Goal: Task Accomplishment & Management: Complete application form

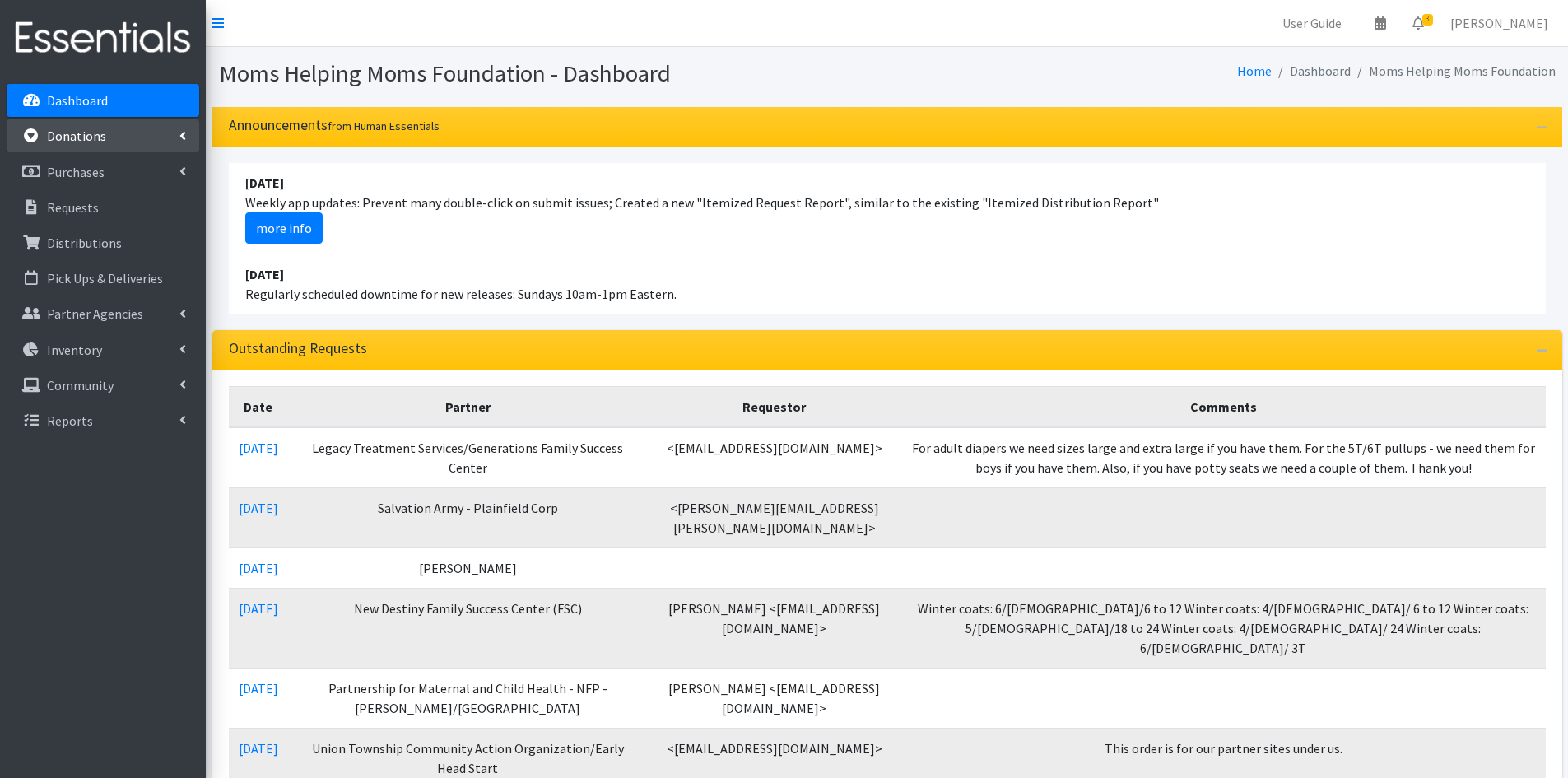
click at [89, 131] on p "Donations" at bounding box center [77, 136] width 59 height 17
click at [75, 201] on link "New Donation" at bounding box center [103, 208] width 193 height 33
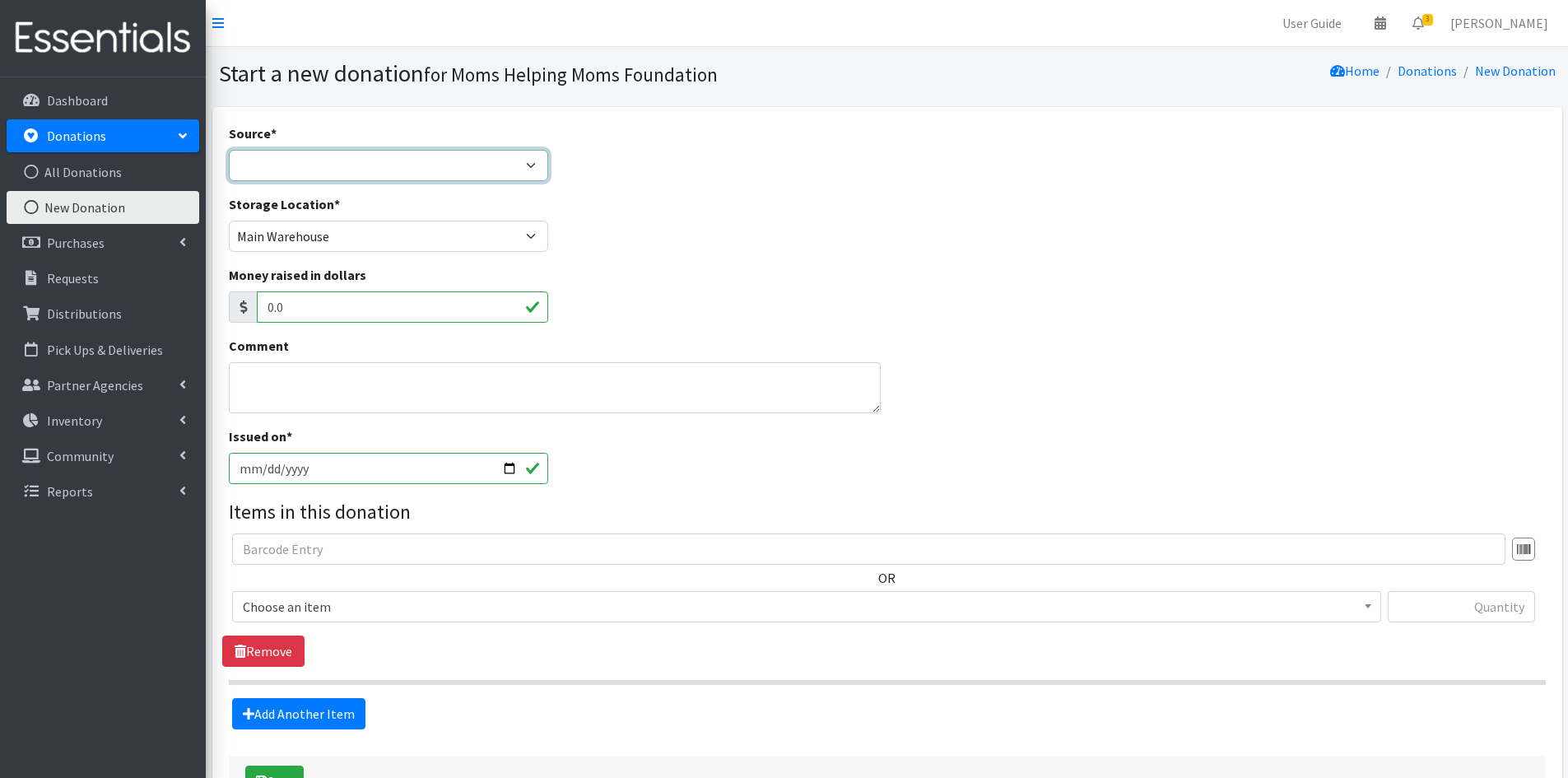
click at [534, 160] on select "Product Drive Manufacturer Donation Site Misc. Donation" at bounding box center [388, 166] width 320 height 31
select select "Product Drive"
click at [228, 150] on select "Product Drive Manufacturer Donation Site Misc. Donation" at bounding box center [388, 166] width 320 height 31
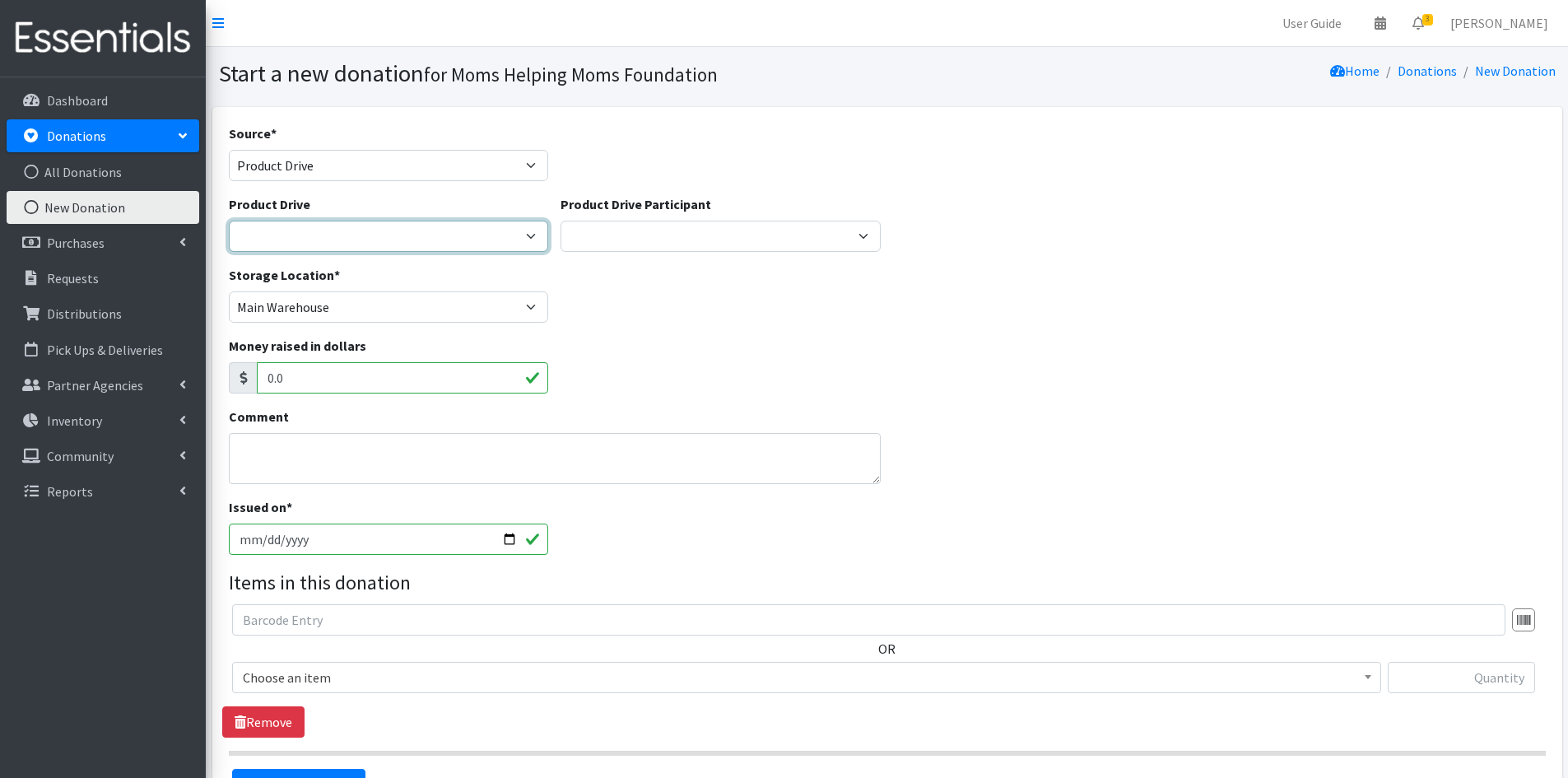
click at [541, 240] on select "2012 MOTHER'S DAY Zeta Phi Beta Sorority (virtual) 2021 HOLIDAY DRIVE AWR Week …" at bounding box center [388, 236] width 320 height 31
select select "3497"
click at [228, 220] on select "2012 MOTHER'S DAY Zeta Phi Beta Sorority (virtual) 2021 HOLIDAY DRIVE AWR Week …" at bounding box center [388, 236] width 320 height 31
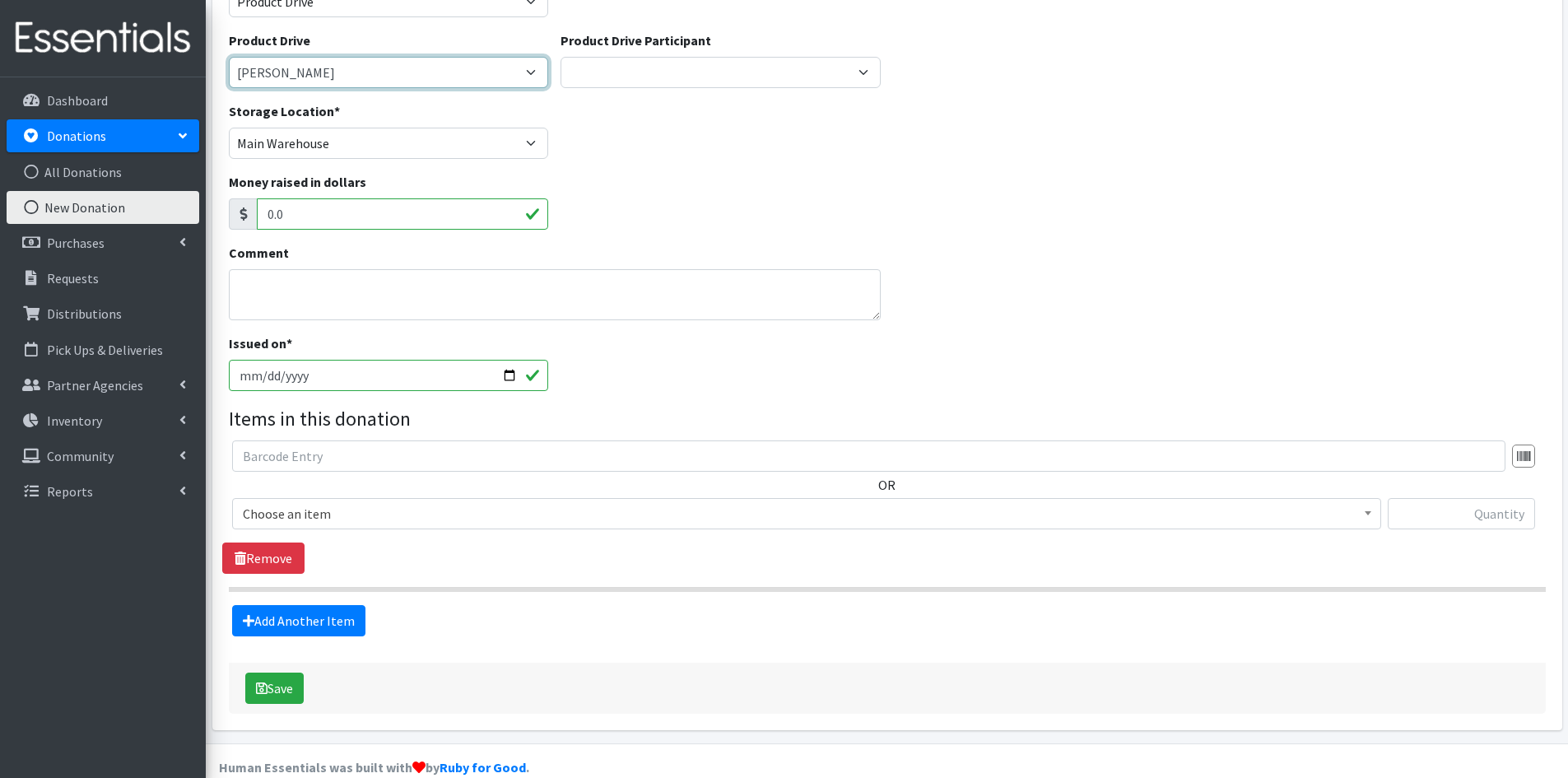
scroll to position [165, 0]
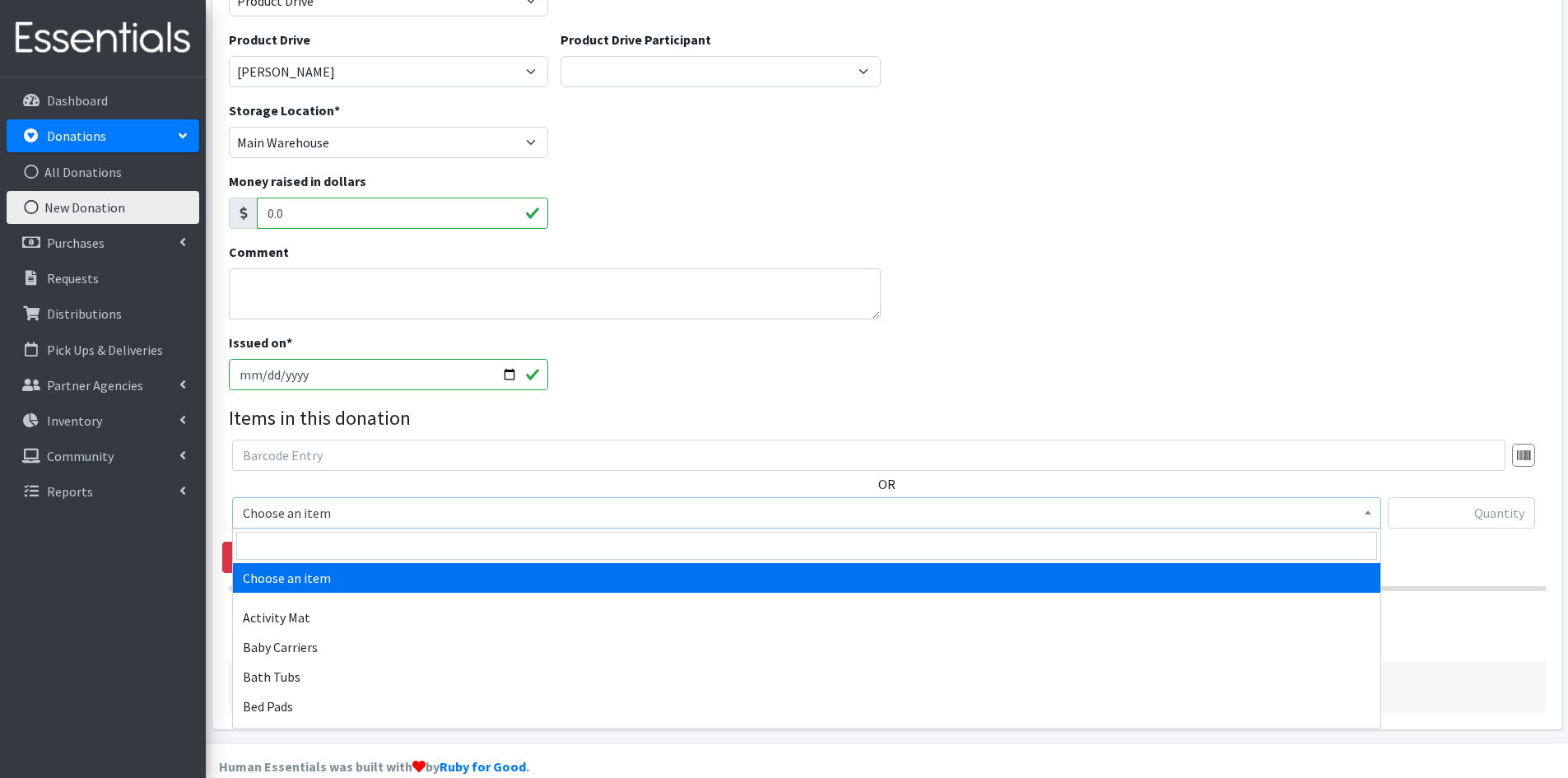
click at [1373, 519] on span at bounding box center [1368, 511] width 16 height 26
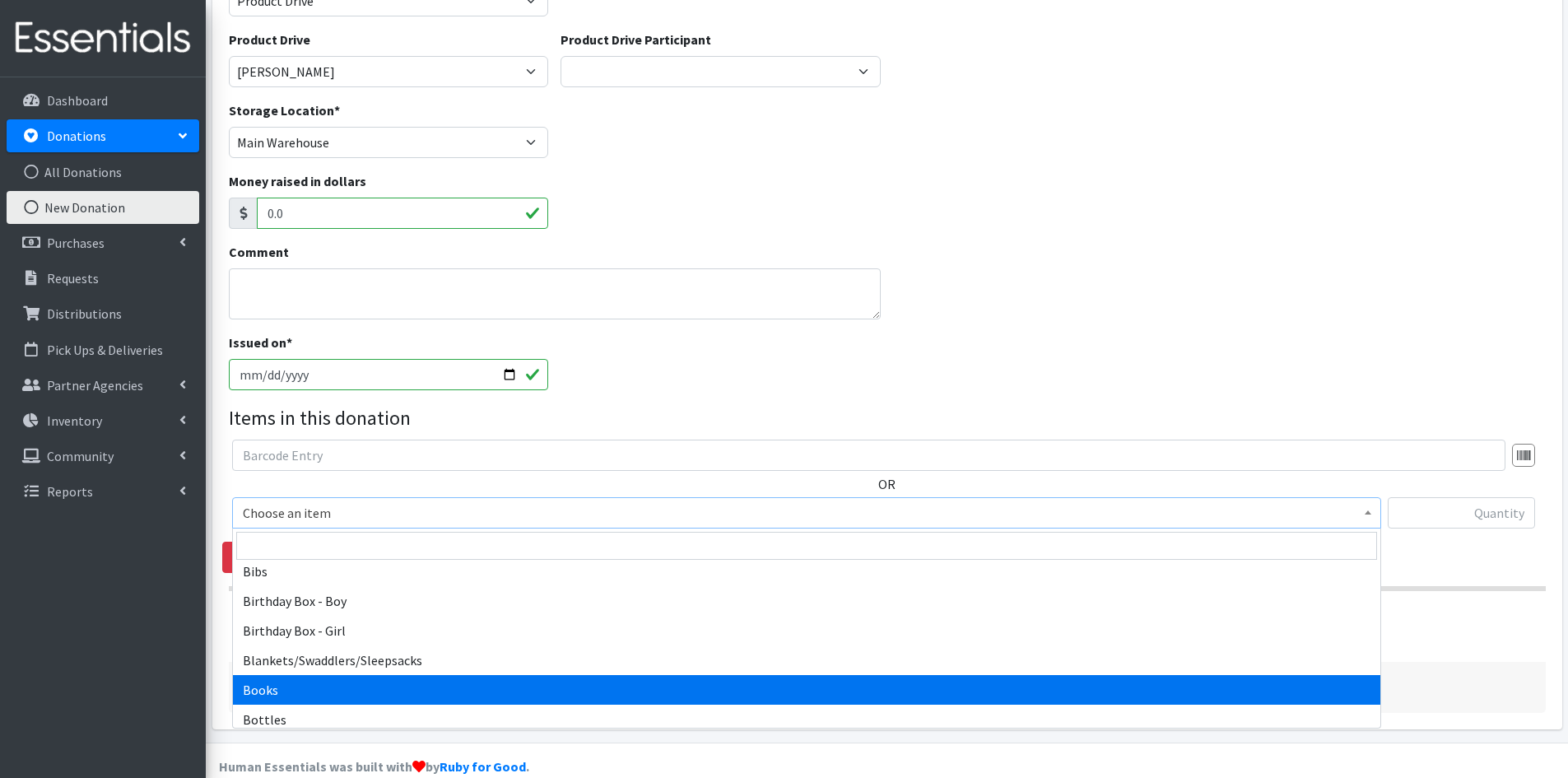
select select "1947"
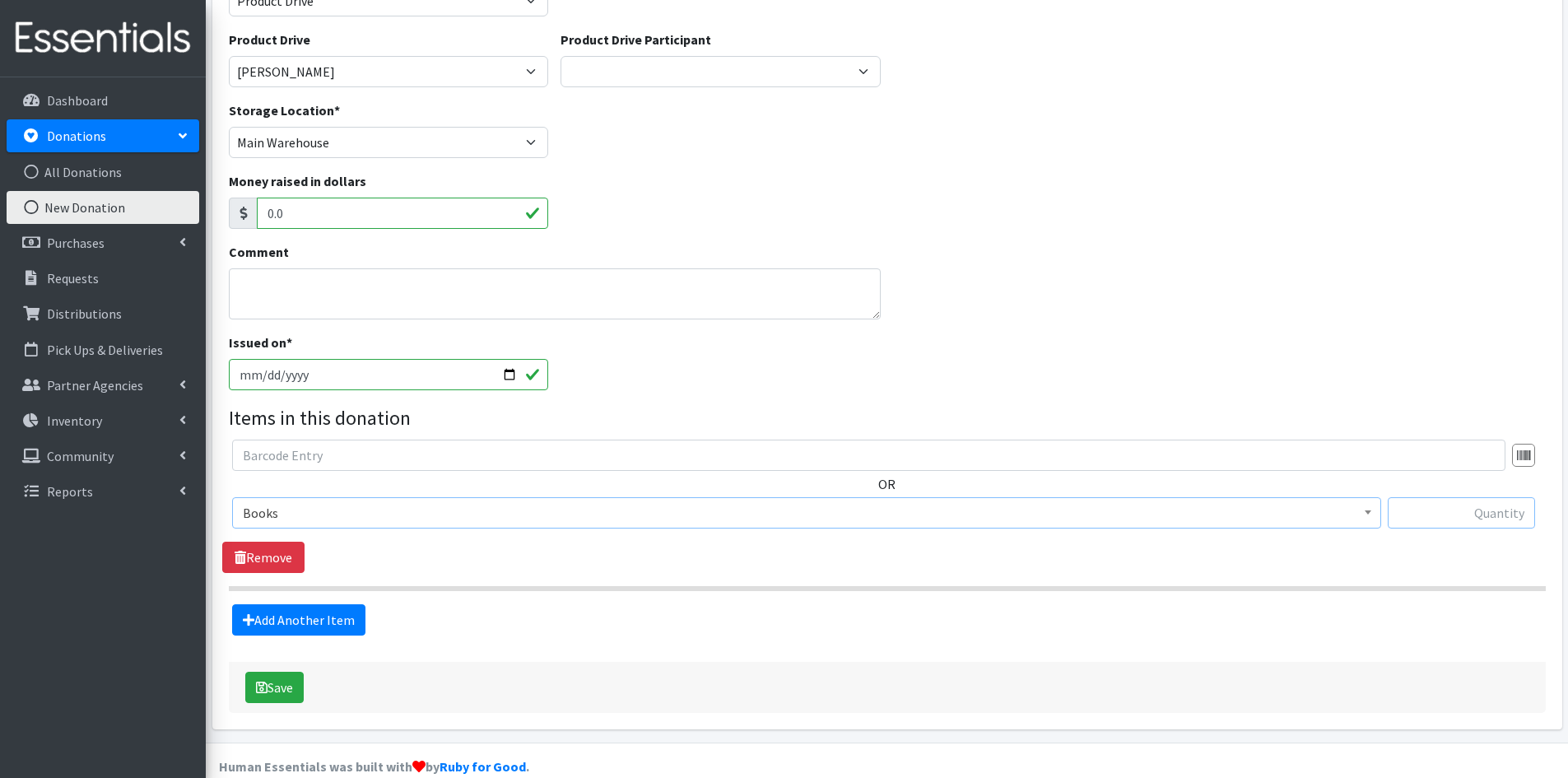
click at [1432, 508] on input "text" at bounding box center [1462, 513] width 148 height 31
type input "65"
click at [279, 689] on button "Save" at bounding box center [274, 687] width 59 height 31
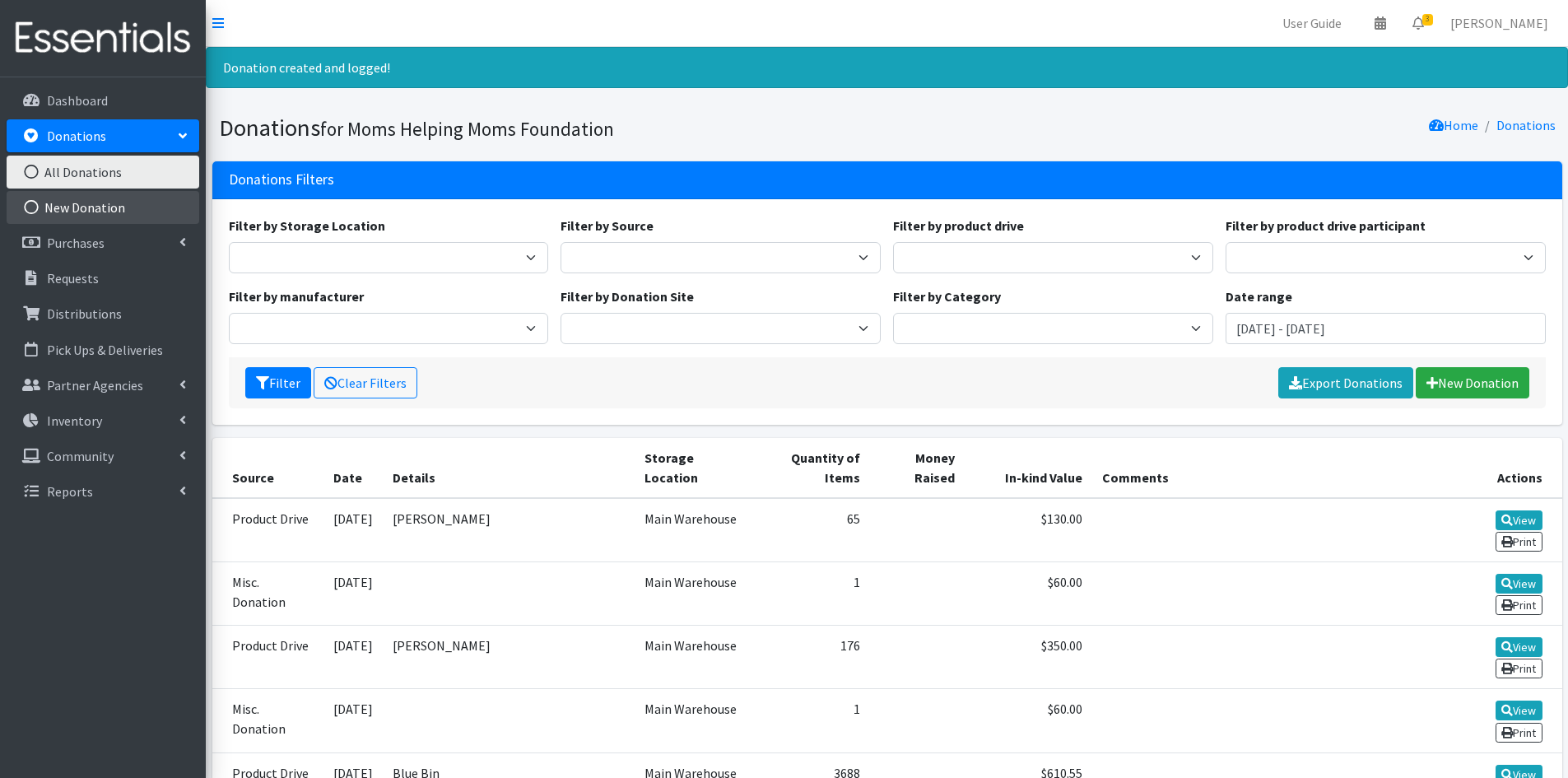
click at [115, 211] on link "New Donation" at bounding box center [103, 208] width 193 height 33
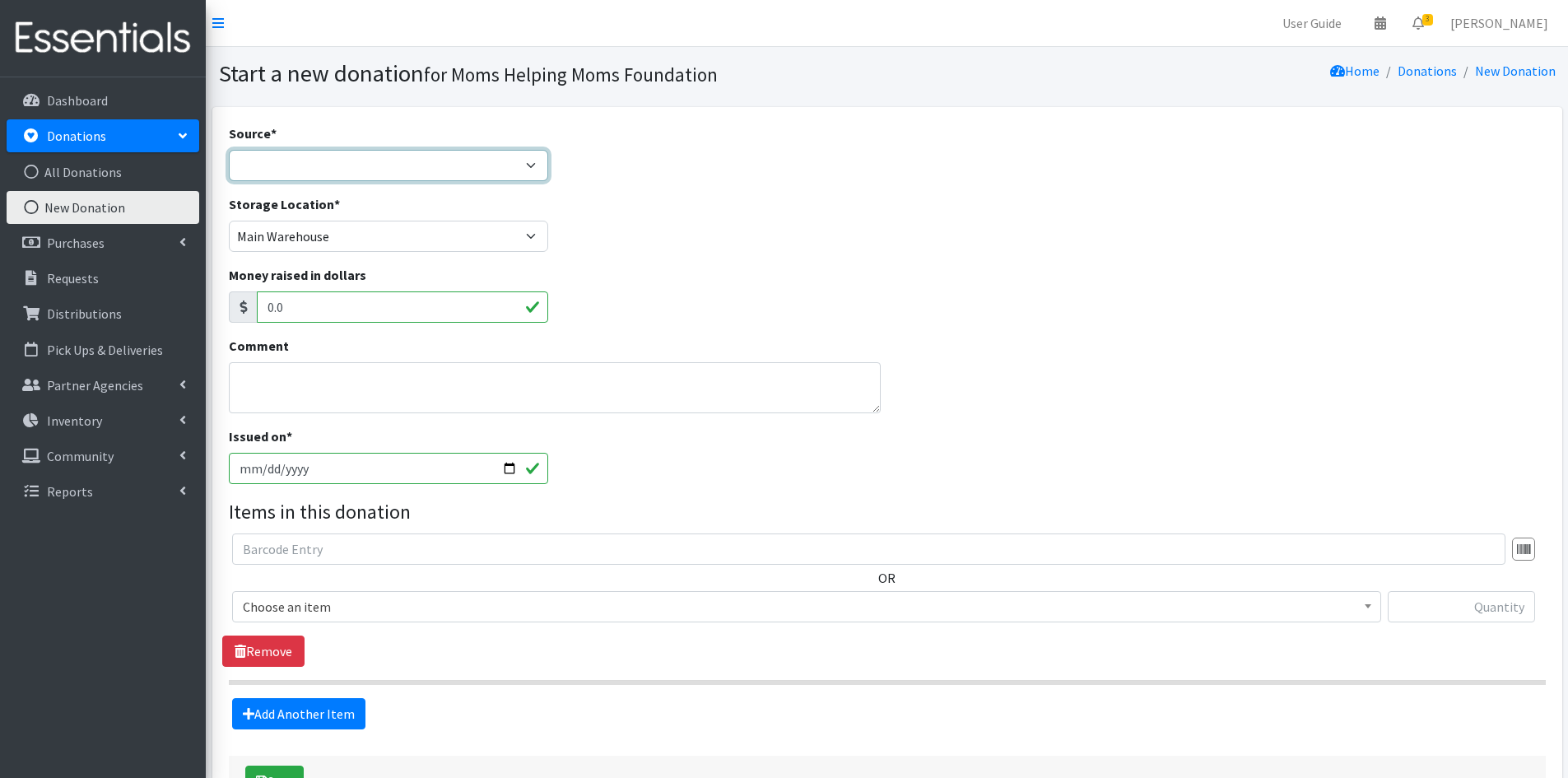
click at [528, 157] on select "Product Drive Manufacturer Donation Site Misc. Donation" at bounding box center [388, 166] width 320 height 31
select select "Product Drive"
click at [228, 150] on select "Product Drive Manufacturer Donation Site Misc. Donation" at bounding box center [388, 166] width 320 height 31
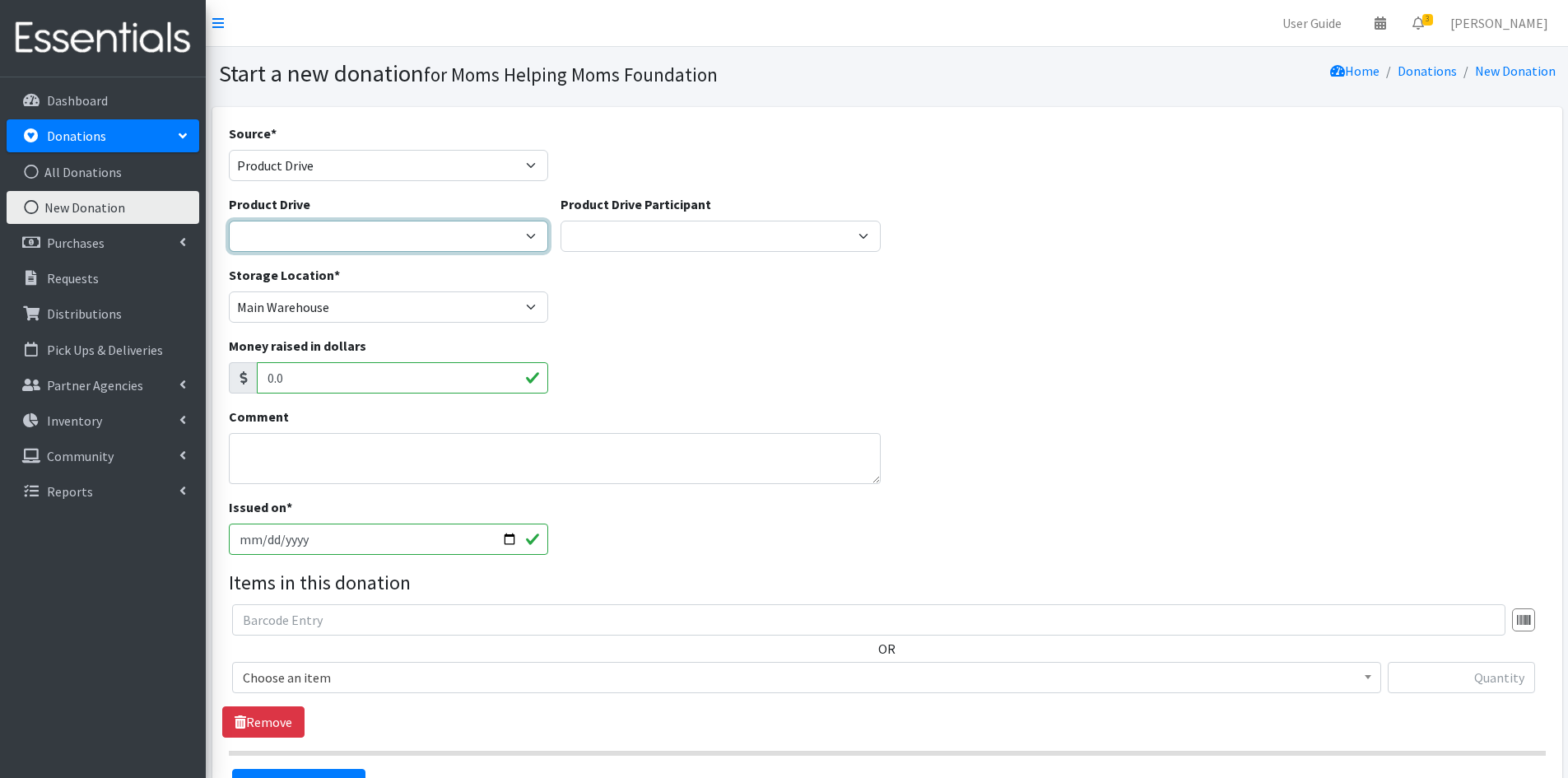
click at [530, 240] on select "2012 MOTHER'S DAY Zeta Phi Beta Sorority (virtual) 2021 HOLIDAY DRIVE AWR Week …" at bounding box center [388, 236] width 320 height 31
select select "3477"
click at [228, 220] on select "2012 MOTHER'S DAY Zeta Phi Beta Sorority (virtual) 2021 HOLIDAY DRIVE AWR Week …" at bounding box center [388, 236] width 320 height 31
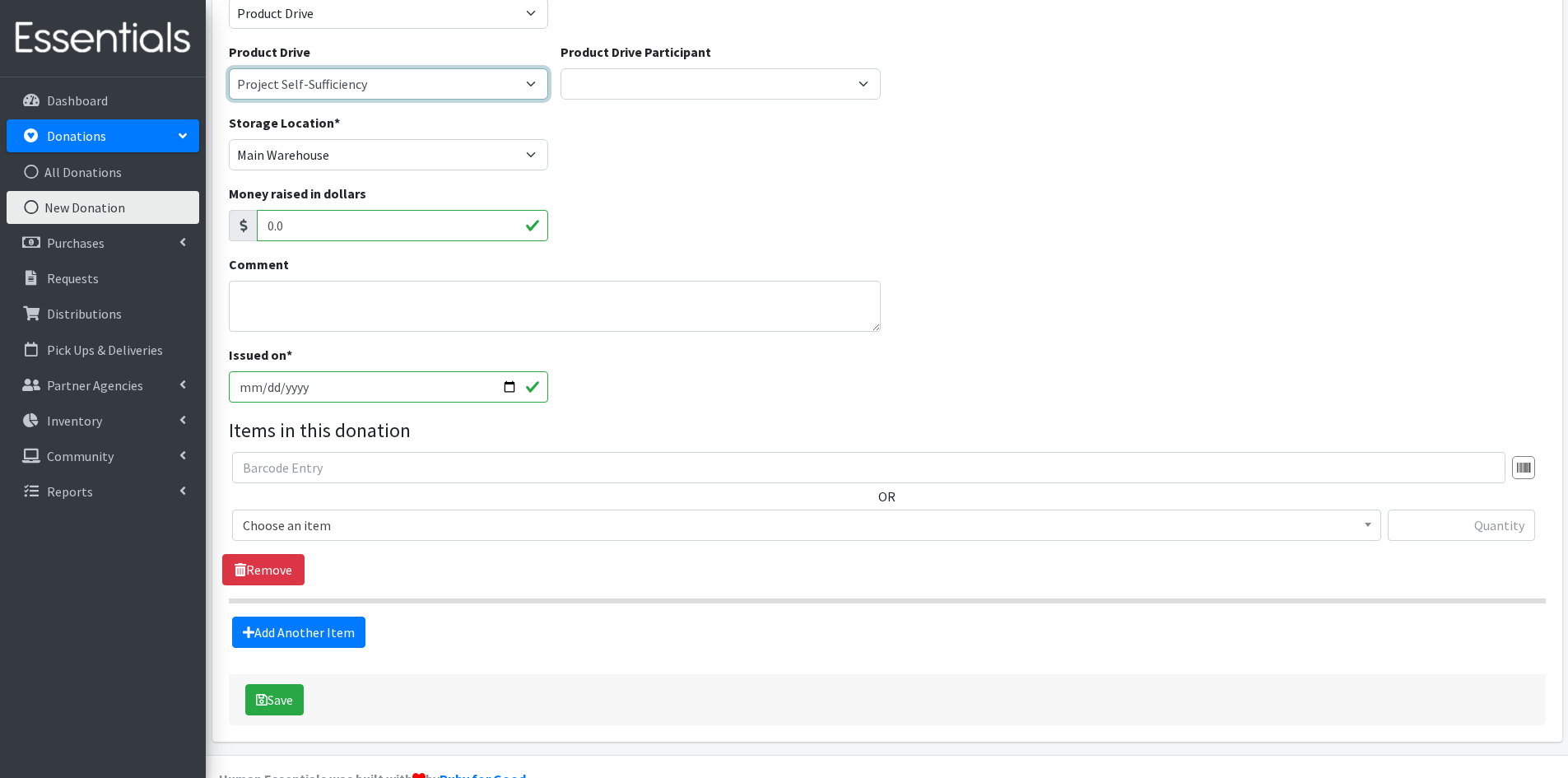
scroll to position [165, 0]
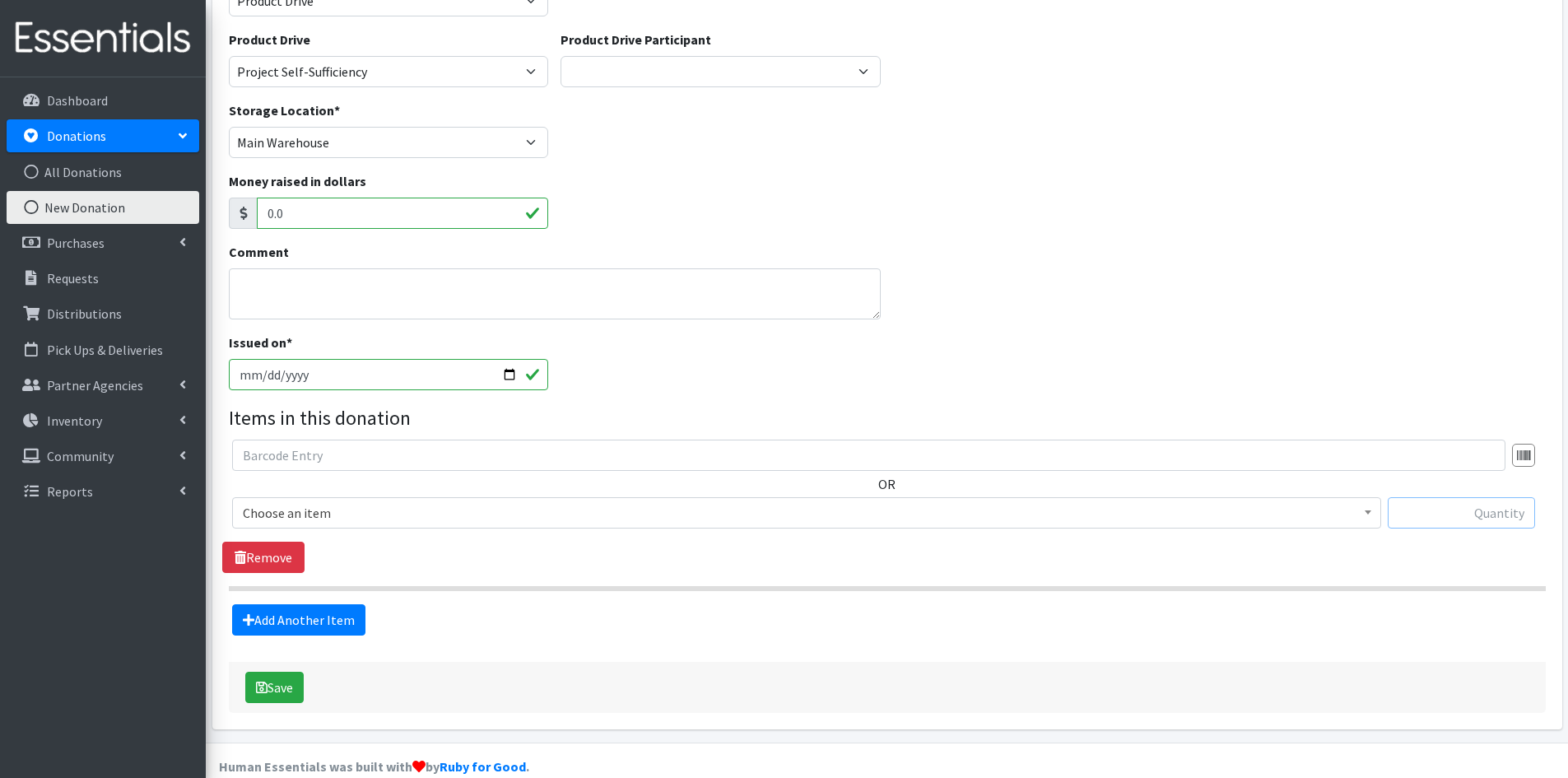
click at [1437, 512] on input "text" at bounding box center [1462, 513] width 148 height 31
type input "550"
click at [1371, 512] on b at bounding box center [1368, 512] width 7 height 4
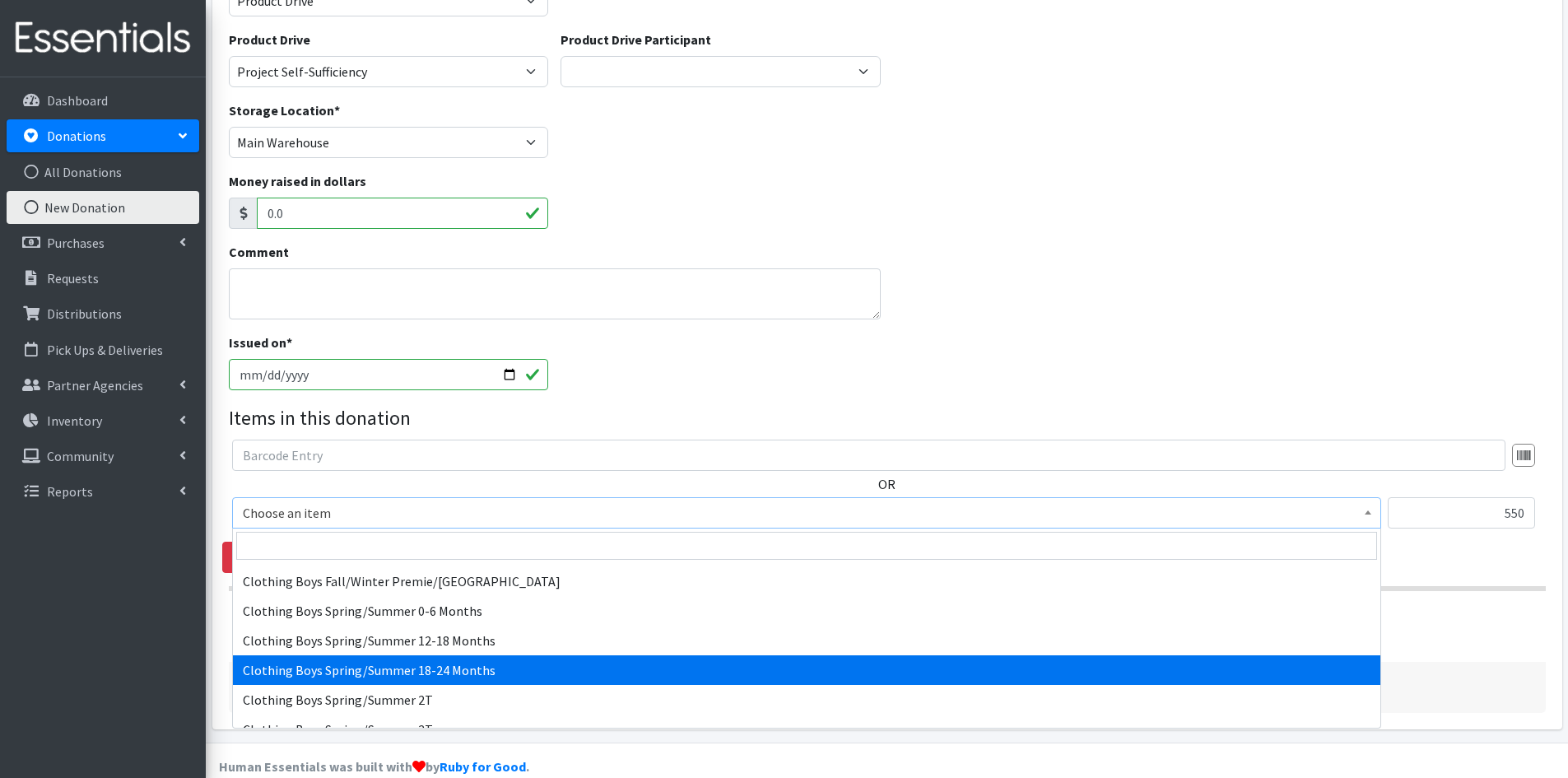
scroll to position [658, 0]
select select "5725"
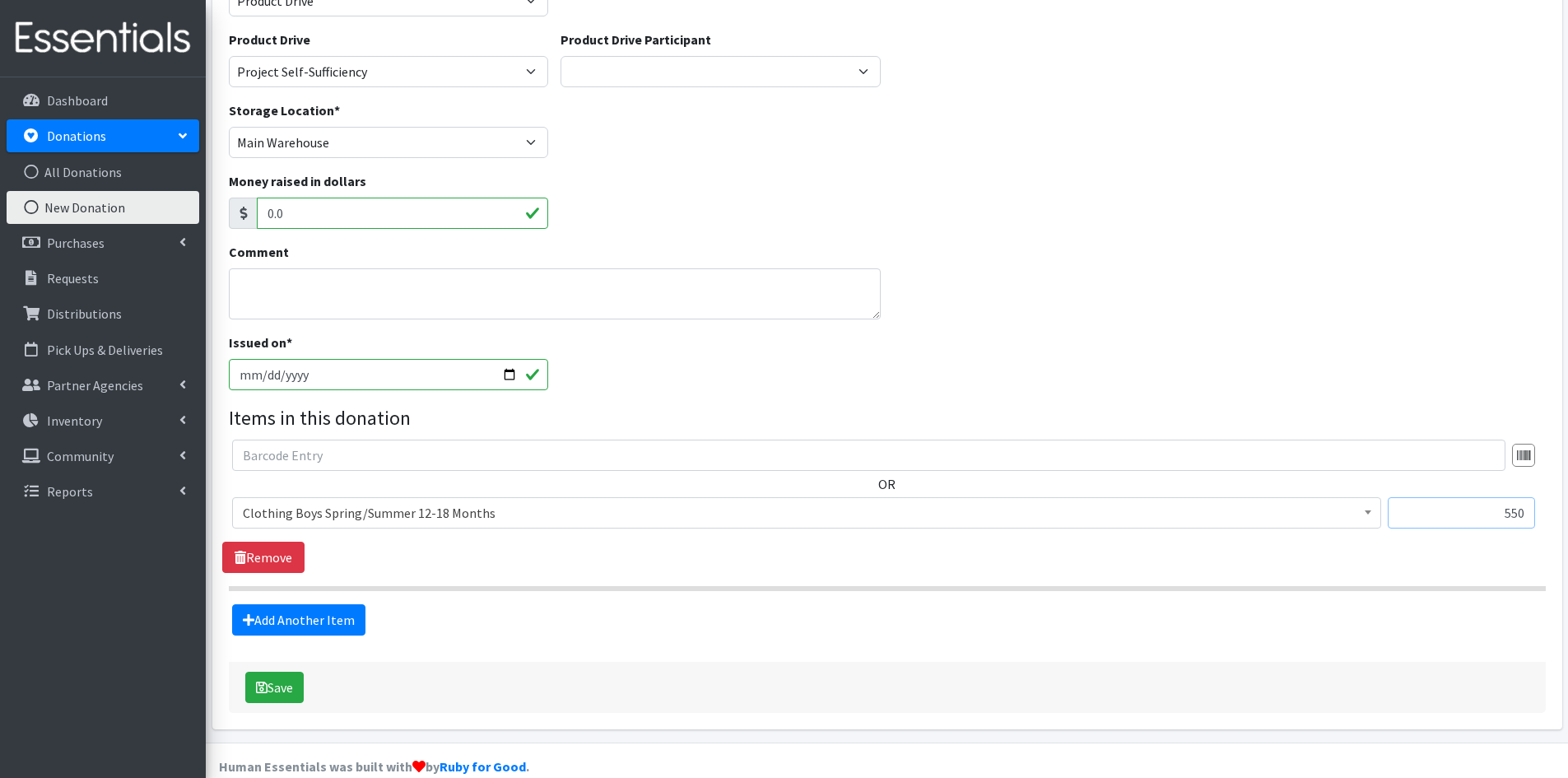
click at [1448, 507] on input "550" at bounding box center [1462, 513] width 148 height 31
click at [284, 691] on button "Save" at bounding box center [274, 687] width 59 height 31
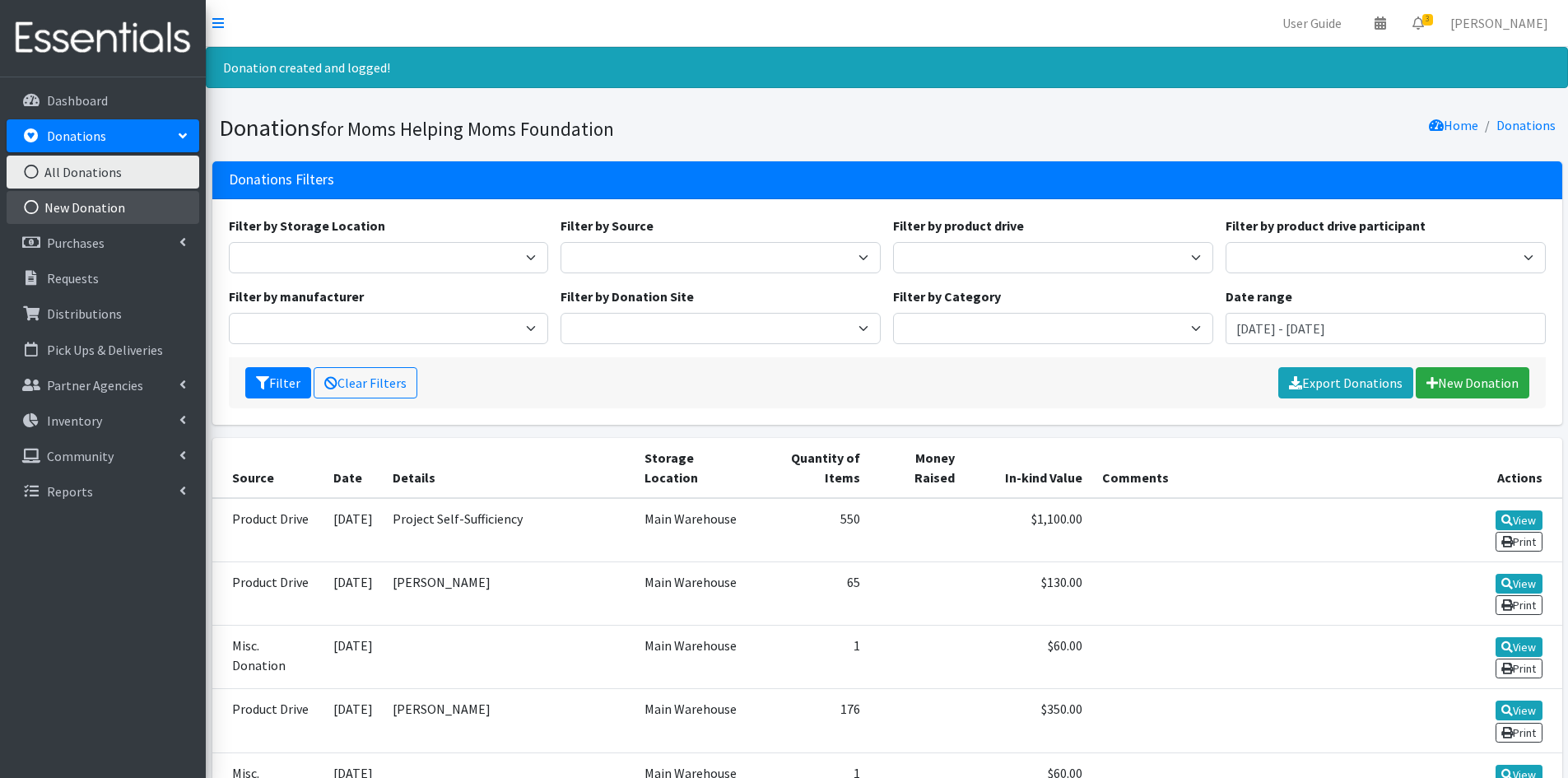
click at [134, 210] on link "New Donation" at bounding box center [103, 208] width 193 height 33
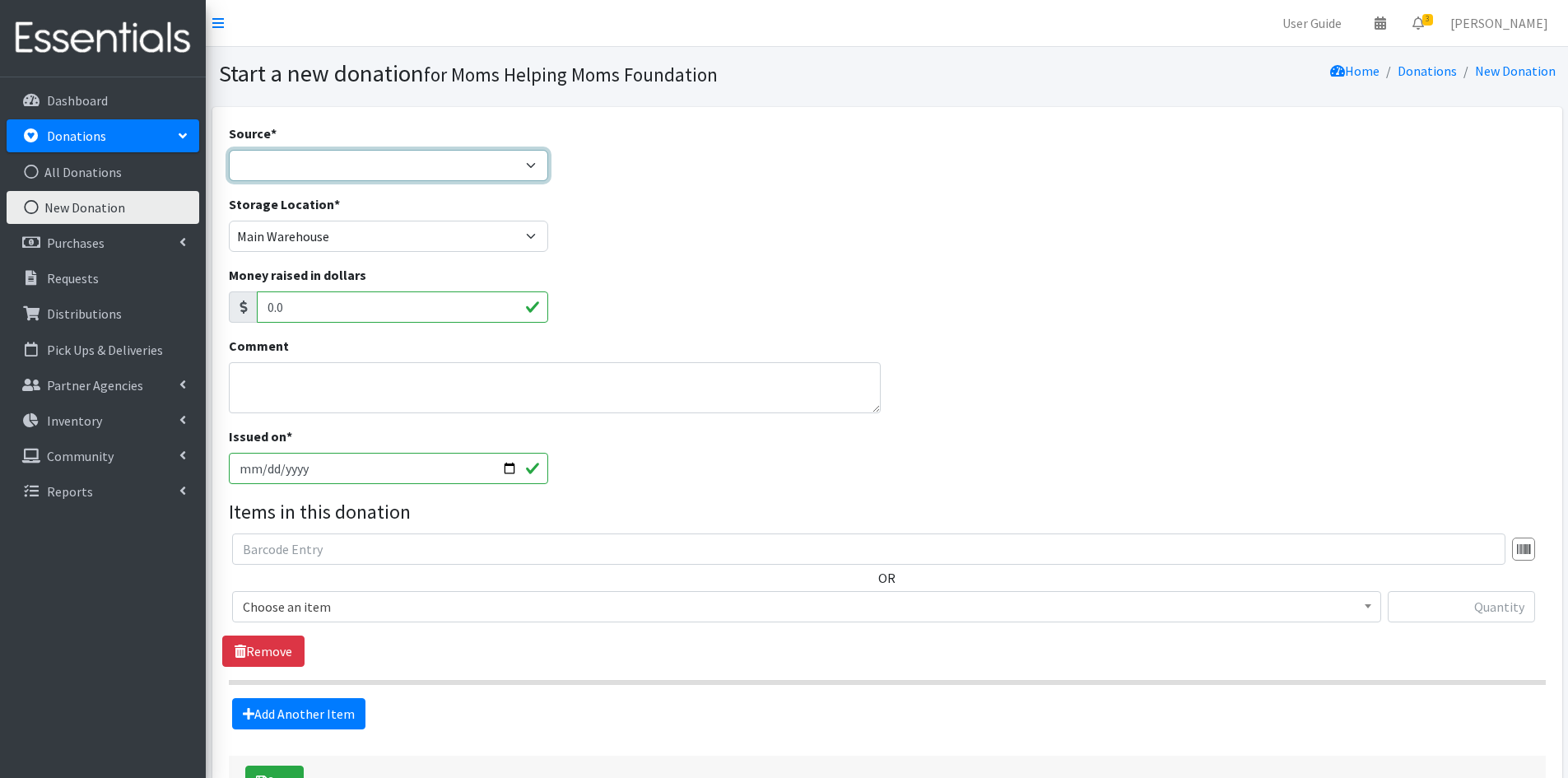
click at [539, 167] on select "Product Drive Manufacturer Donation Site Misc. Donation" at bounding box center [388, 166] width 320 height 31
select select "Product Drive"
click at [228, 150] on select "Product Drive Manufacturer Donation Site Misc. Donation" at bounding box center [388, 166] width 320 height 31
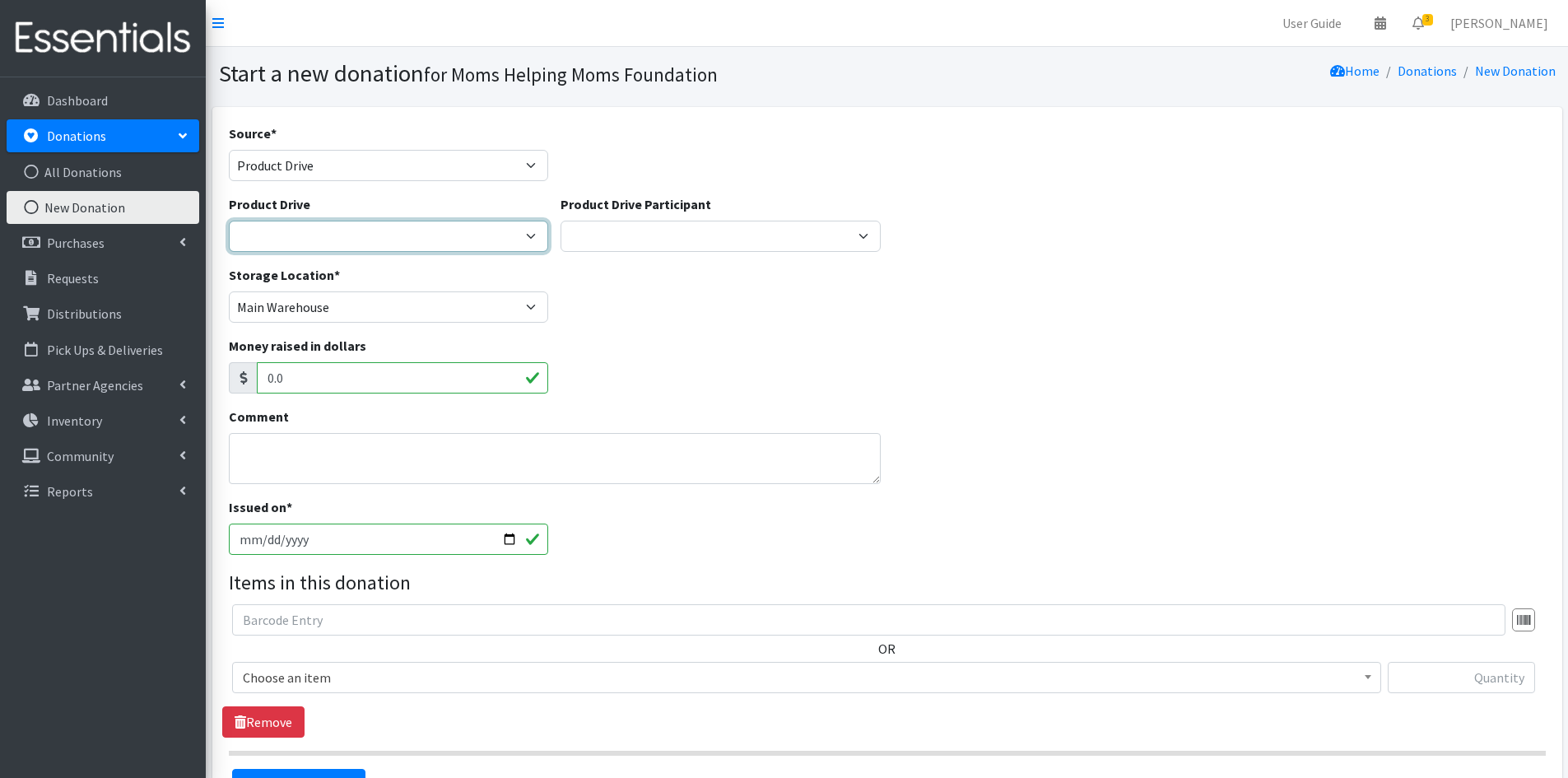
click at [533, 237] on select "2012 MOTHER'S DAY Zeta Phi Beta Sorority (virtual) 2021 HOLIDAY DRIVE AWR Week …" at bounding box center [388, 236] width 320 height 31
select select "3312"
click at [228, 220] on select "2012 MOTHER'S DAY Zeta Phi Beta Sorority (virtual) 2021 HOLIDAY DRIVE AWR Week …" at bounding box center [388, 236] width 320 height 31
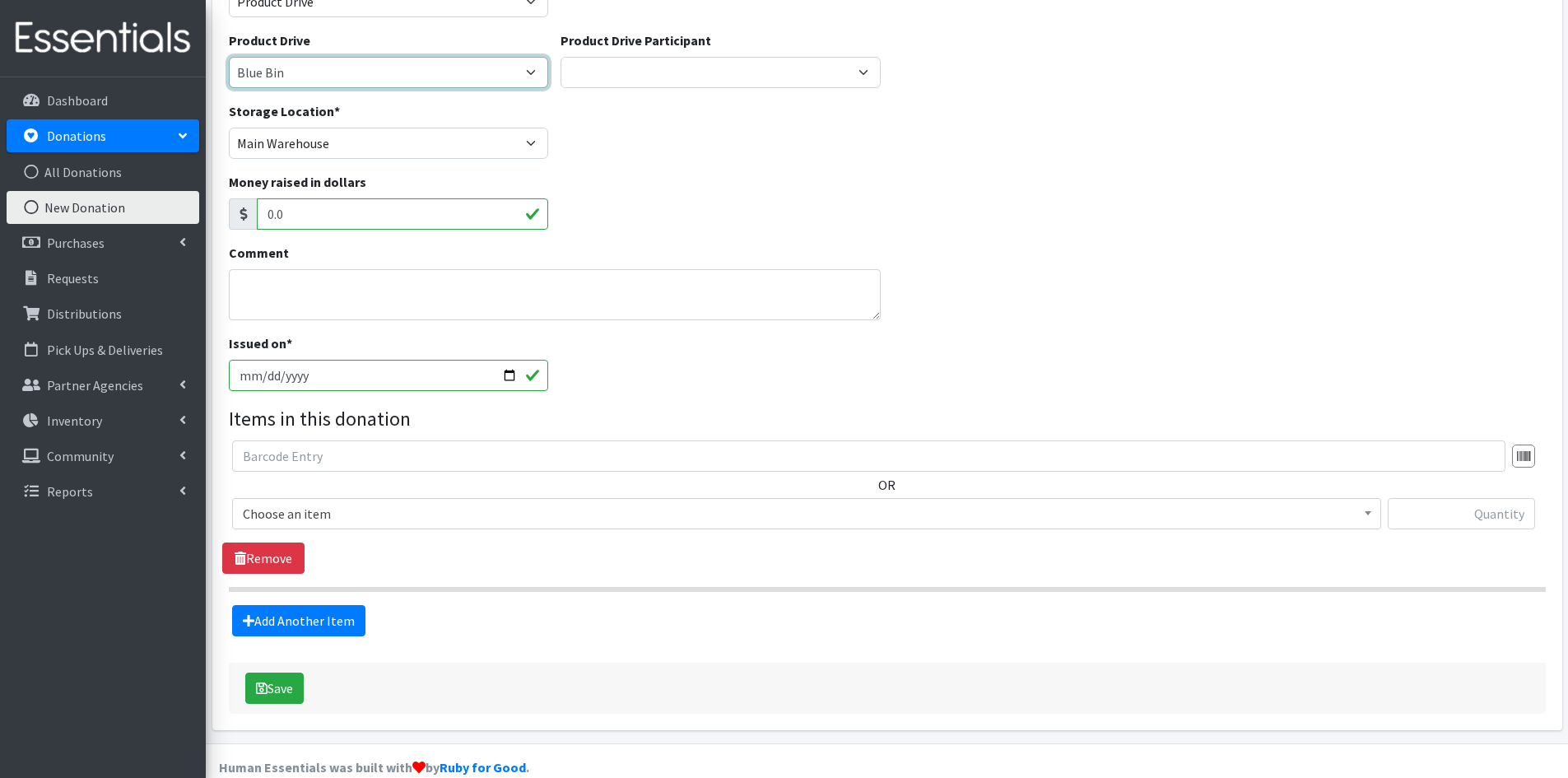
scroll to position [165, 0]
click at [1503, 518] on input "text" at bounding box center [1462, 513] width 148 height 31
type input "40"
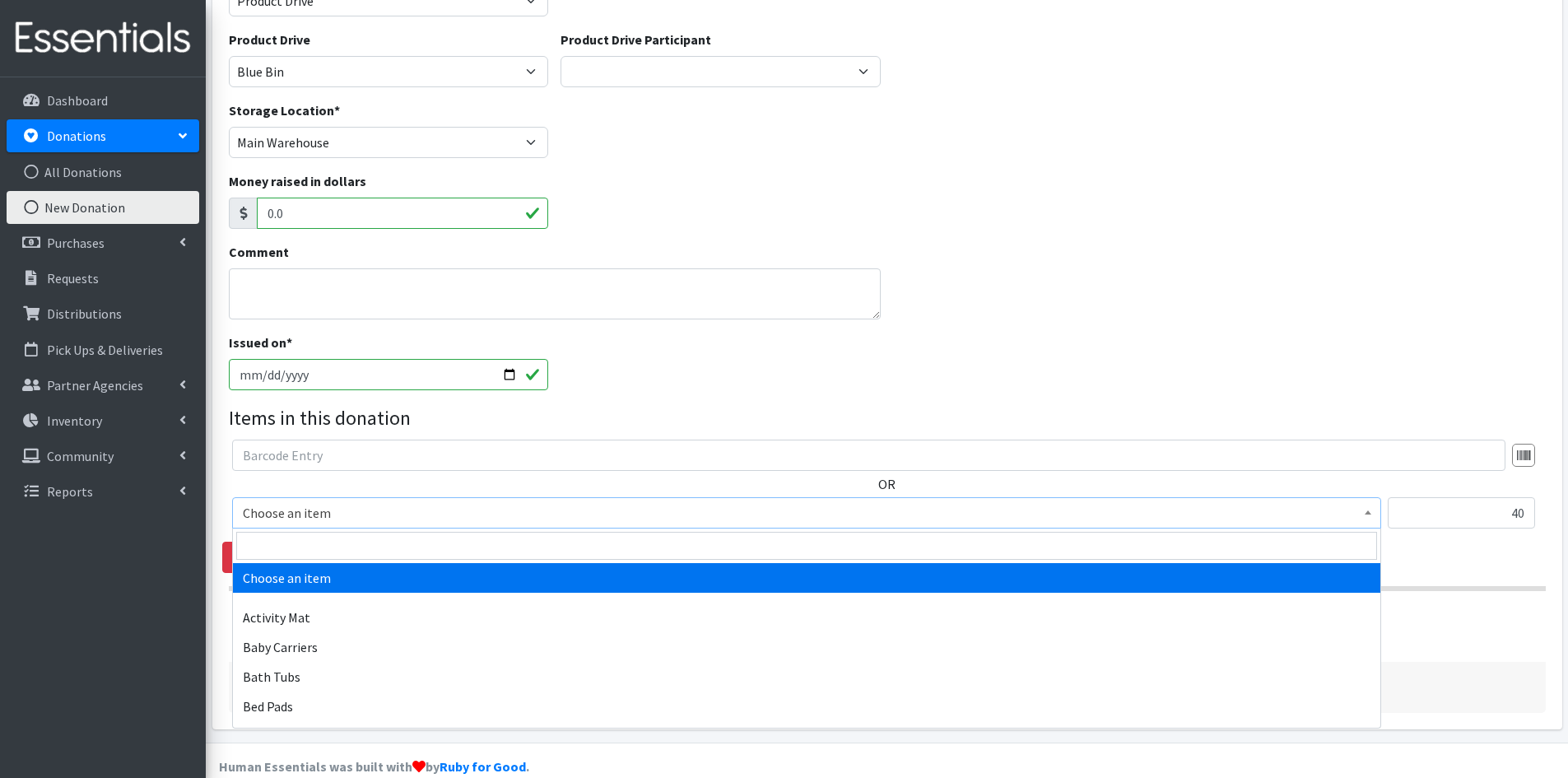
click at [1375, 515] on span at bounding box center [1368, 511] width 16 height 26
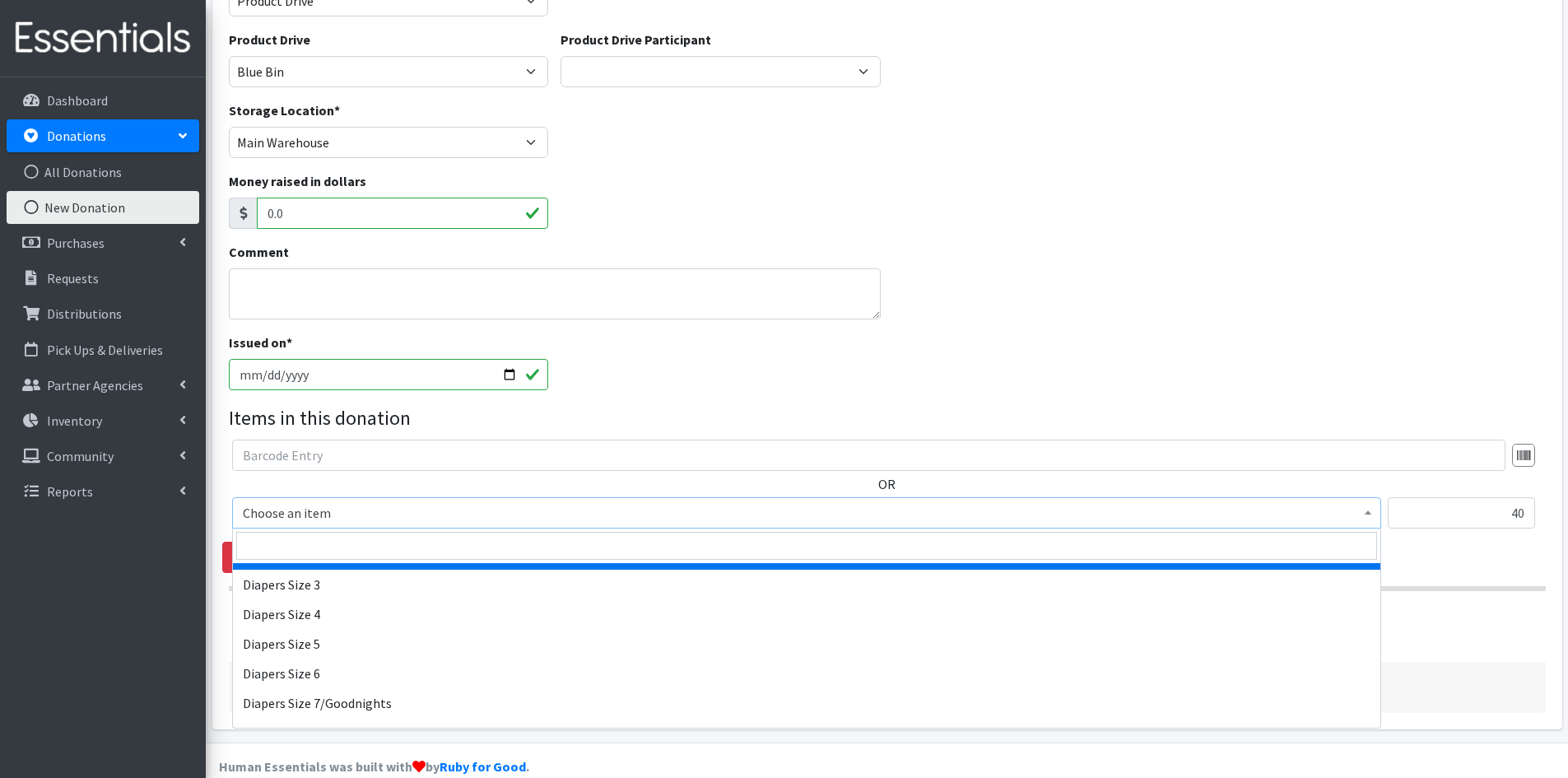
scroll to position [1894, 0]
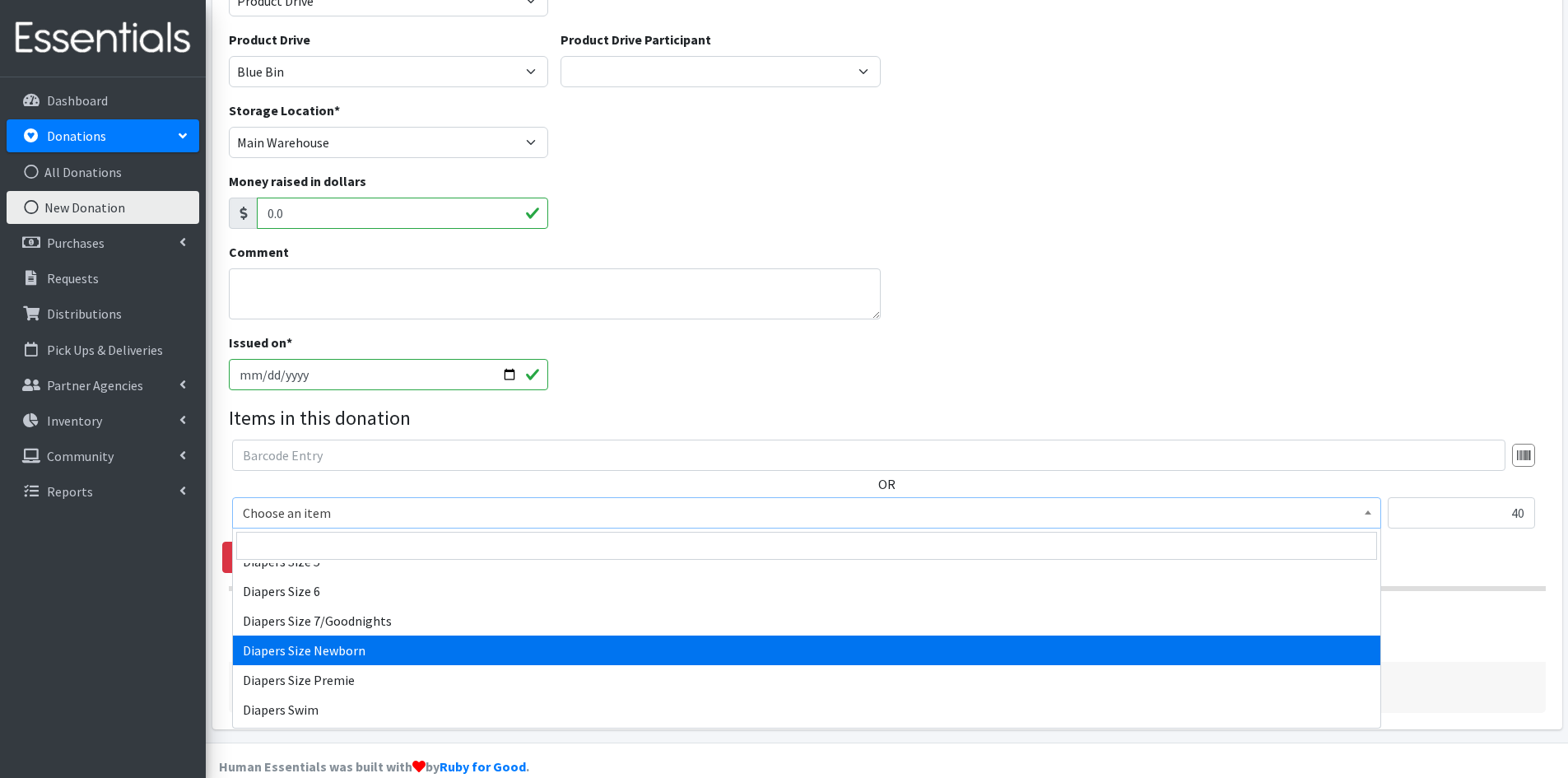
select select "1963"
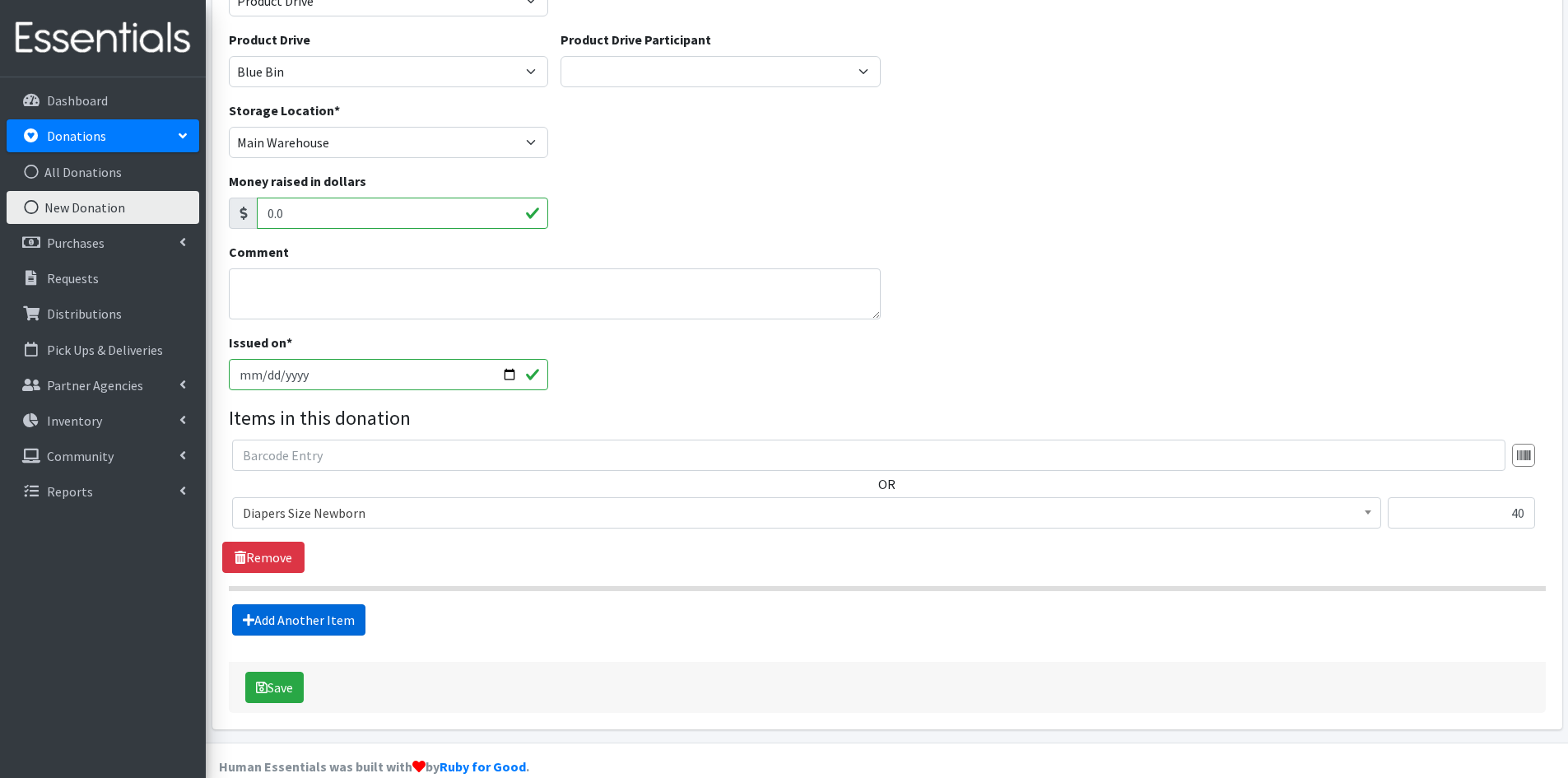
click at [327, 620] on link "Add Another Item" at bounding box center [299, 620] width 134 height 31
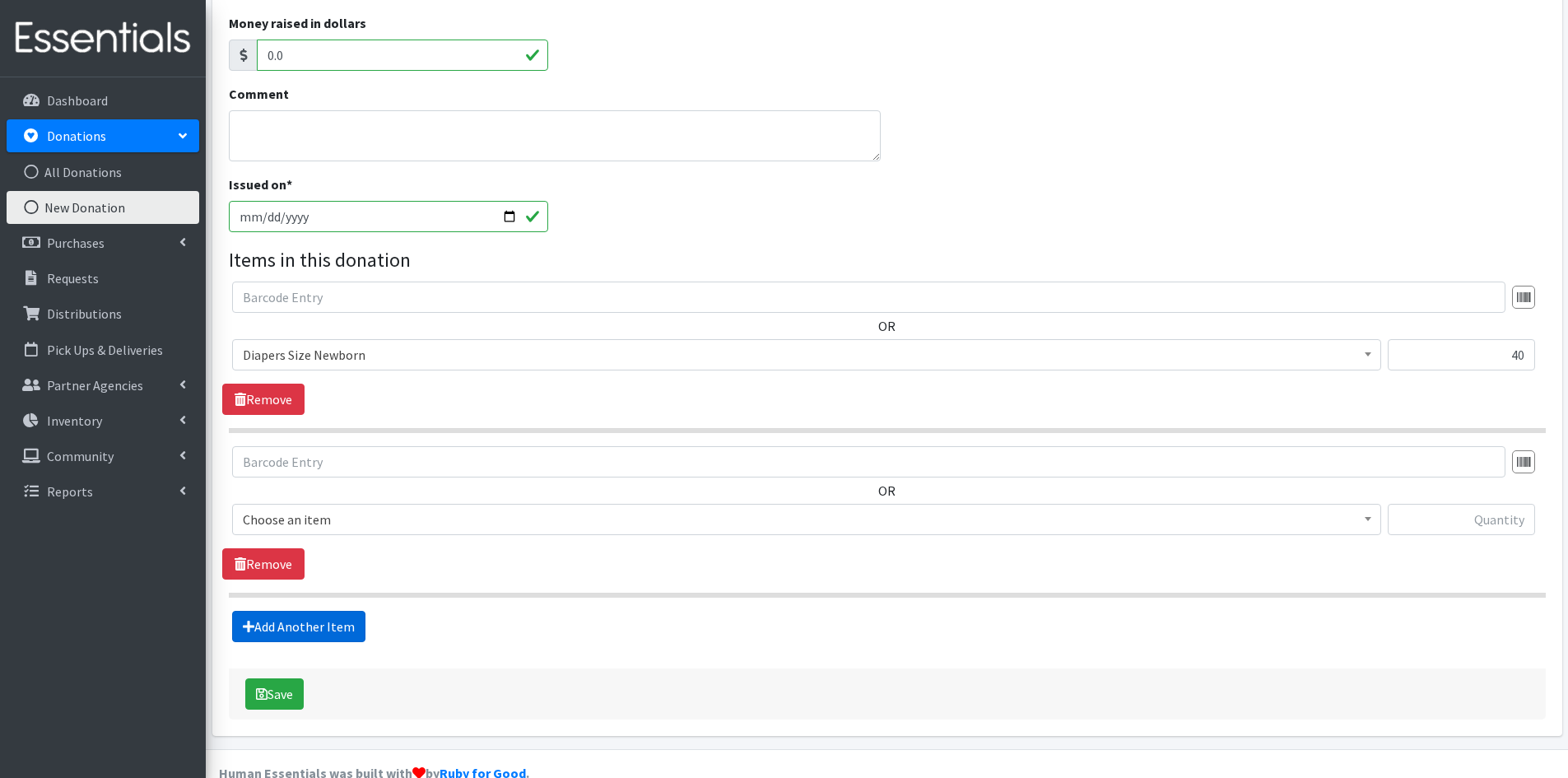
scroll to position [356, 0]
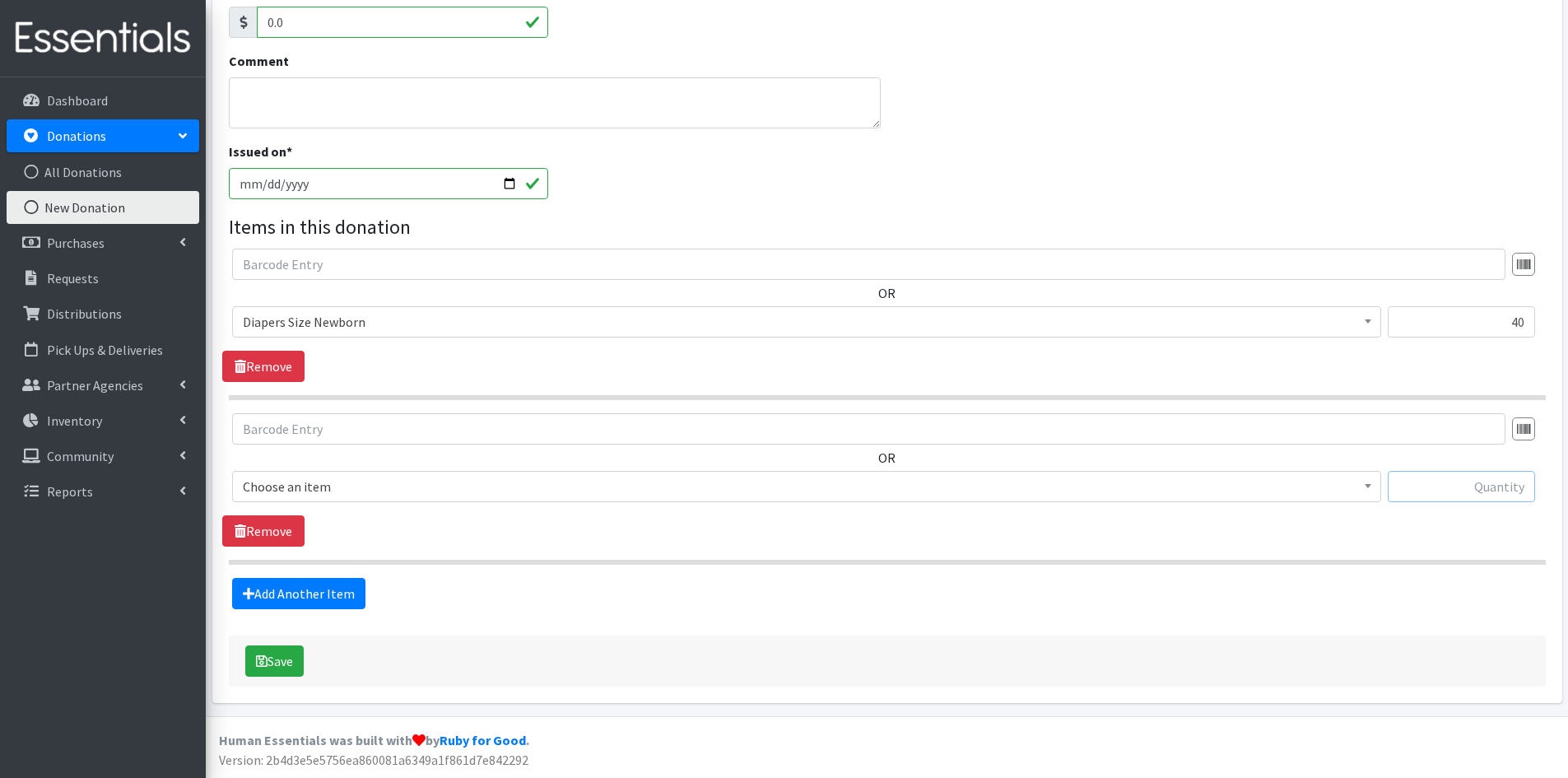
click at [1457, 486] on input "text" at bounding box center [1462, 487] width 148 height 31
type input "55"
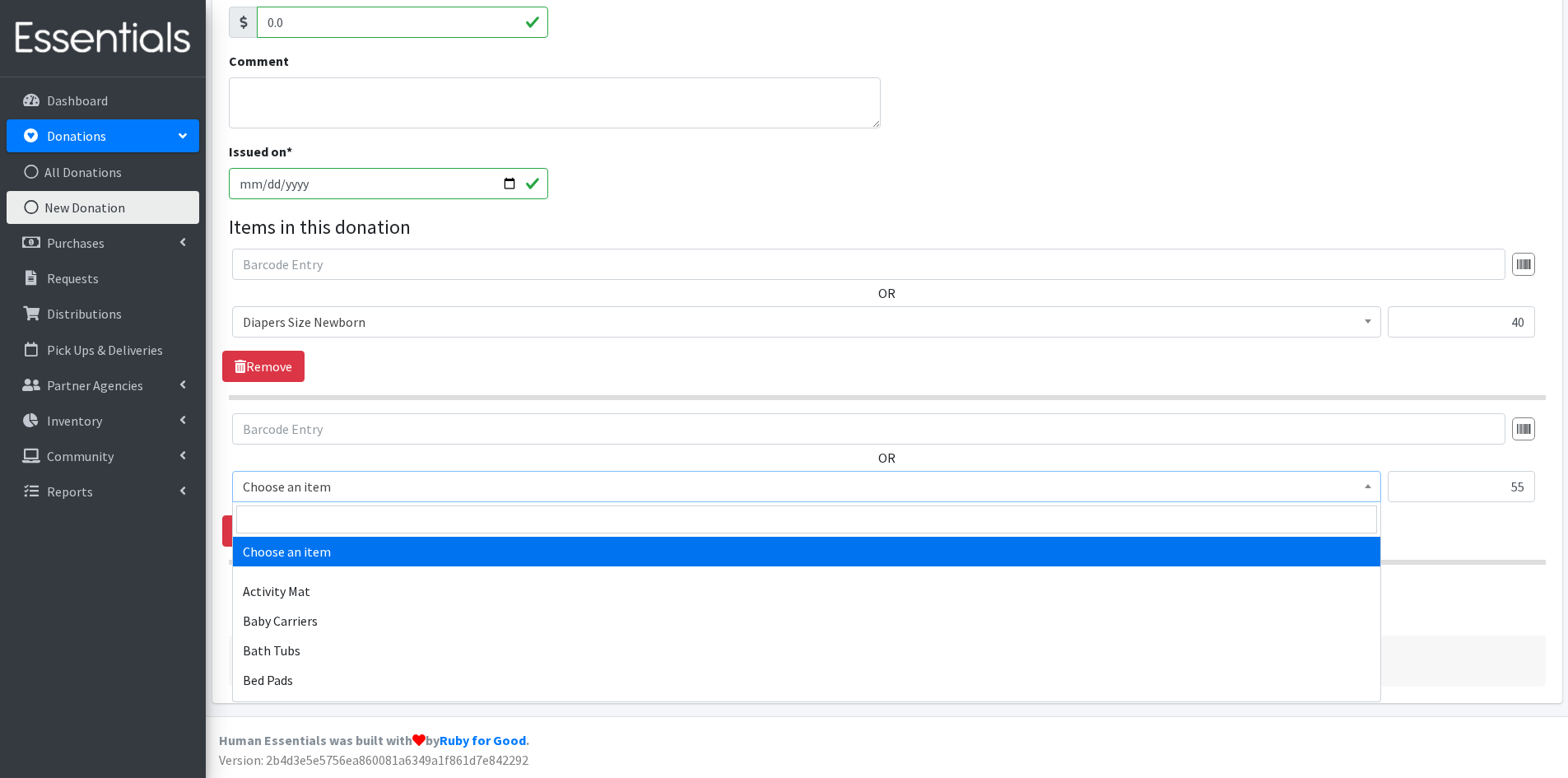
click at [1369, 480] on span at bounding box center [1368, 484] width 16 height 26
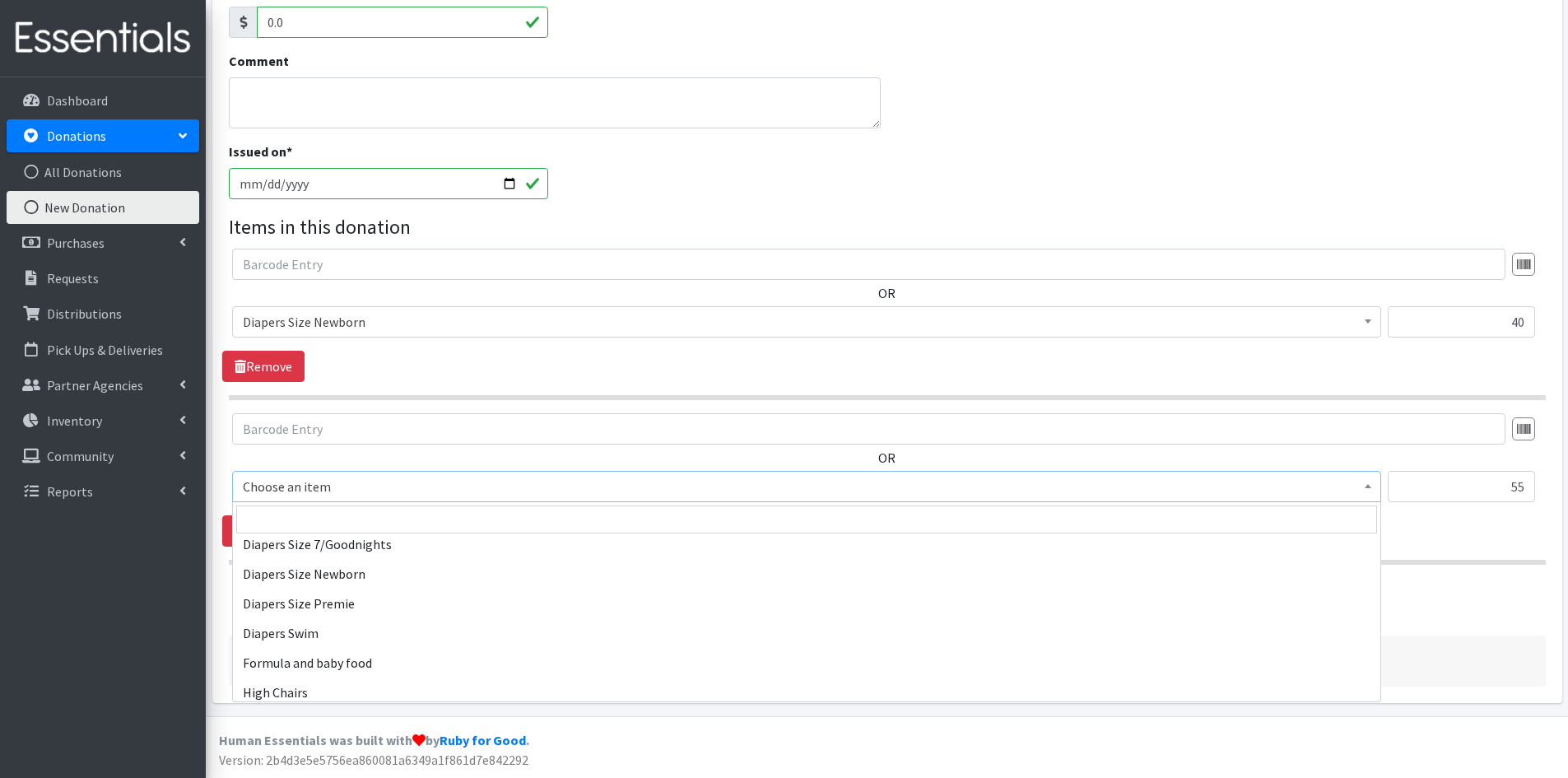
scroll to position [1894, 0]
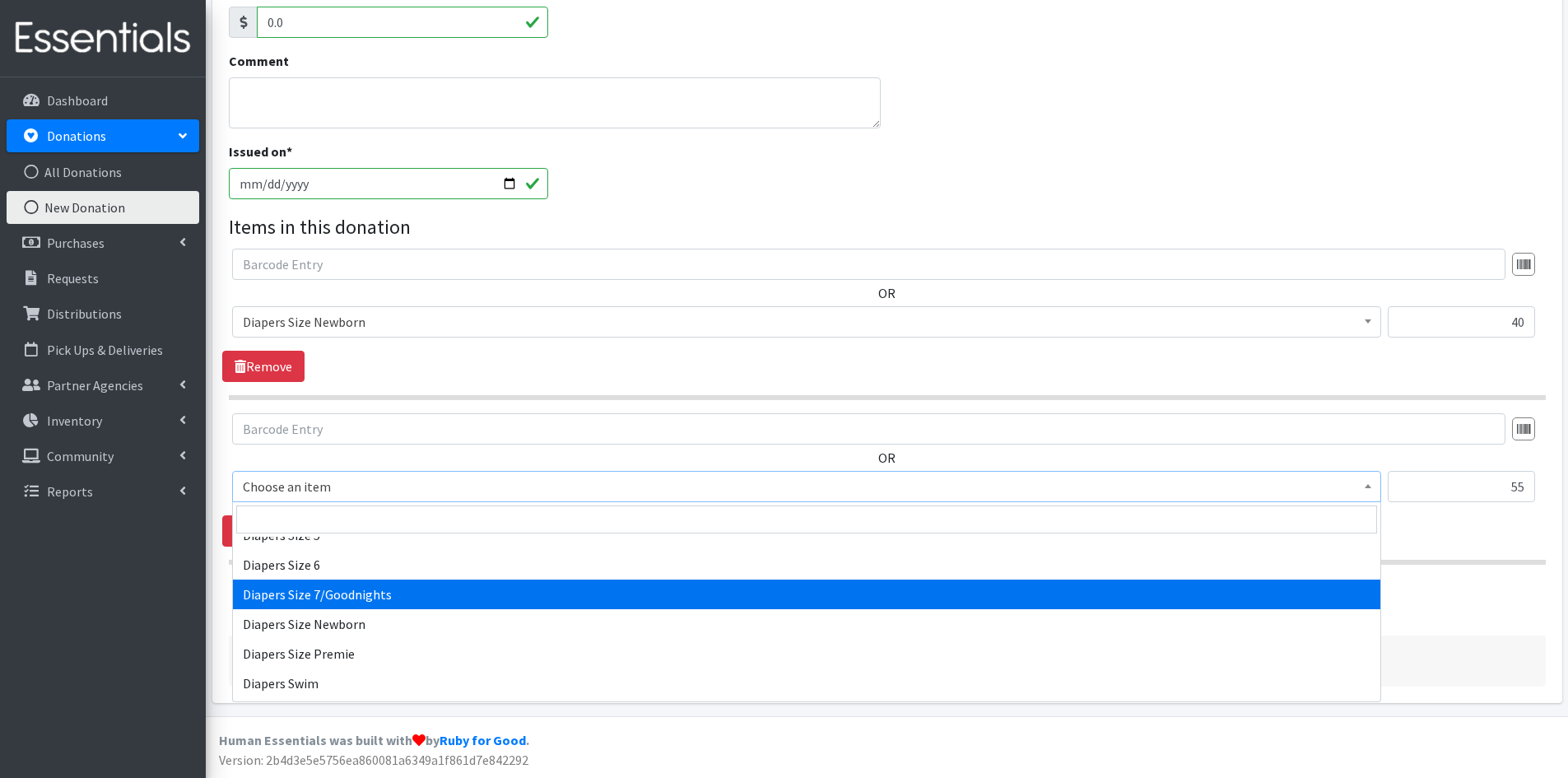
select select "1970"
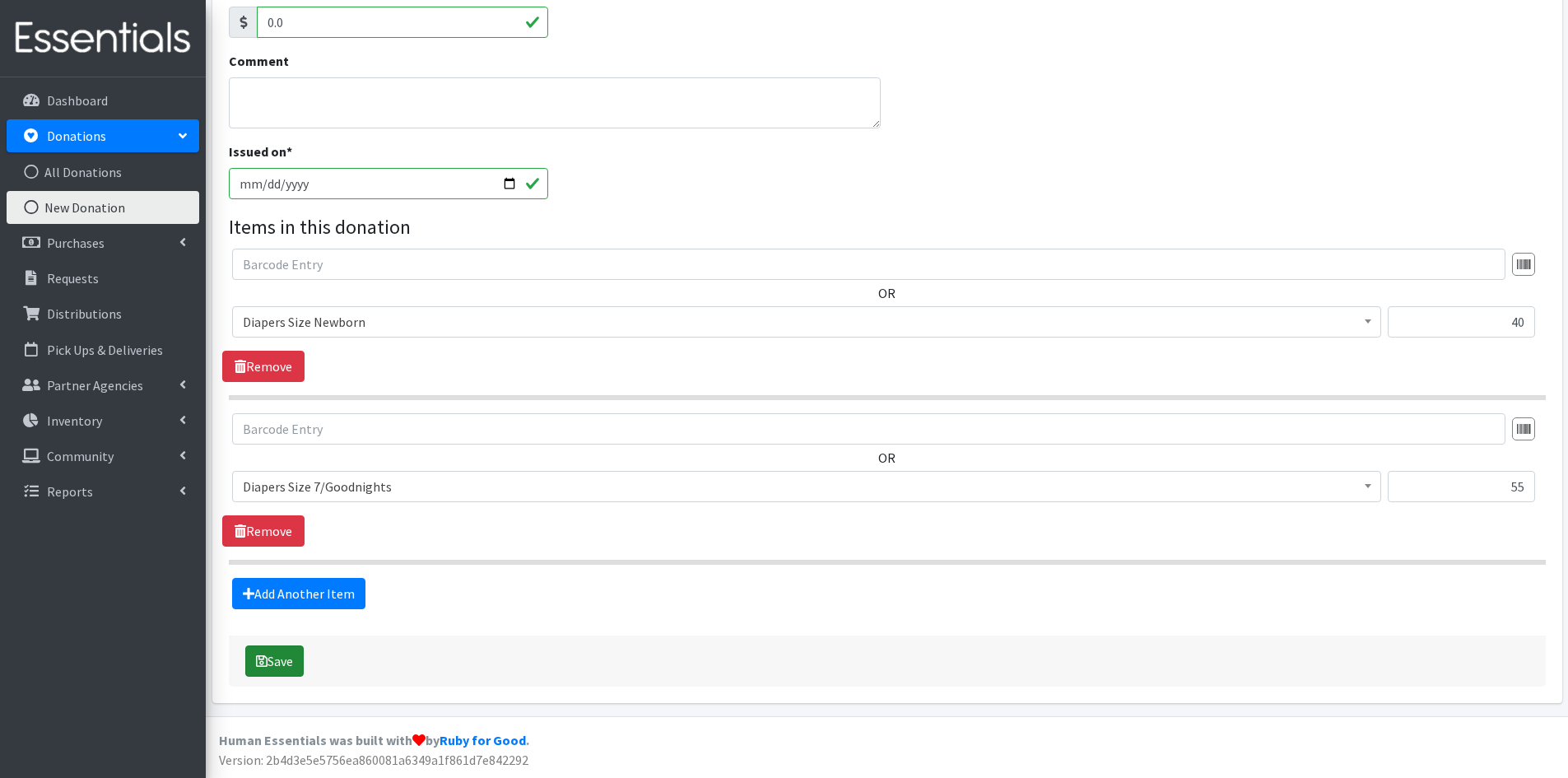
click at [275, 659] on button "Save" at bounding box center [274, 662] width 59 height 31
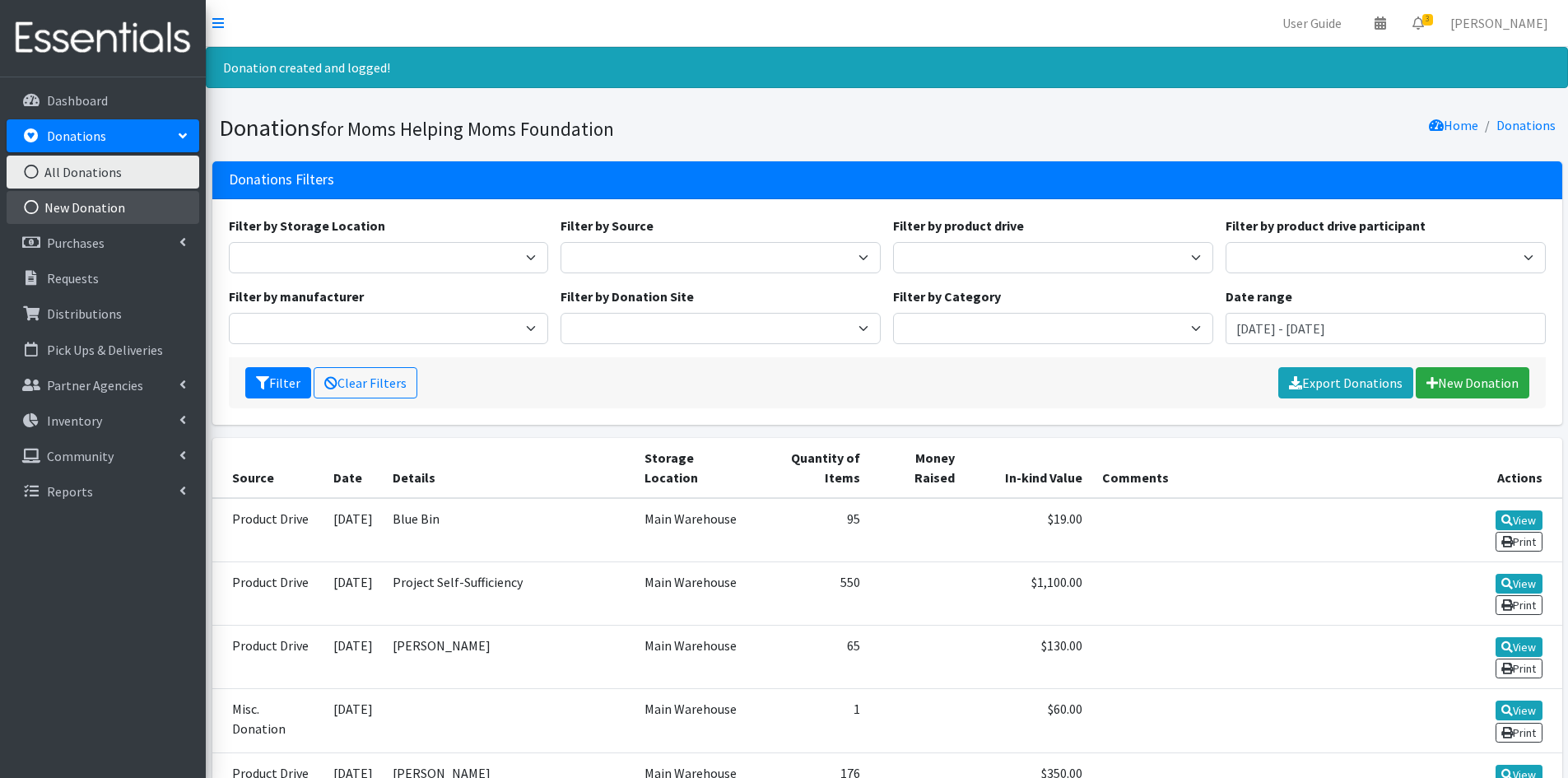
click at [91, 211] on link "New Donation" at bounding box center [103, 208] width 193 height 33
click at [96, 211] on link "New Donation" at bounding box center [103, 208] width 193 height 33
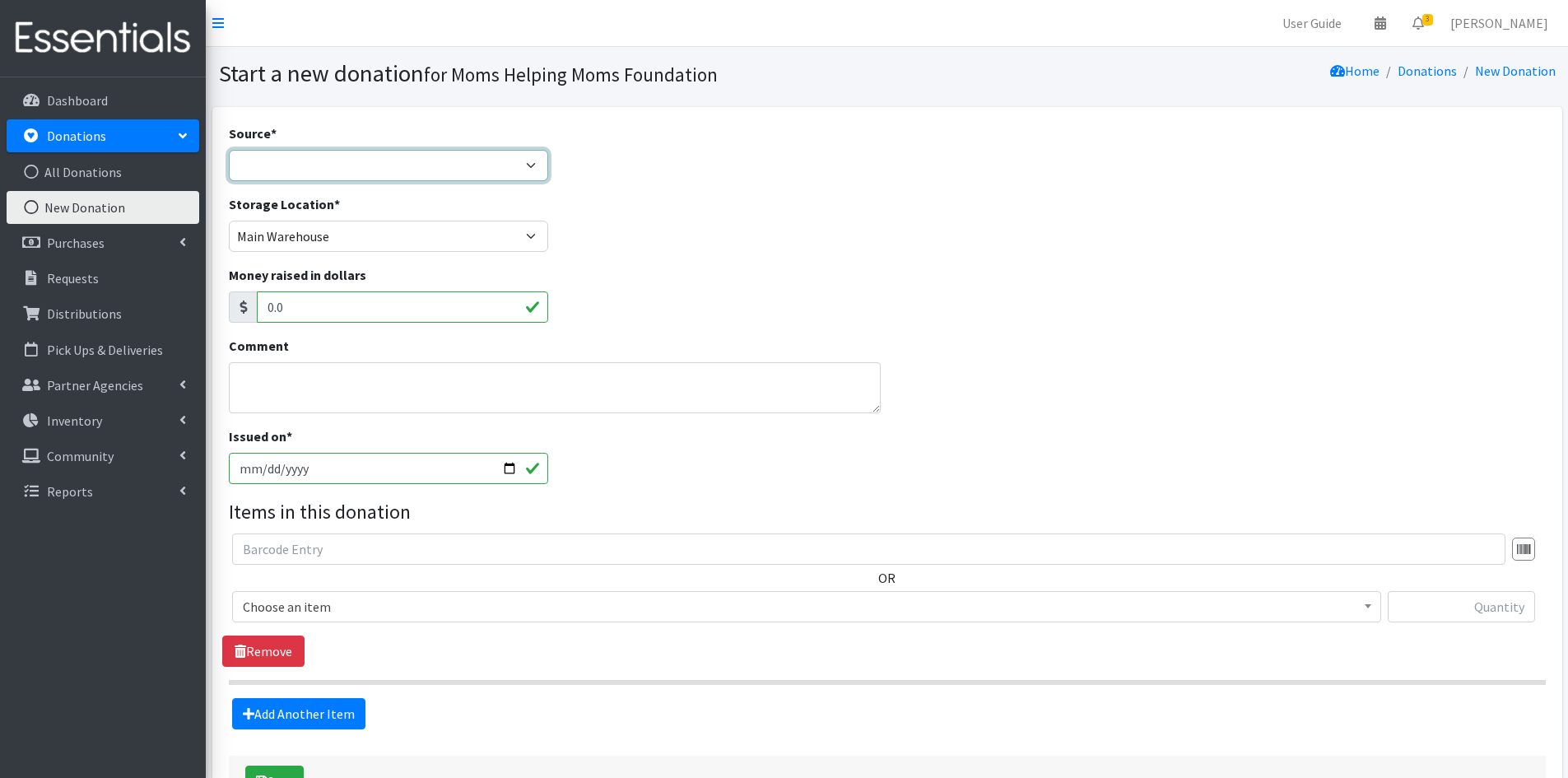
click at [538, 167] on select "Product Drive Manufacturer Donation Site Misc. Donation" at bounding box center [388, 166] width 320 height 31
select select "Product Drive"
click at [228, 150] on select "Product Drive Manufacturer Donation Site Misc. Donation" at bounding box center [388, 166] width 320 height 31
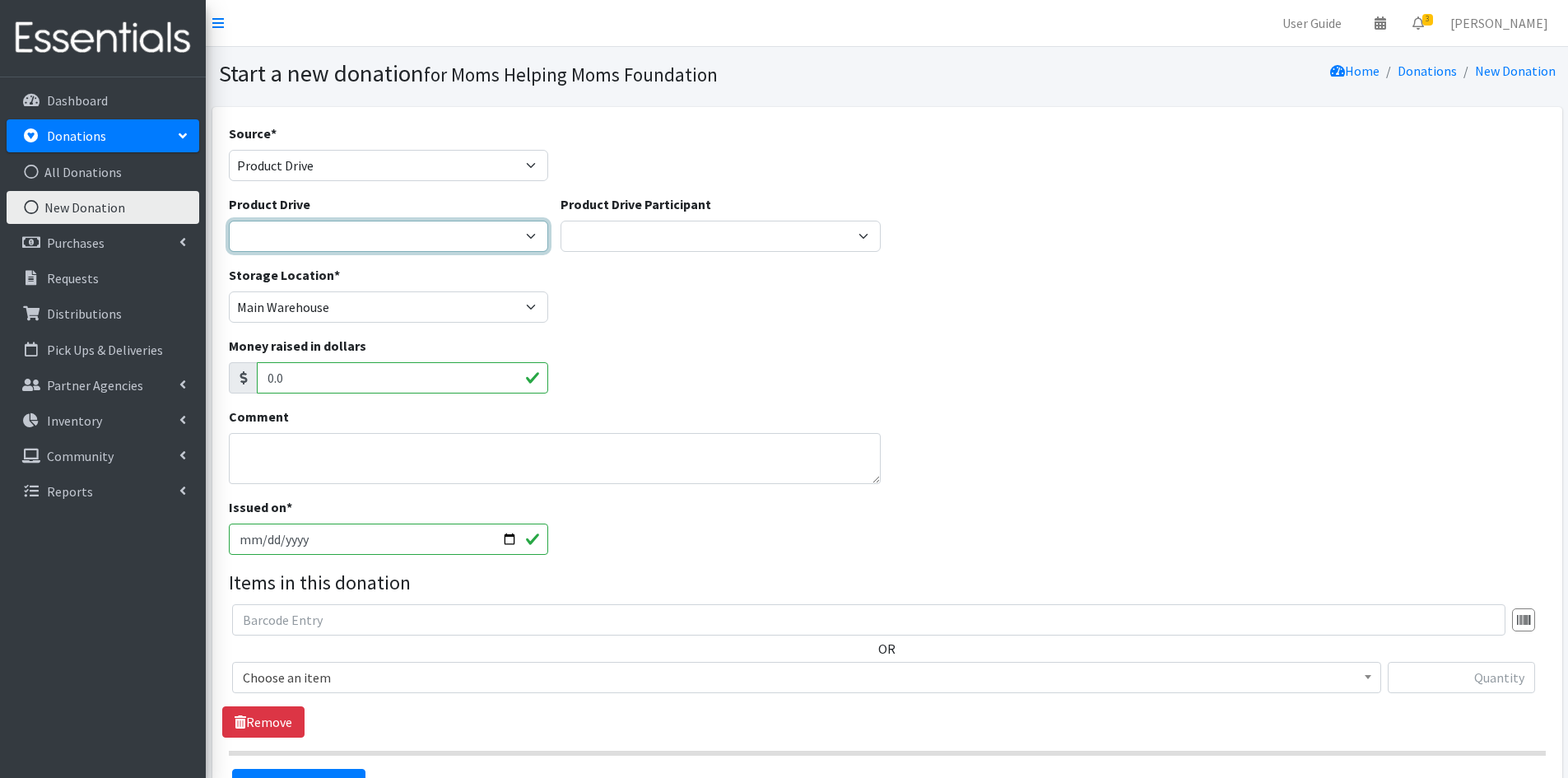
click at [539, 242] on select "[DATE] Zeta Phi Beta Sorority (virtual) 2021 HOLIDAY DRIVE AWR Week of Giving/[…" at bounding box center [388, 236] width 320 height 31
select select "3312"
click at [228, 220] on select "[DATE] Zeta Phi Beta Sorority (virtual) 2021 HOLIDAY DRIVE AWR Week of Giving/[…" at bounding box center [388, 236] width 320 height 31
click at [1475, 678] on input "text" at bounding box center [1462, 677] width 148 height 31
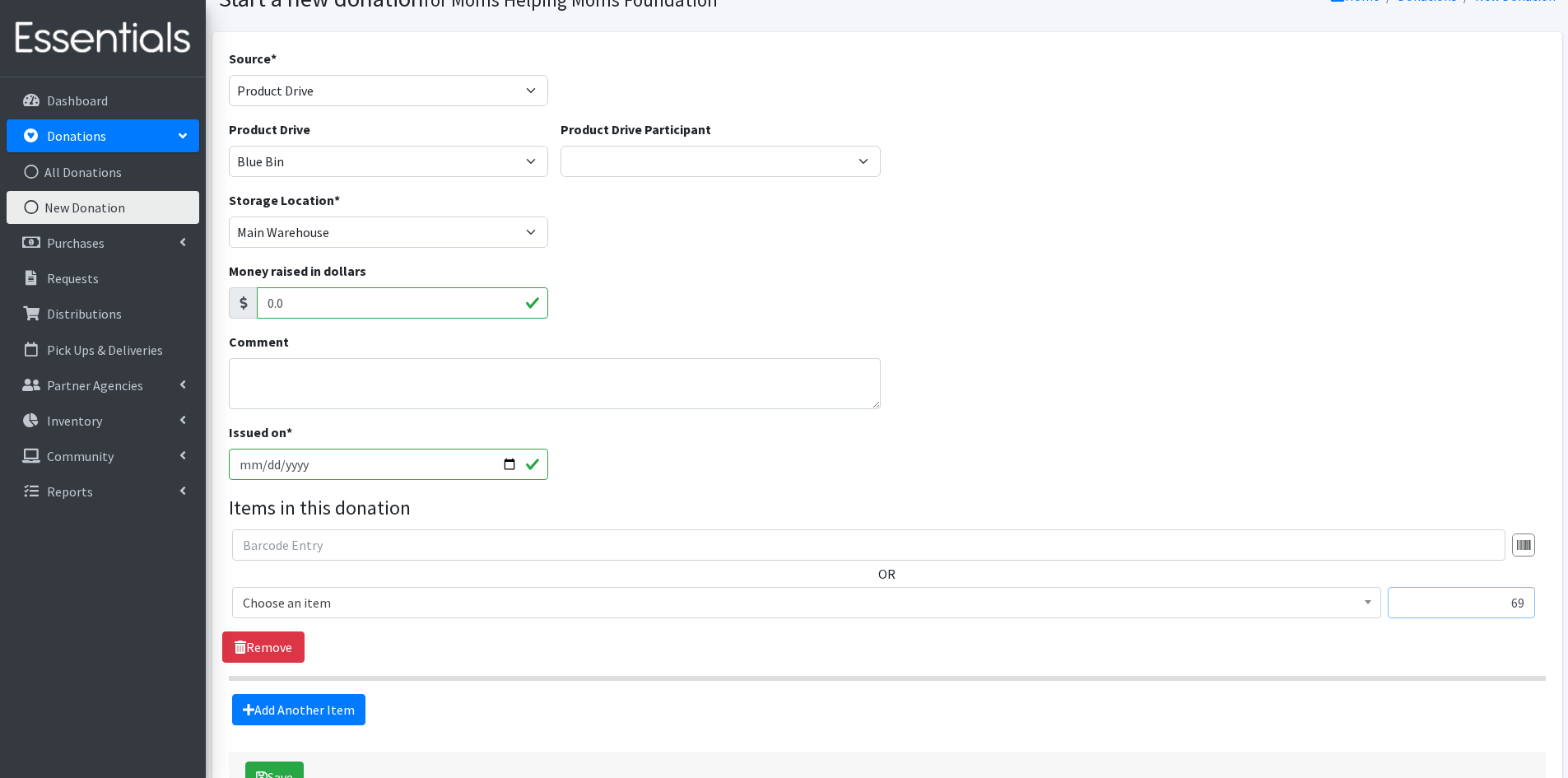
scroll to position [165, 0]
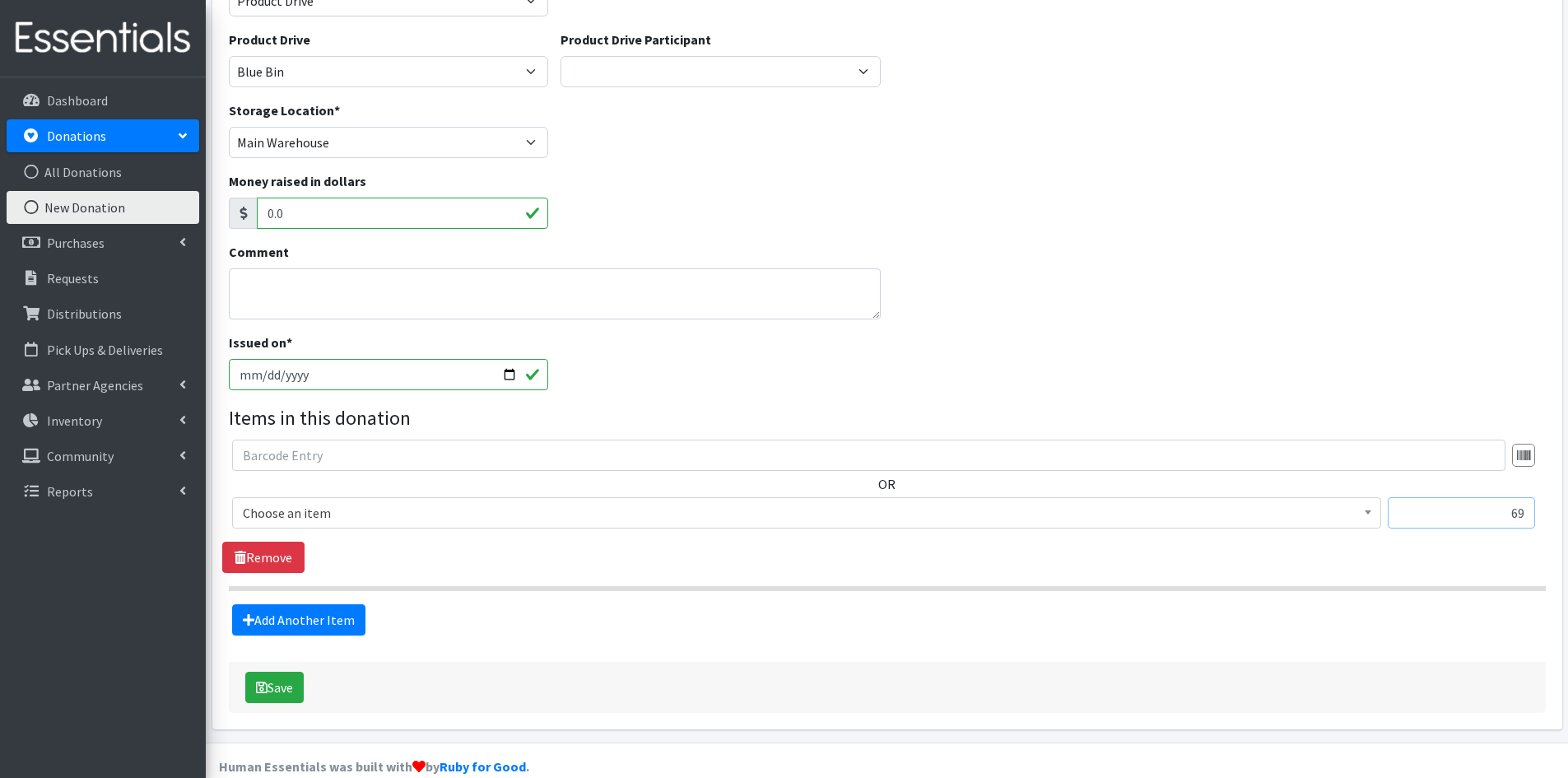
type input "69"
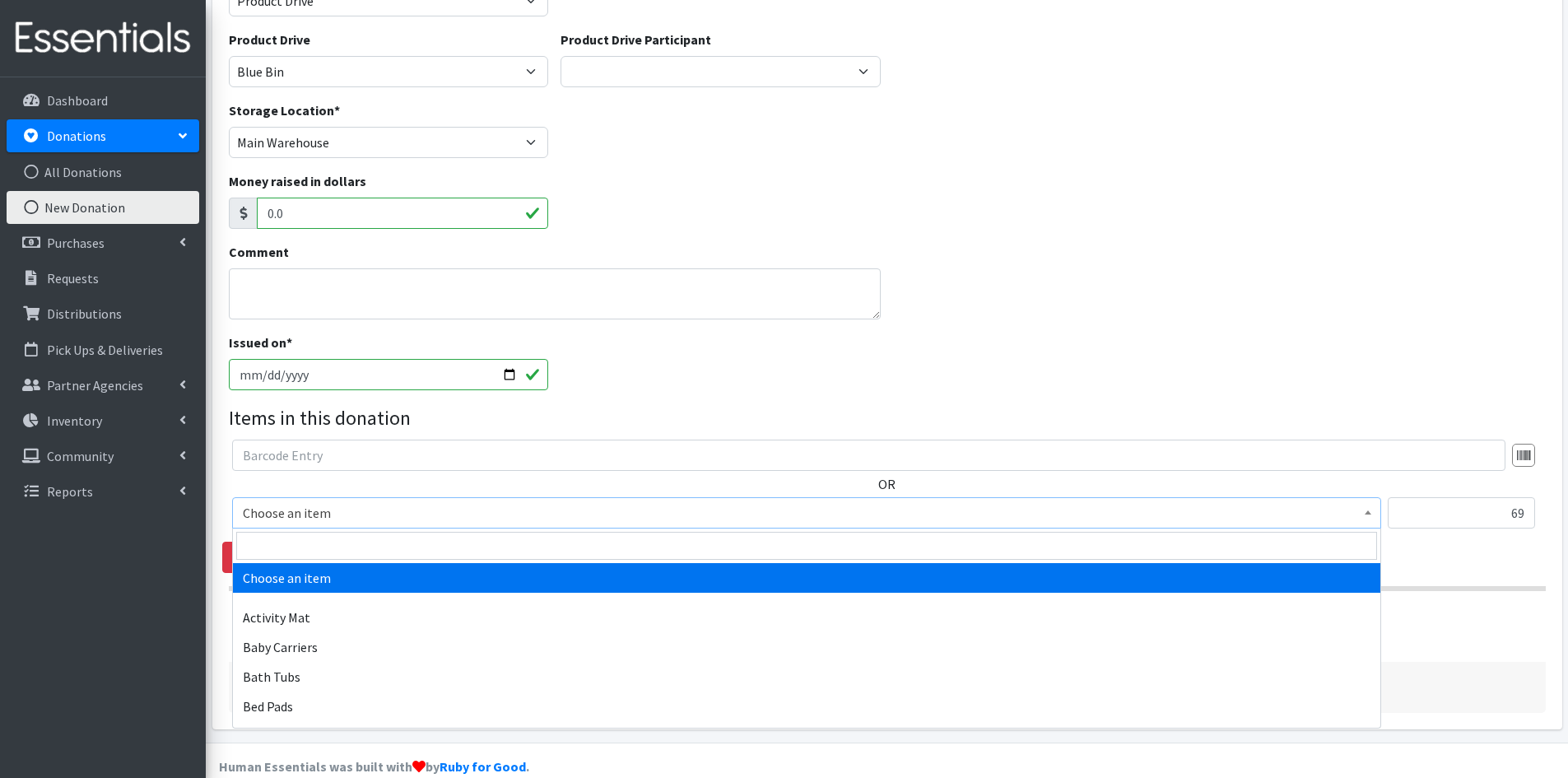
click at [1369, 515] on b at bounding box center [1368, 512] width 7 height 4
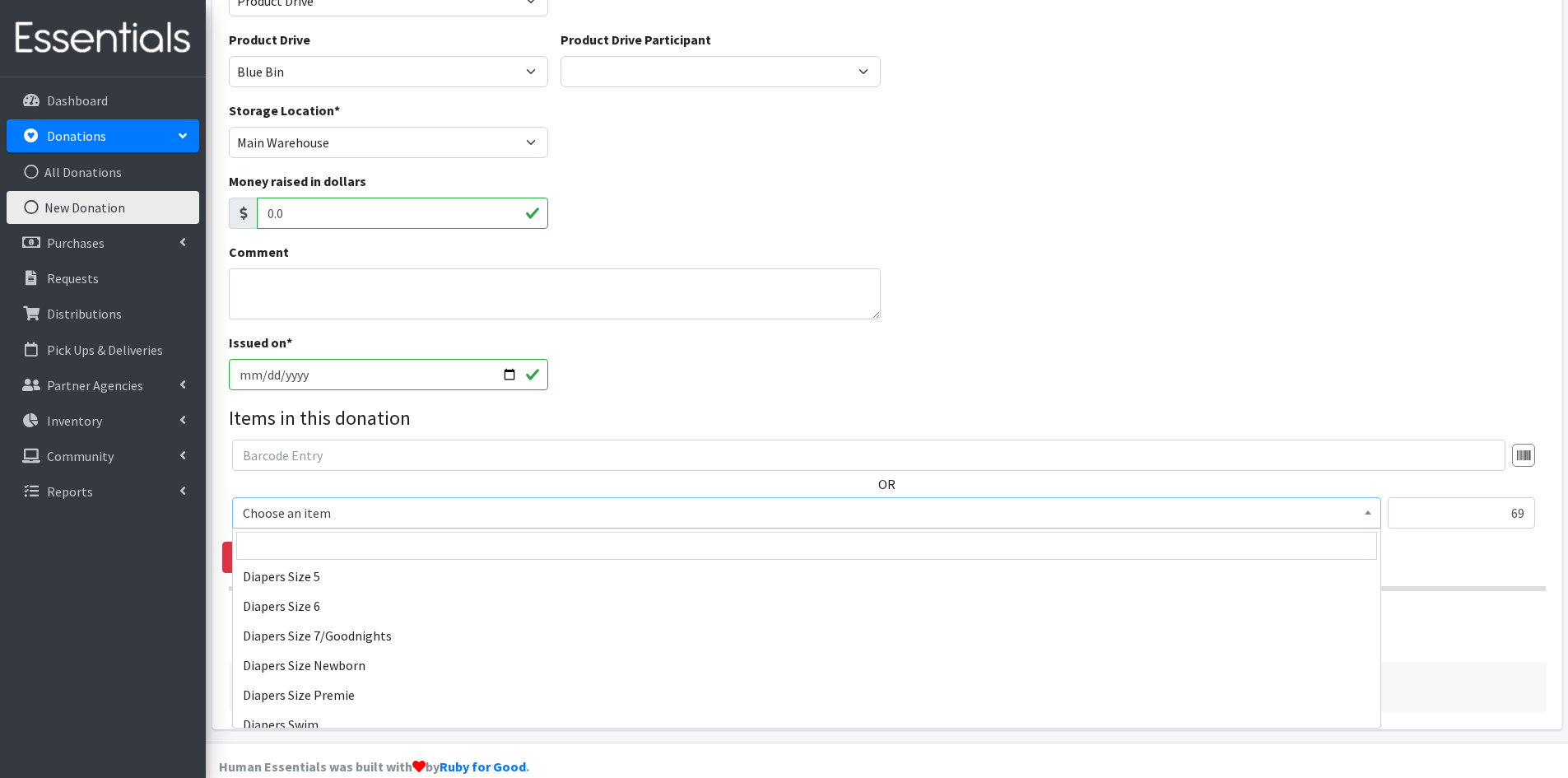
scroll to position [1976, 0]
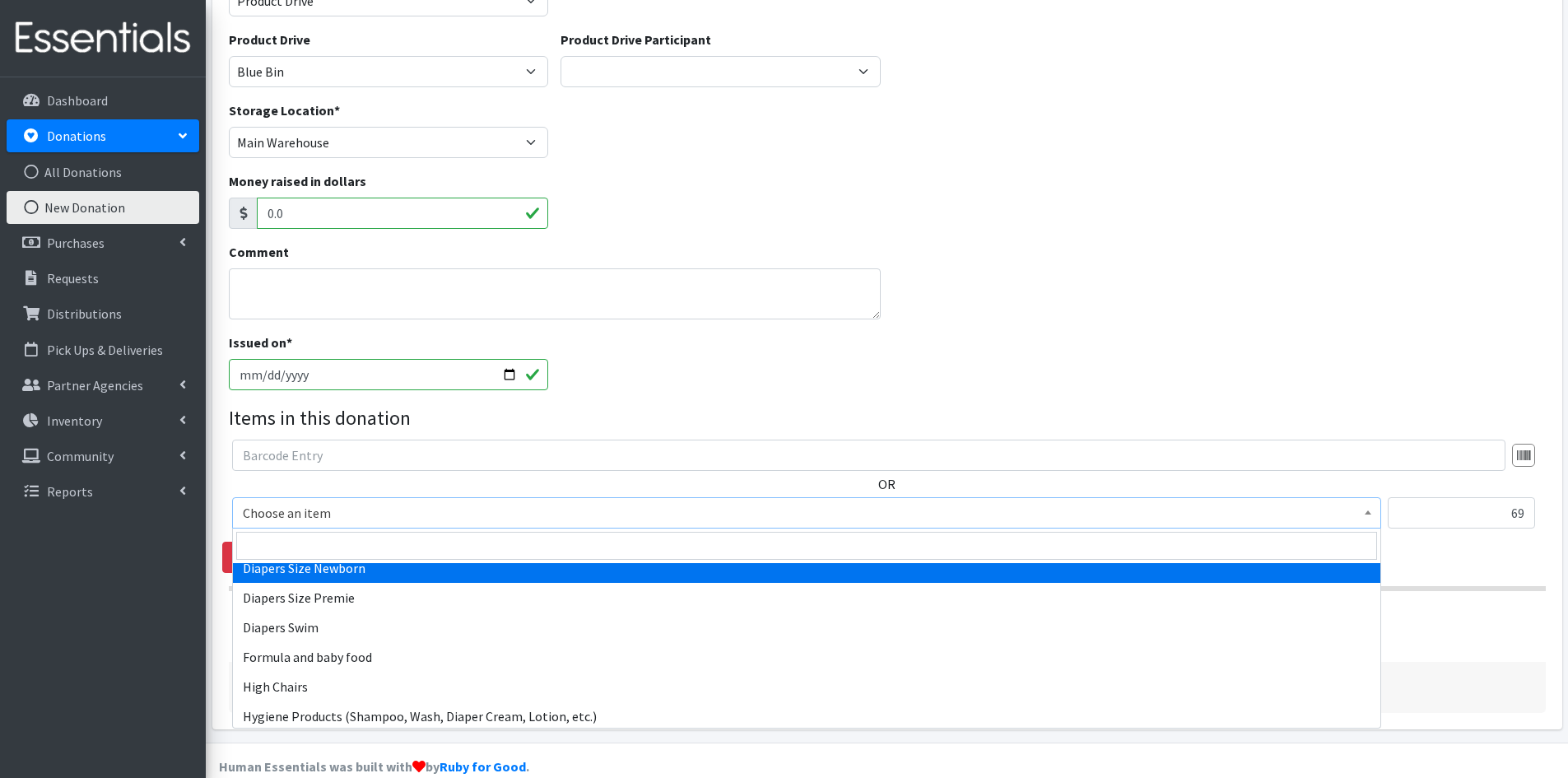
select select "1963"
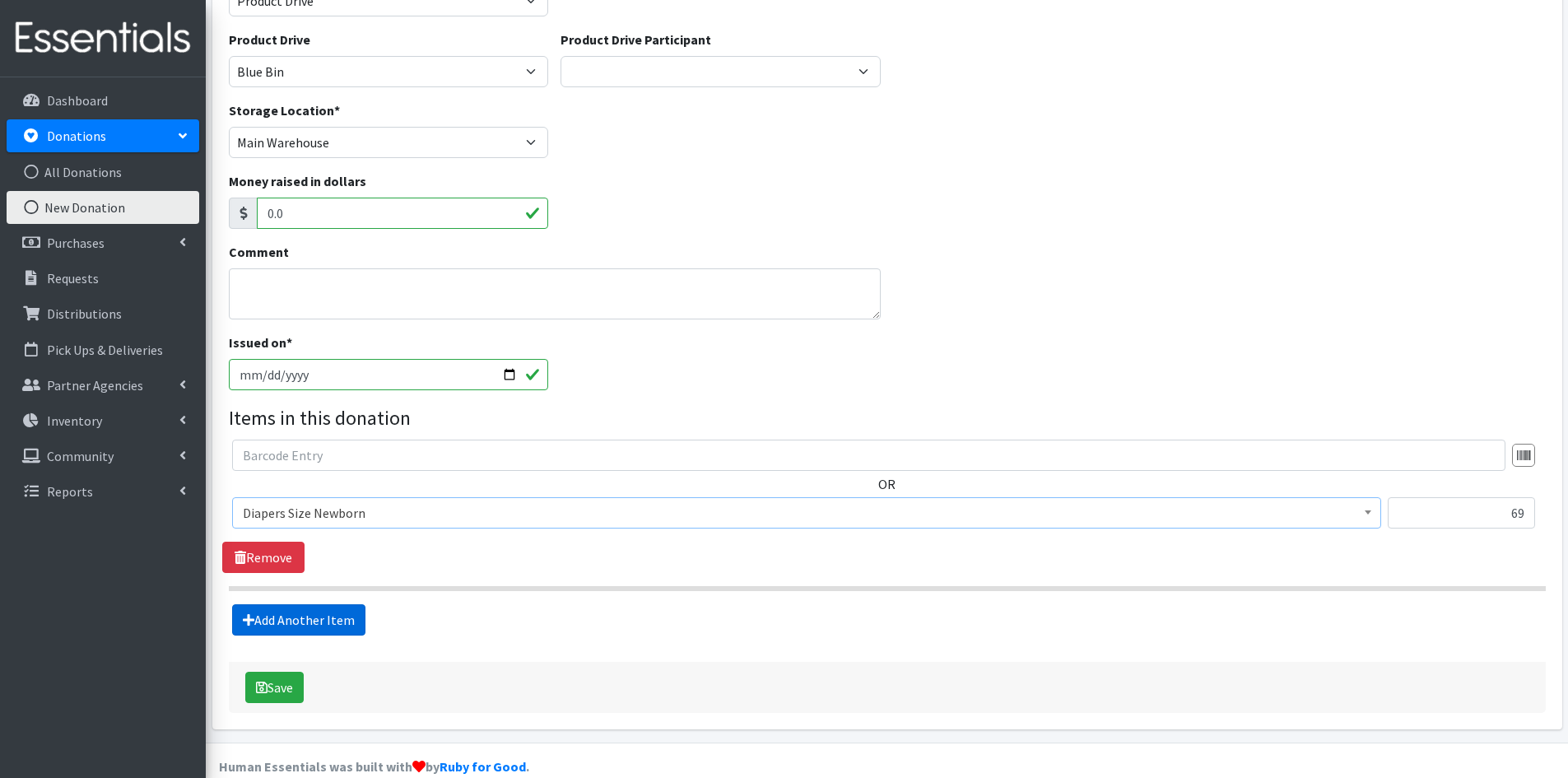
click at [301, 617] on link "Add Another Item" at bounding box center [299, 620] width 134 height 31
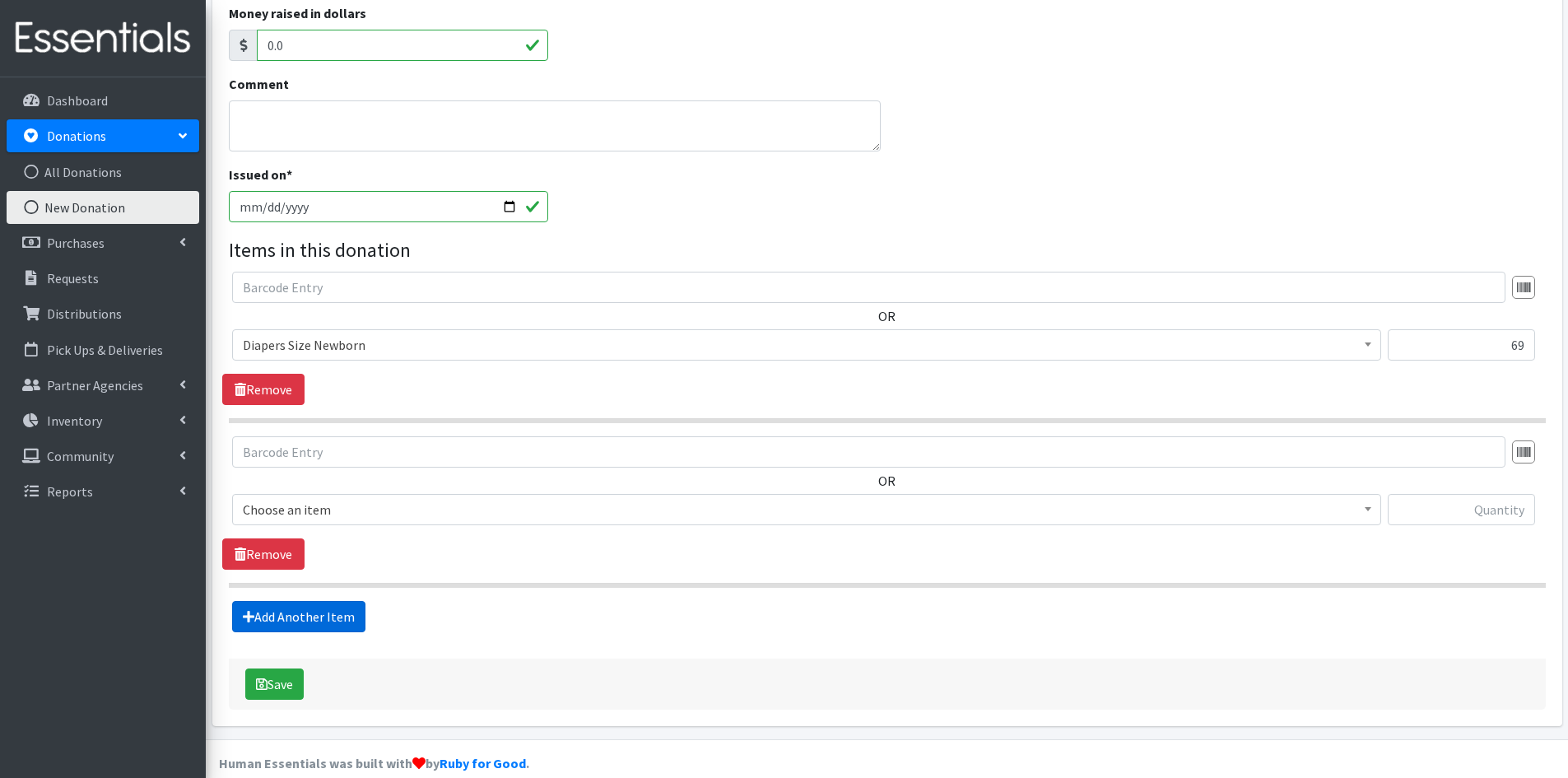
scroll to position [356, 0]
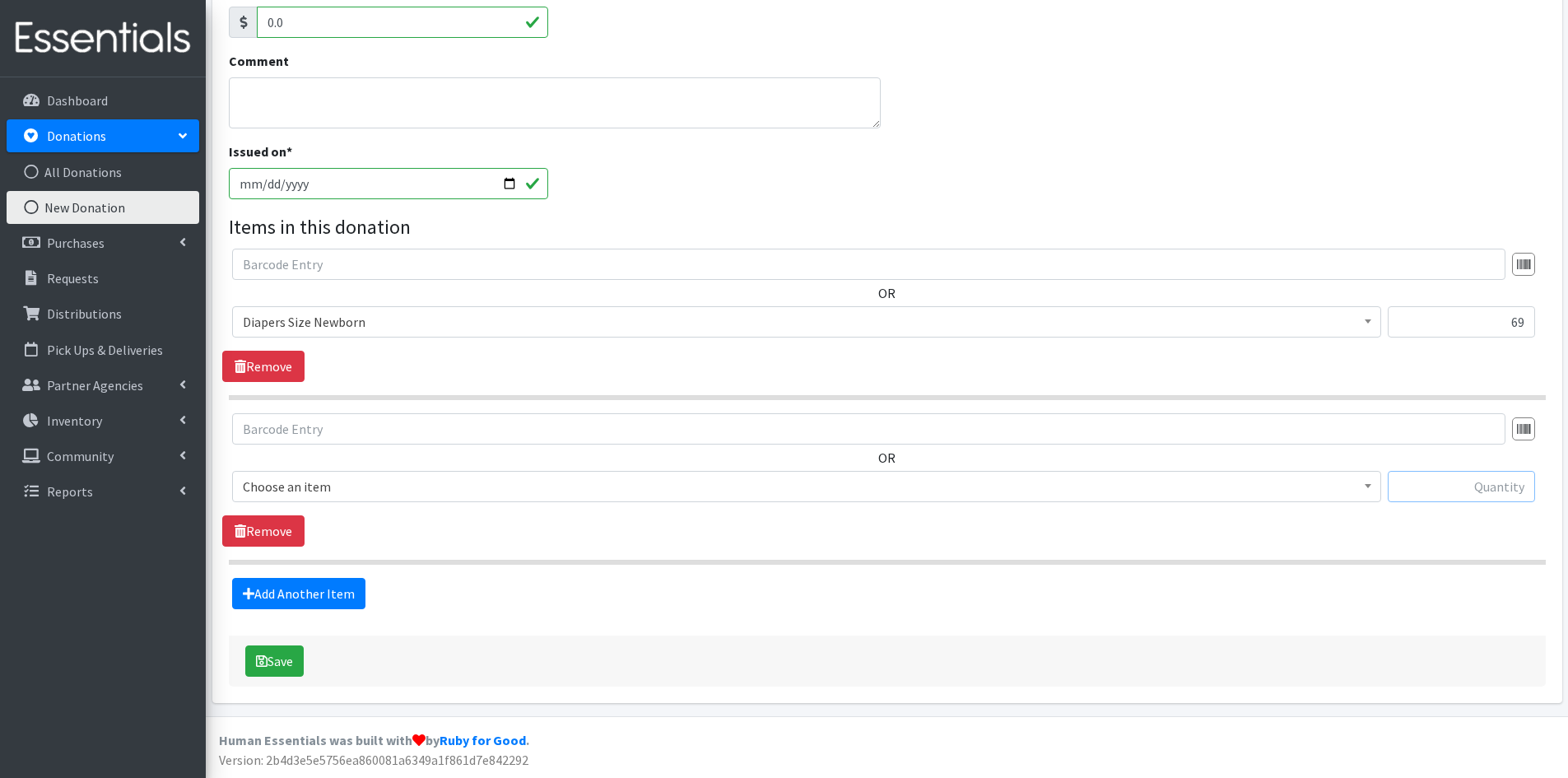
click at [1438, 487] on input "text" at bounding box center [1462, 487] width 148 height 31
type input "14"
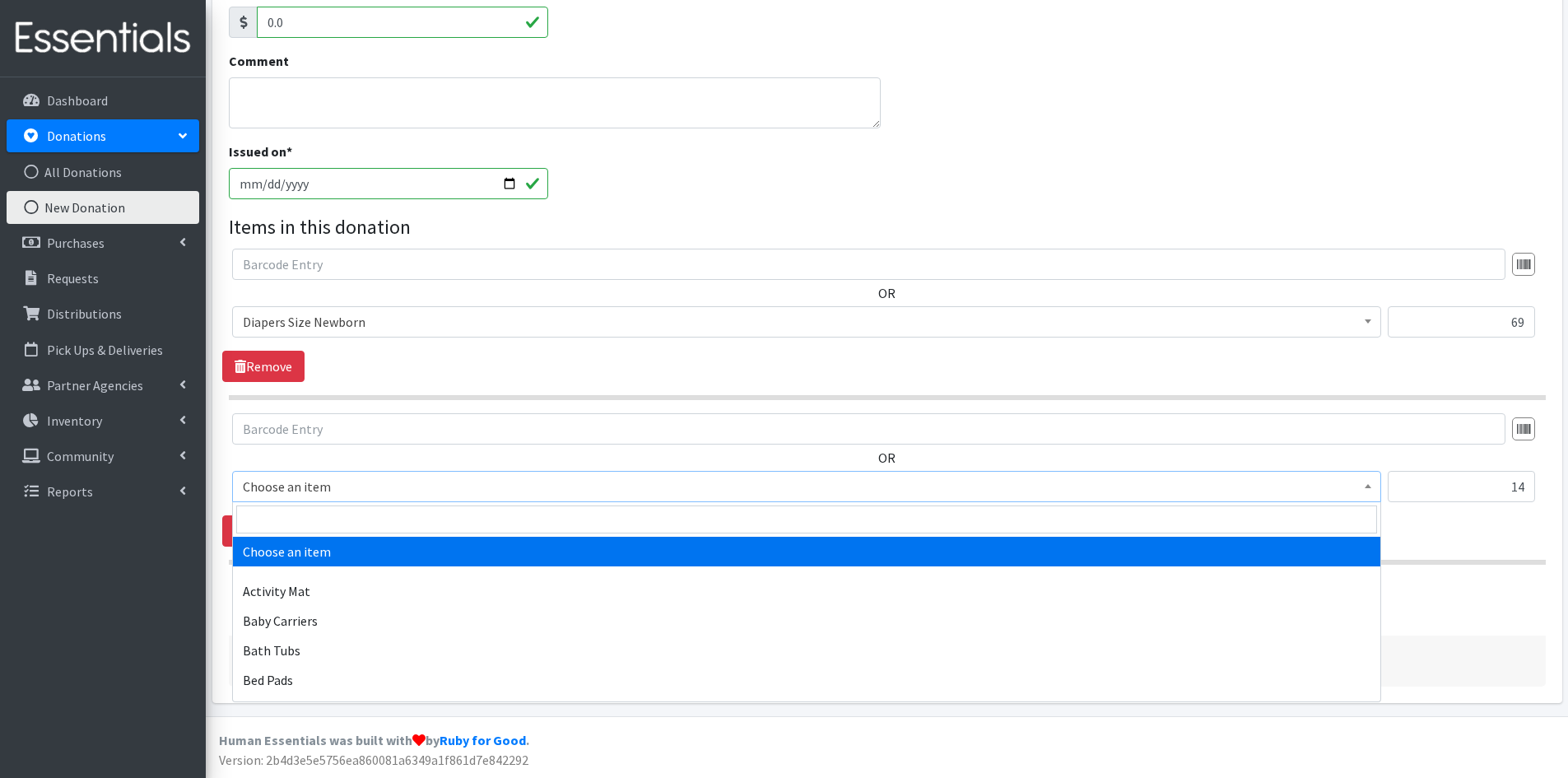
click at [1368, 486] on b at bounding box center [1368, 486] width 7 height 4
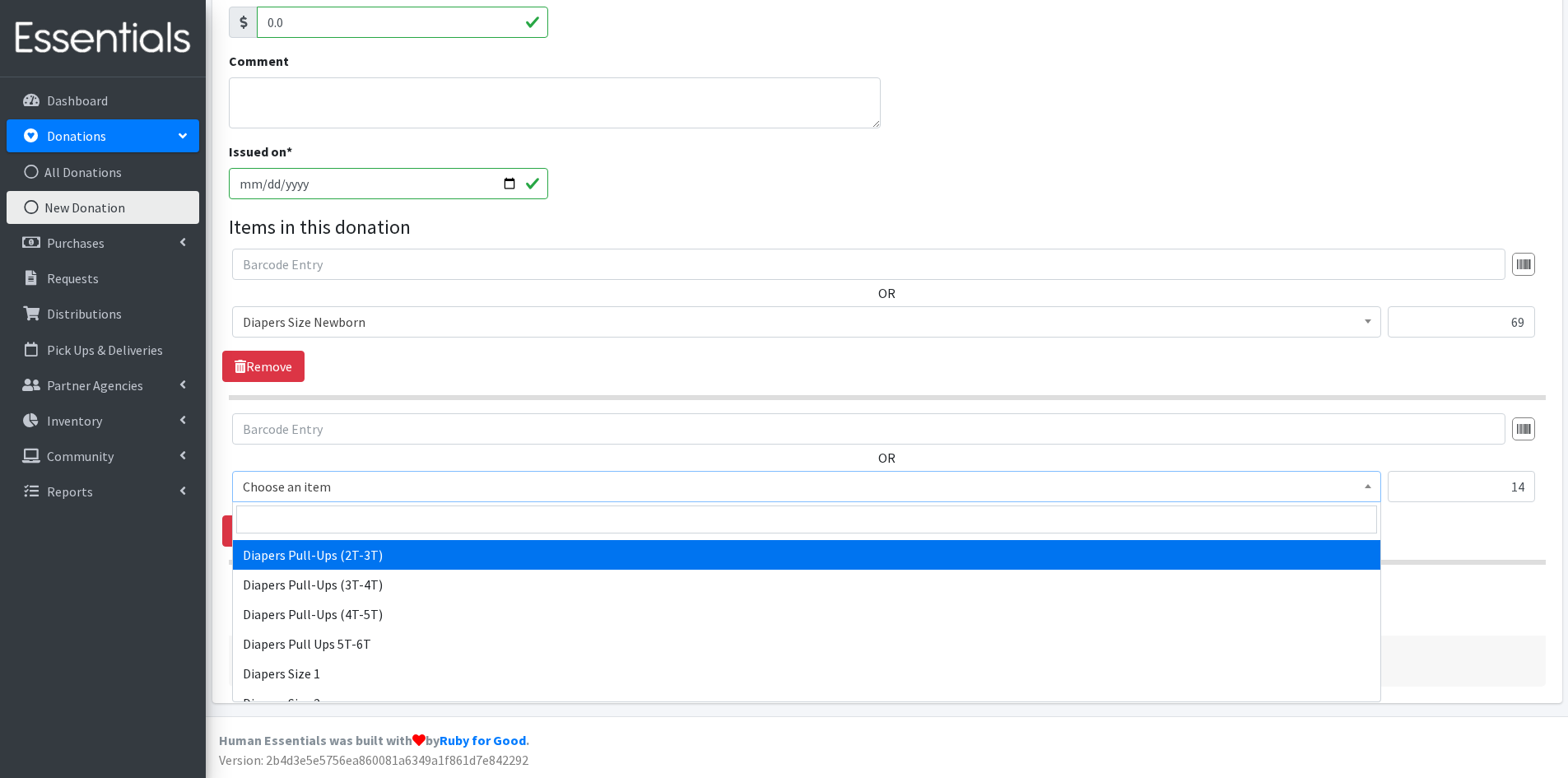
scroll to position [1729, 0]
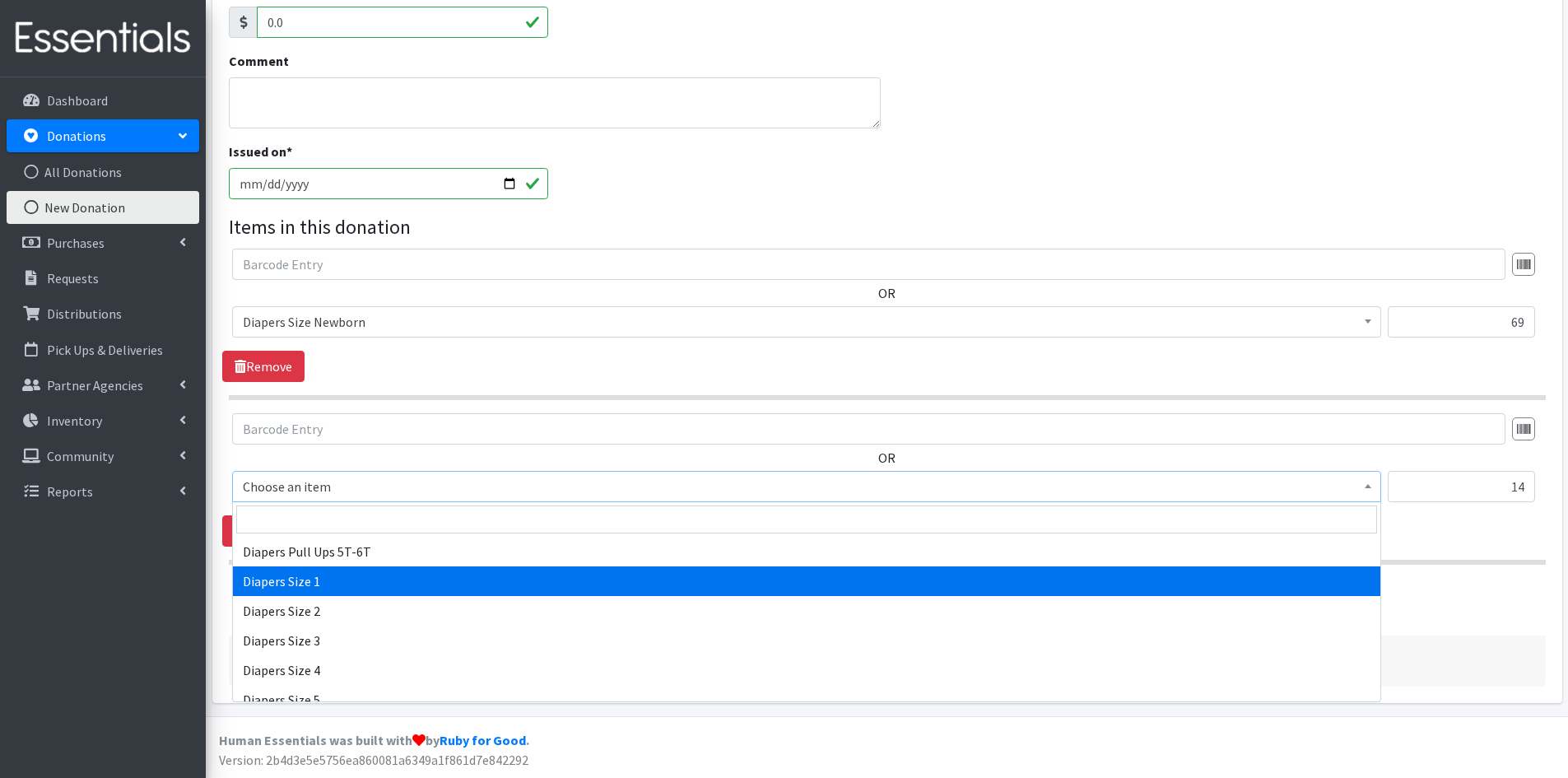
select select "1964"
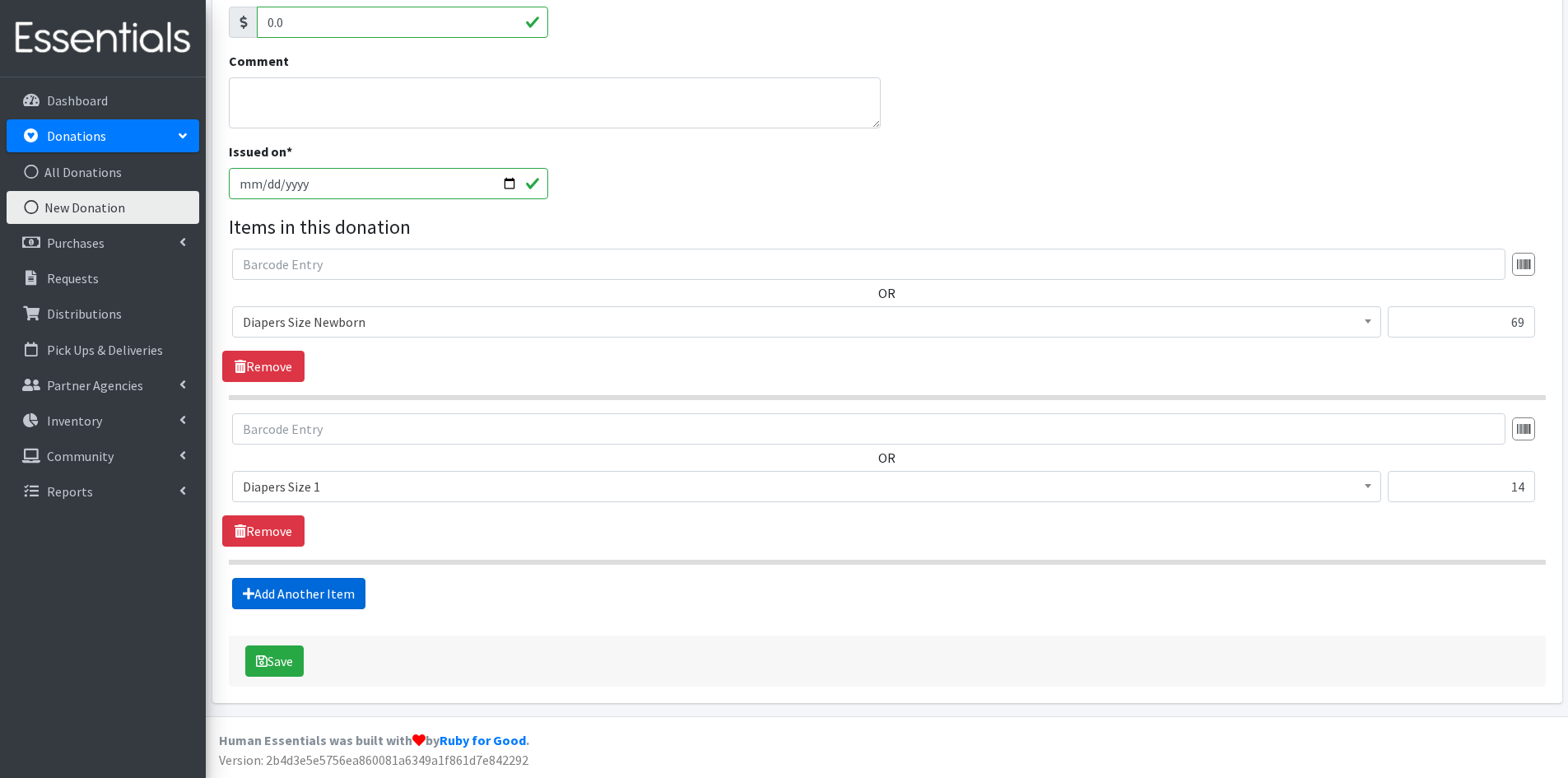
click at [308, 597] on link "Add Another Item" at bounding box center [299, 594] width 134 height 31
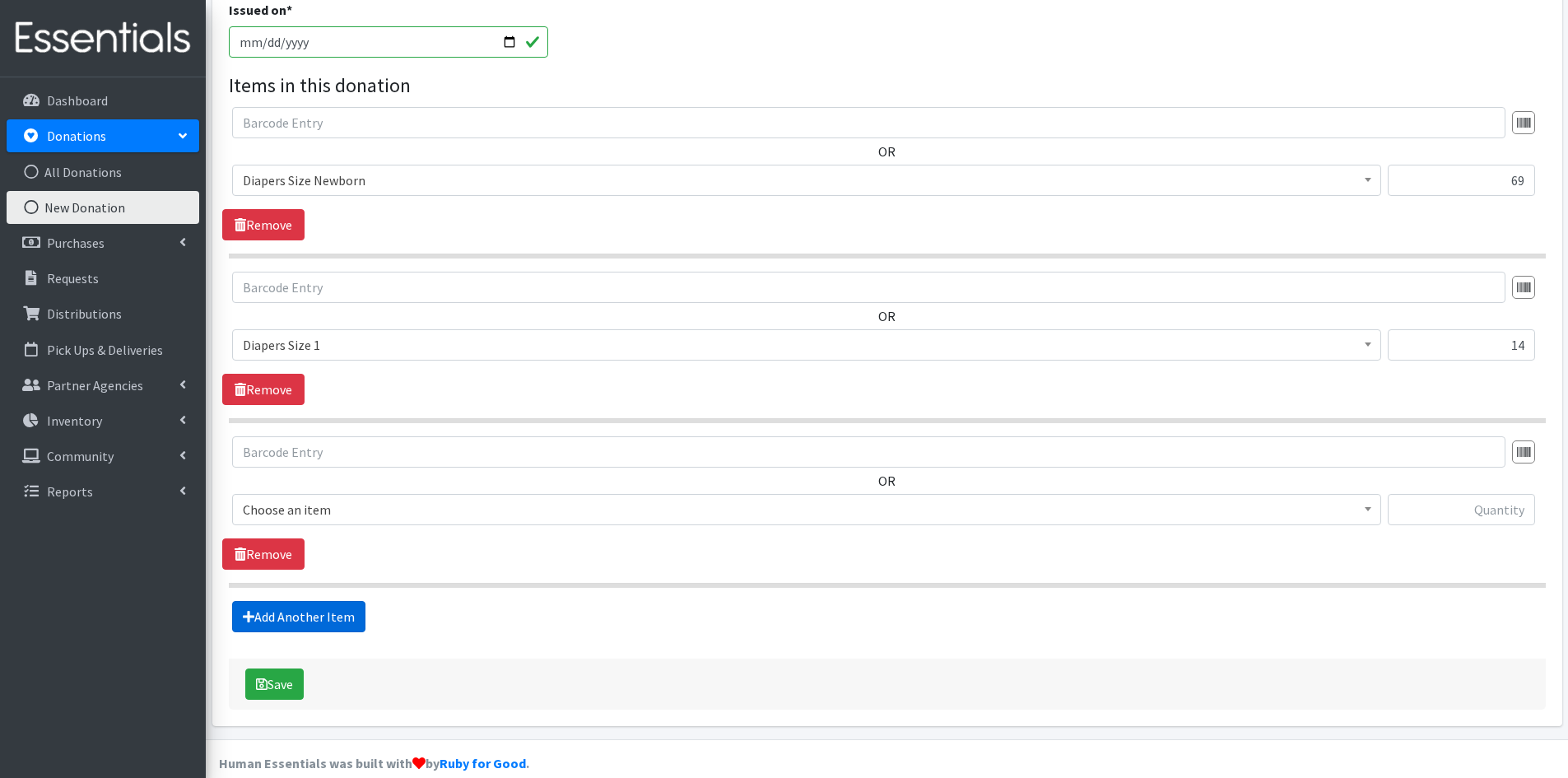
scroll to position [521, 0]
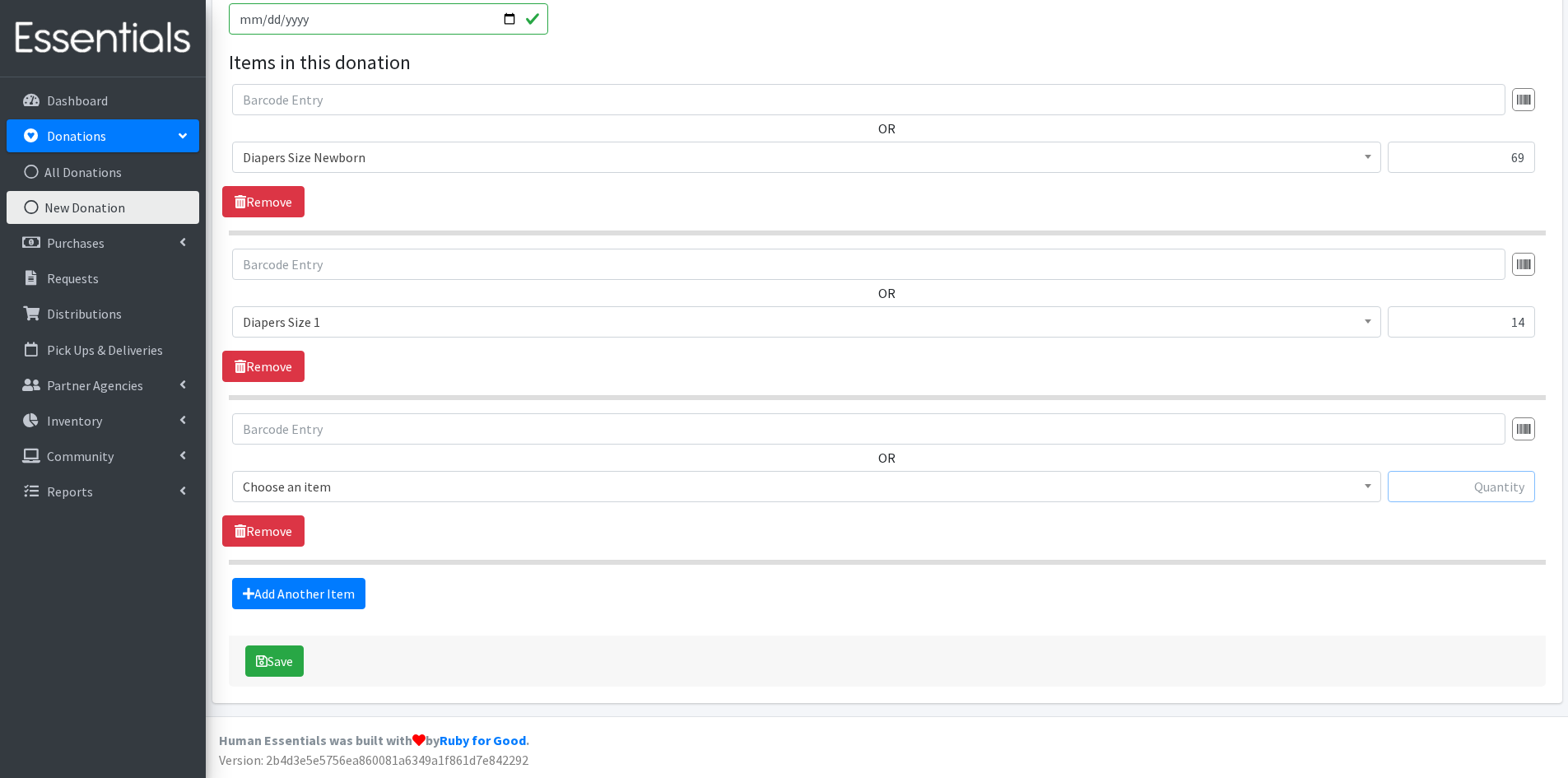
click at [1437, 471] on input "text" at bounding box center [1462, 487] width 148 height 31
type input "32"
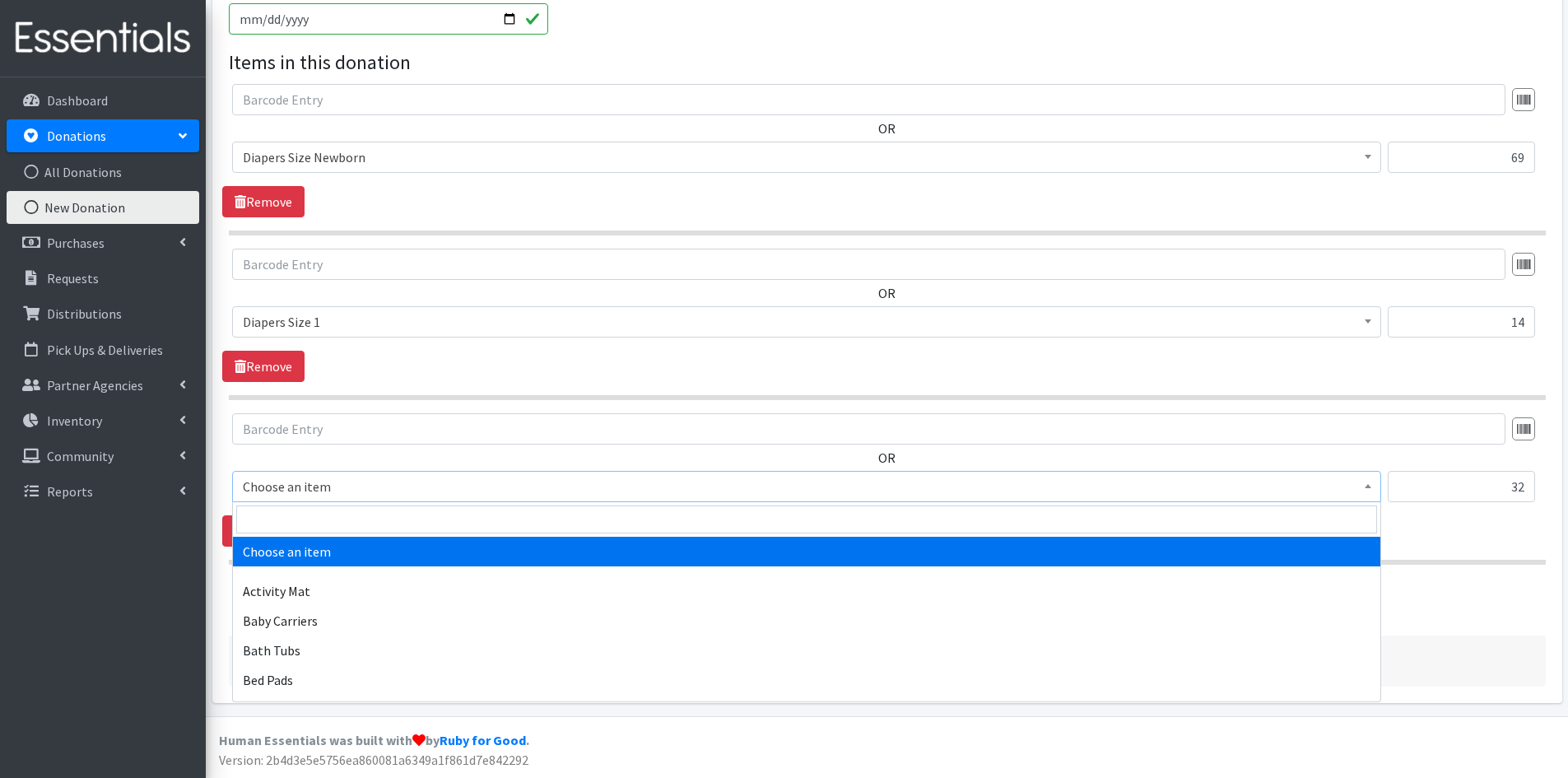
click at [1363, 484] on span at bounding box center [1368, 484] width 16 height 26
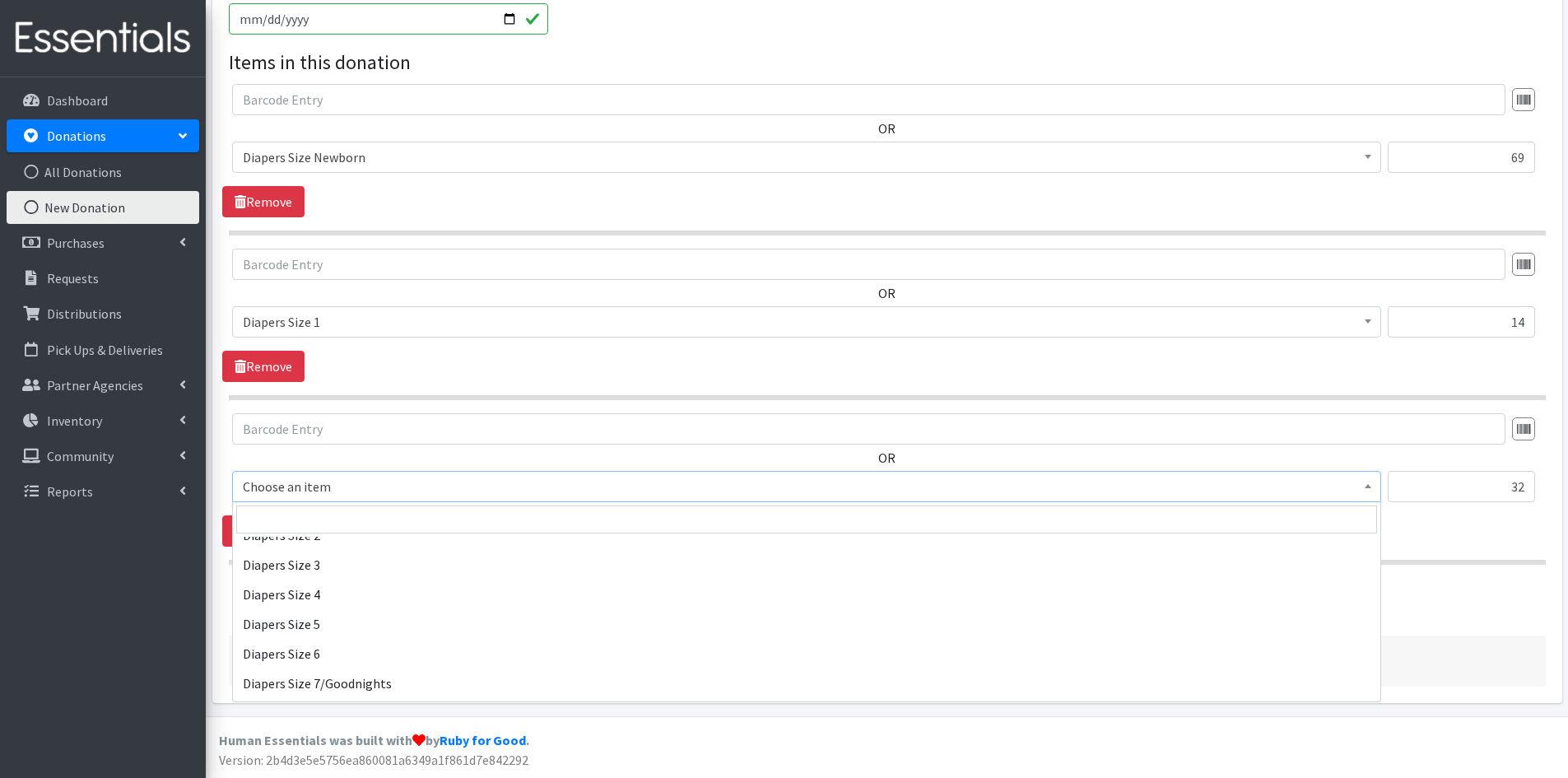
scroll to position [1812, 0]
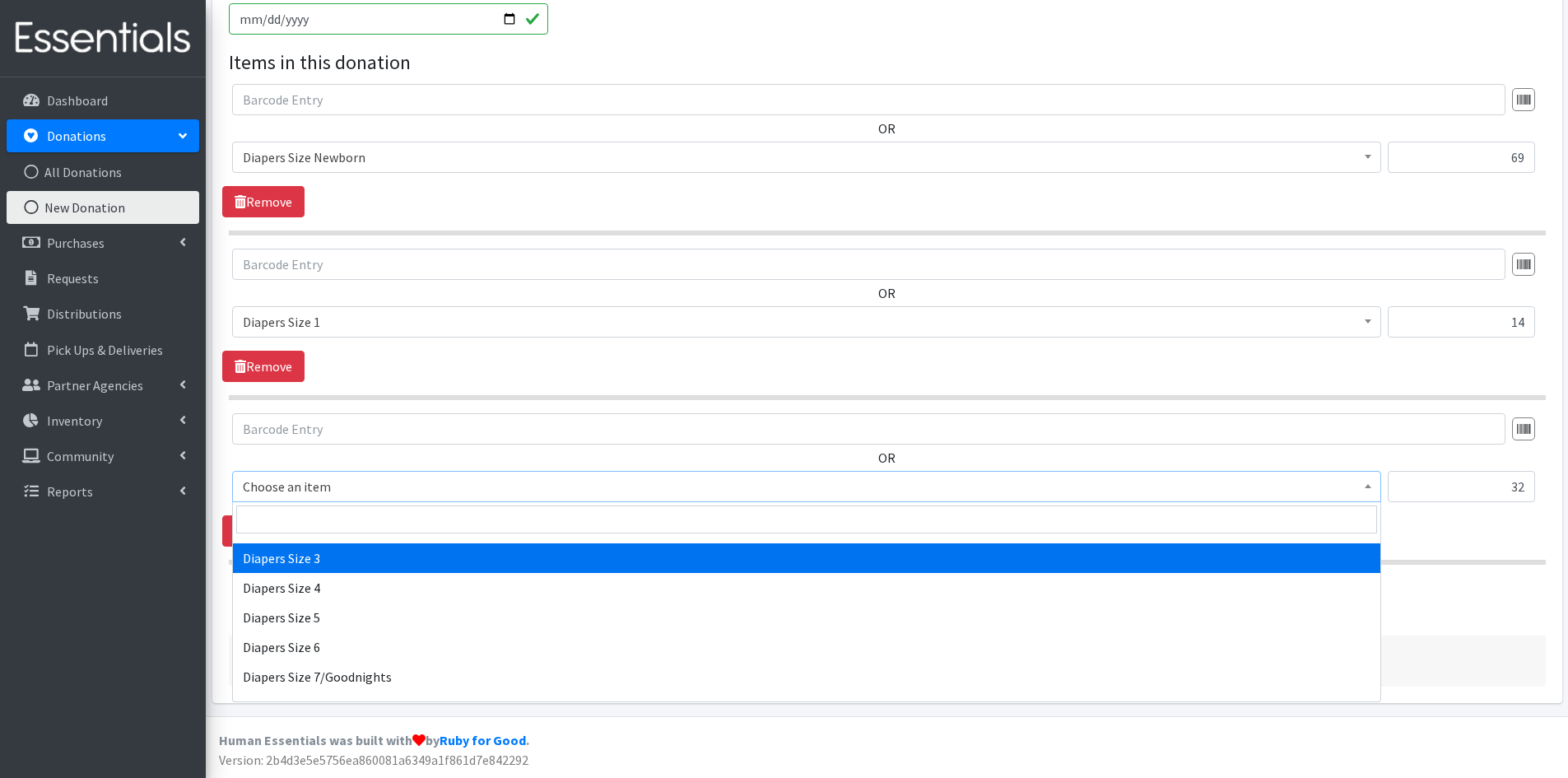
select select "1966"
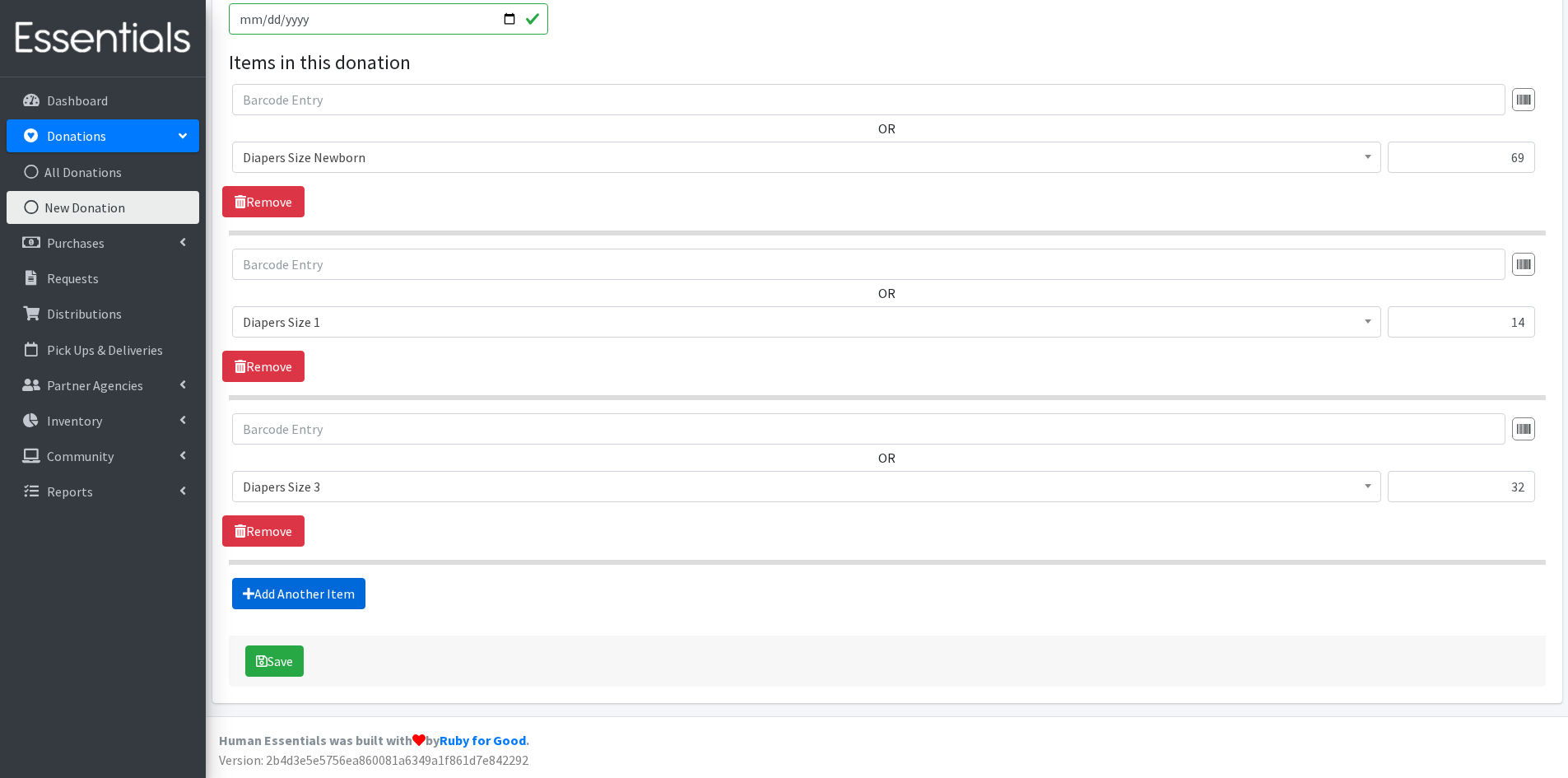
click at [329, 586] on link "Add Another Item" at bounding box center [299, 594] width 134 height 31
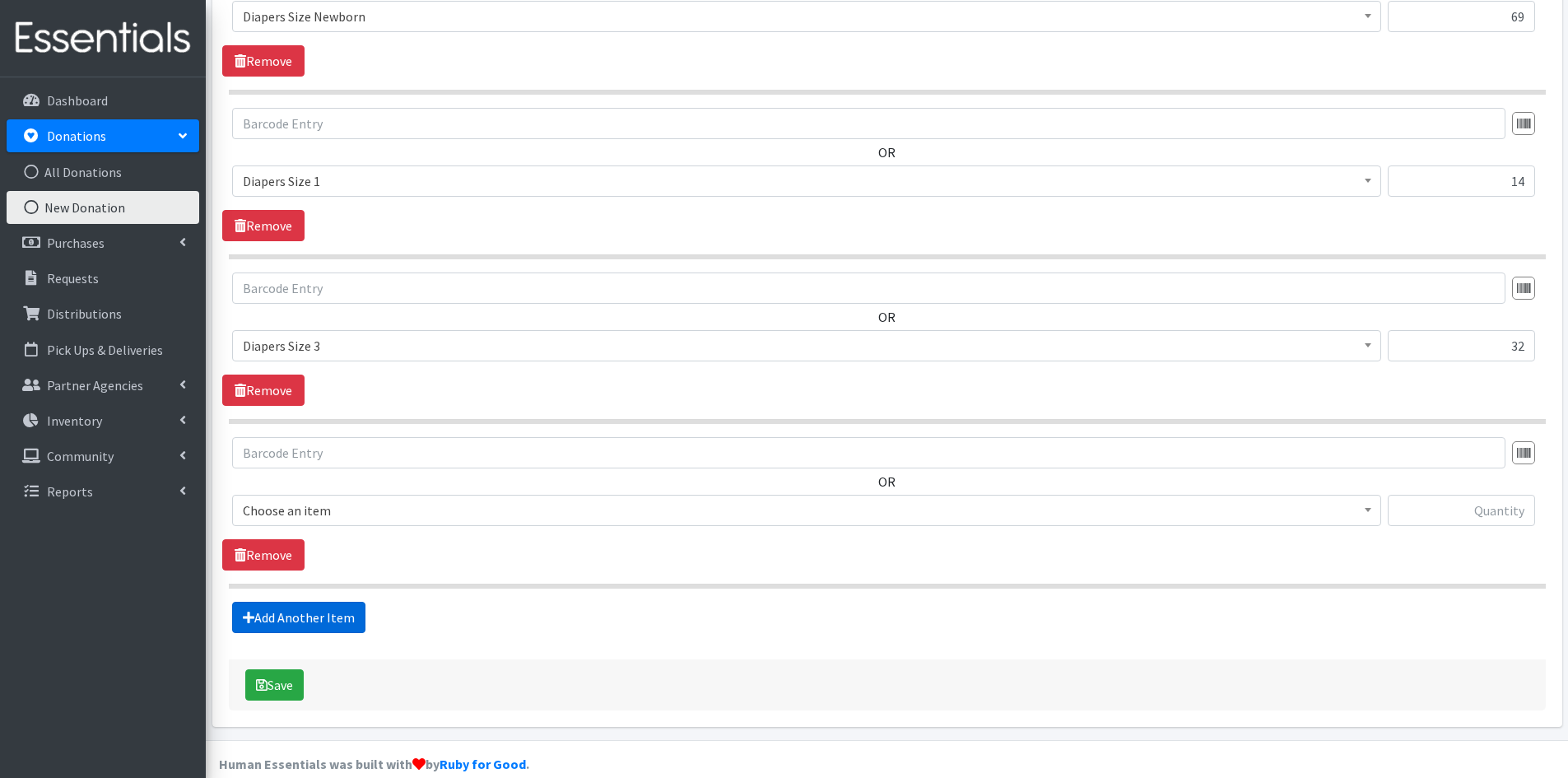
scroll to position [685, 0]
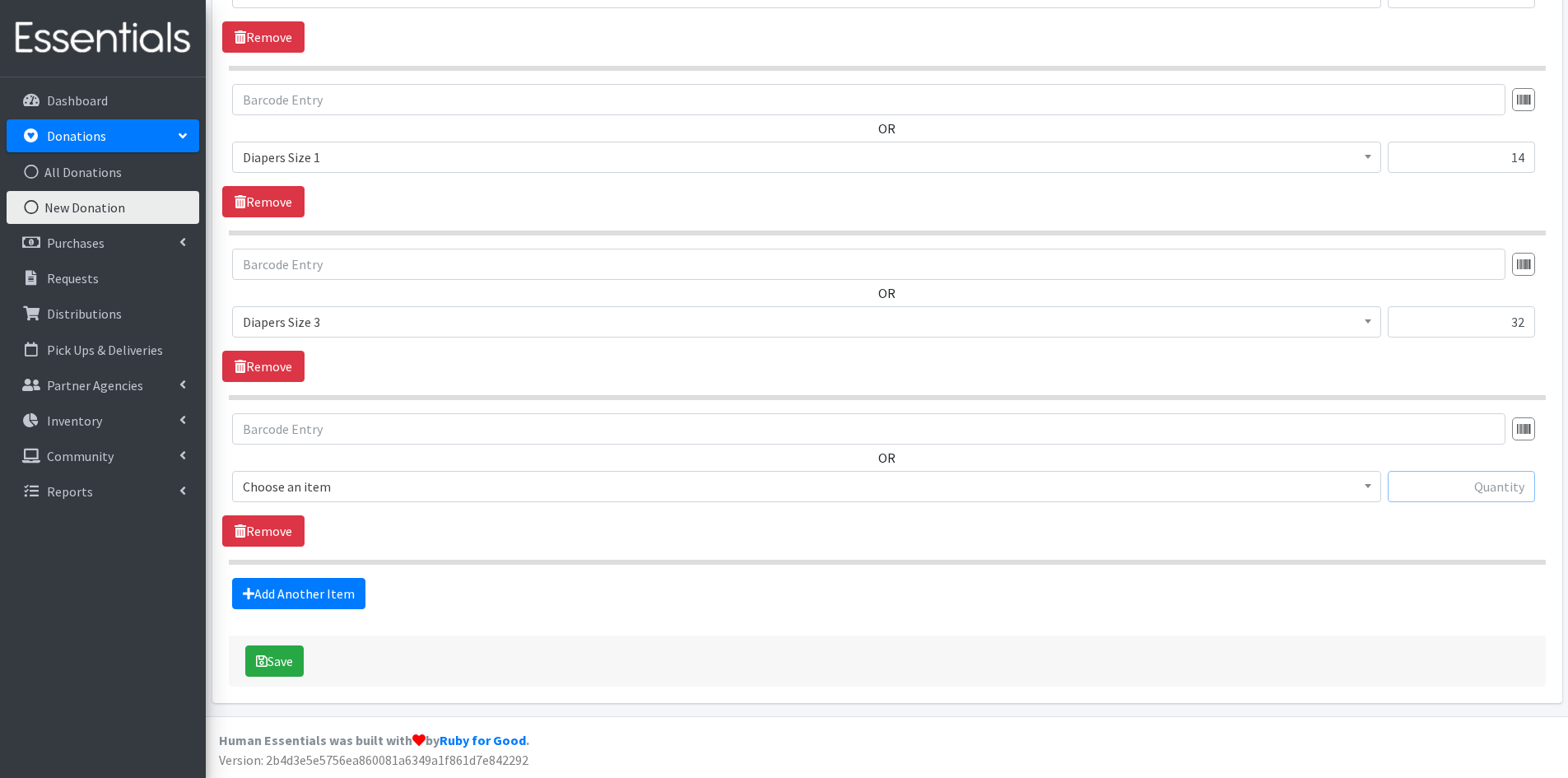
click at [1435, 492] on input "text" at bounding box center [1462, 487] width 148 height 31
type input "1"
click at [1366, 480] on span at bounding box center [1368, 484] width 16 height 26
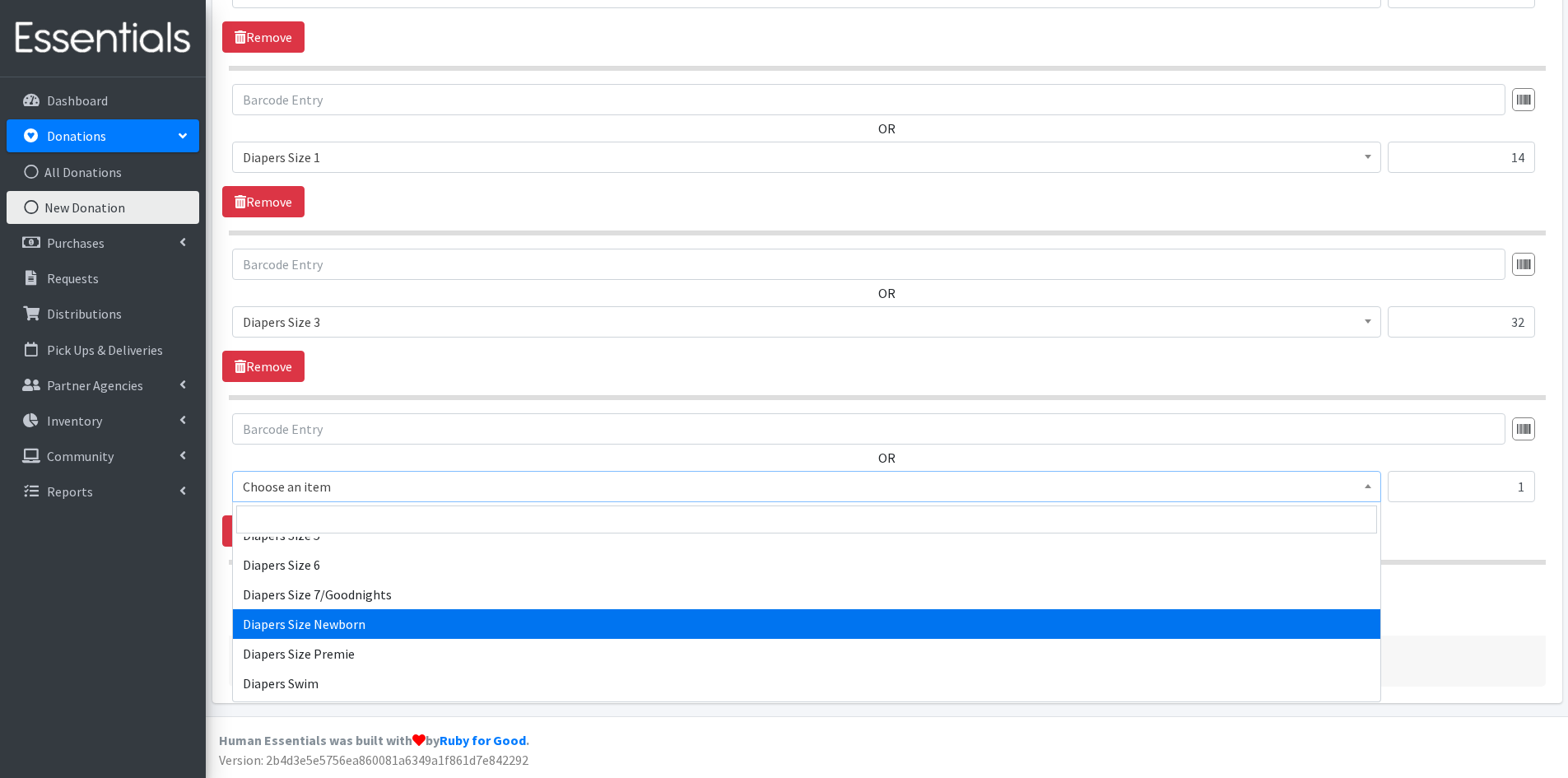
scroll to position [1812, 0]
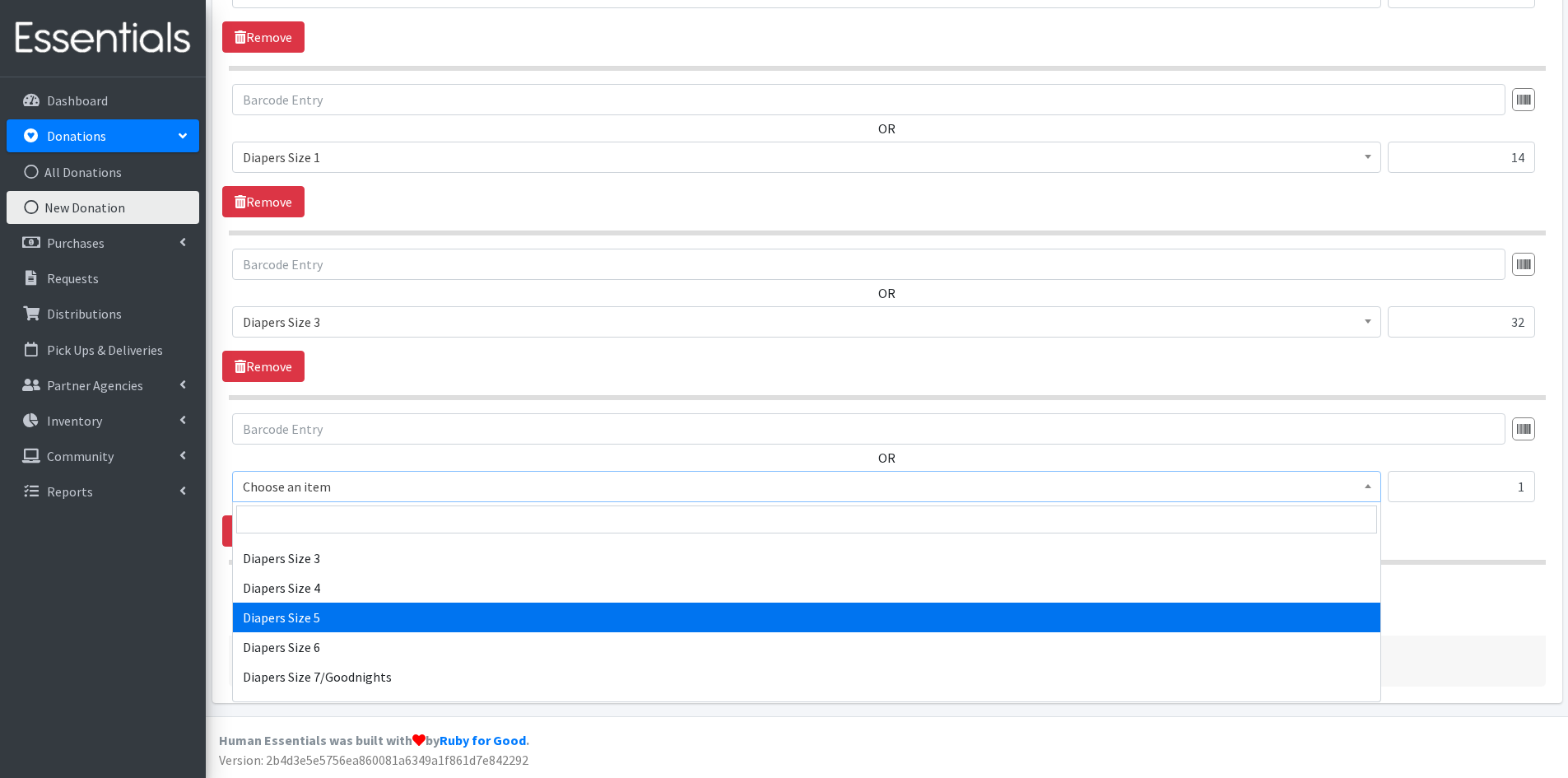
select select "1968"
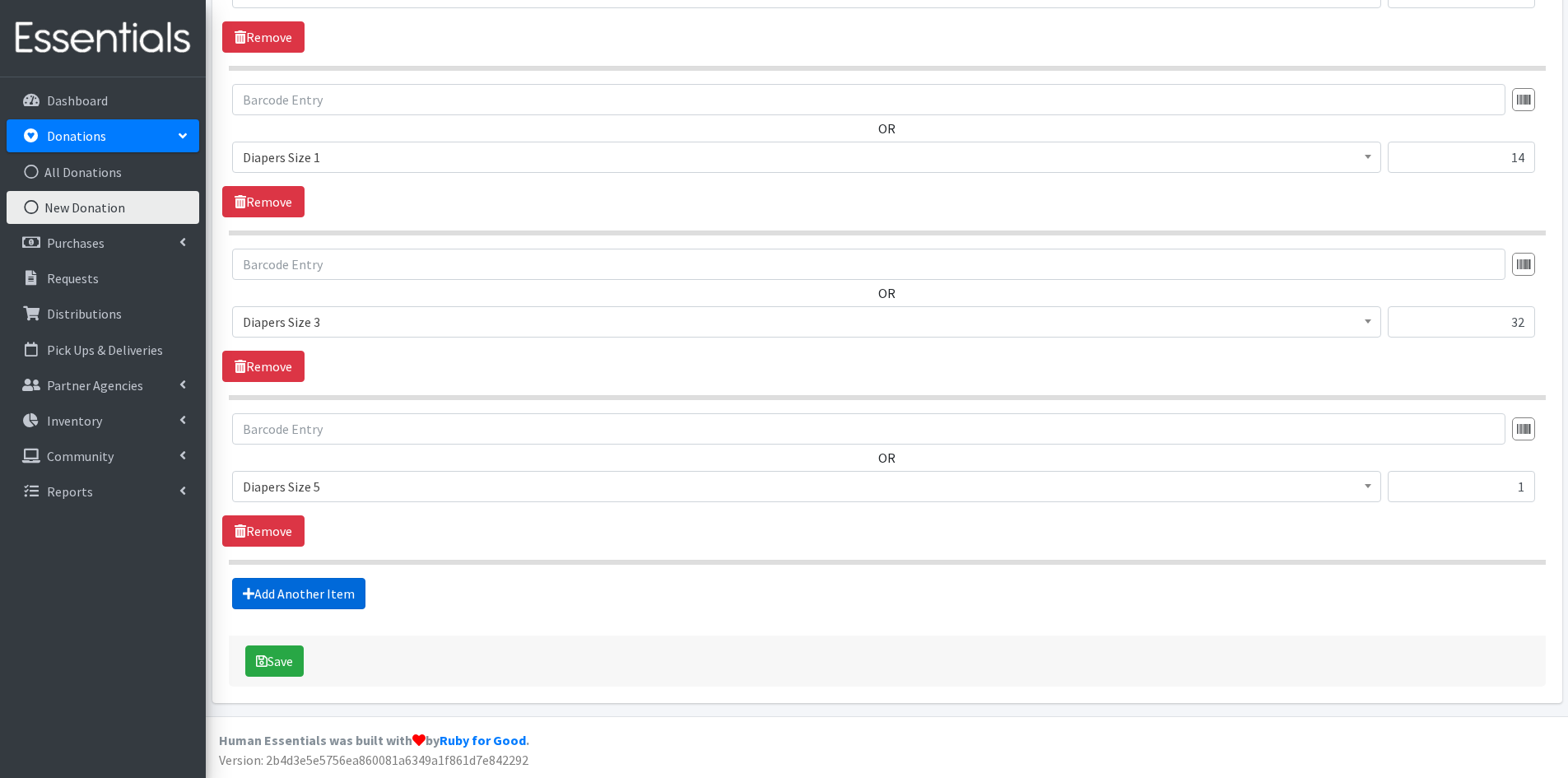
click at [298, 594] on link "Add Another Item" at bounding box center [299, 594] width 134 height 31
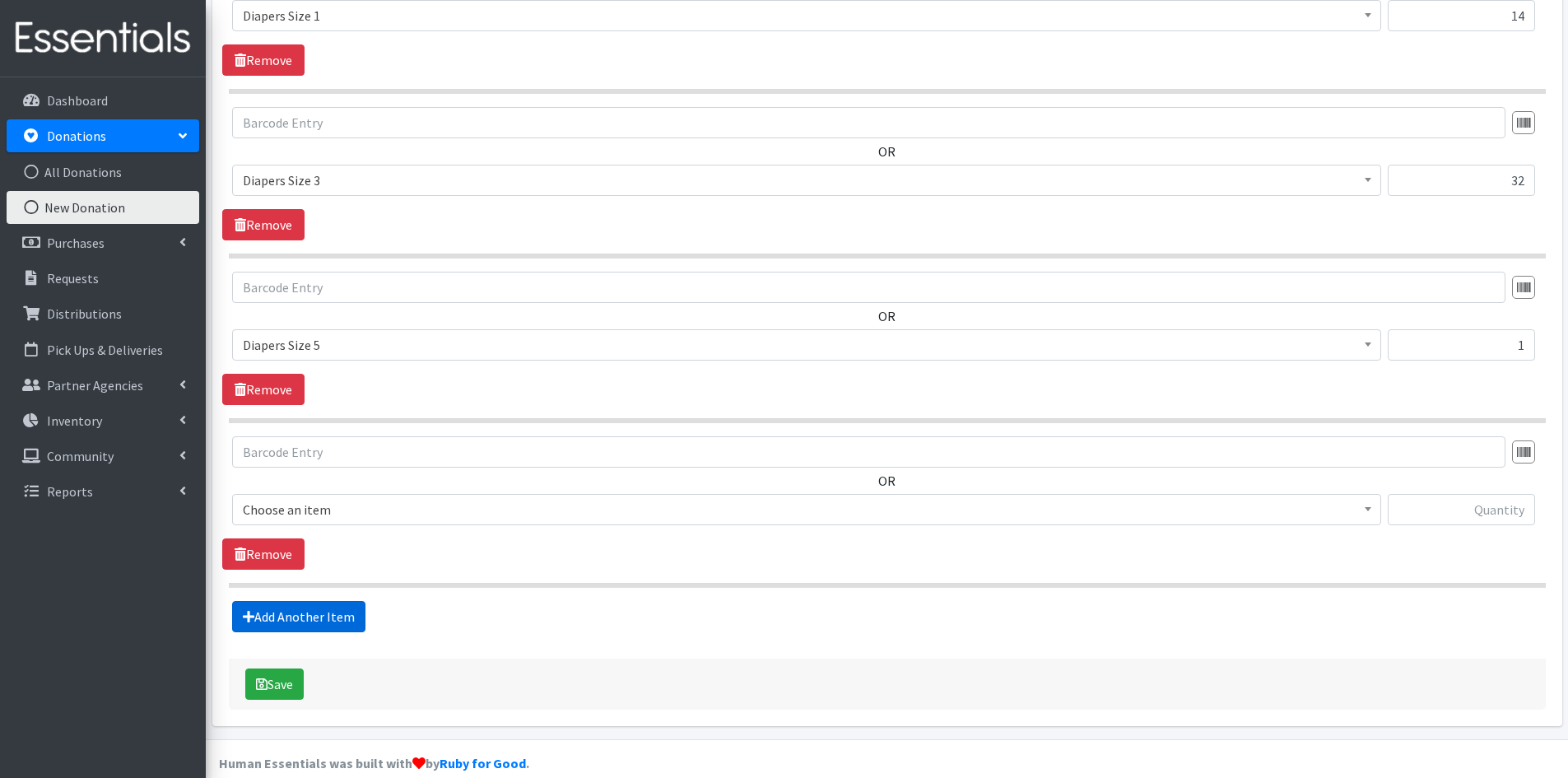
scroll to position [850, 0]
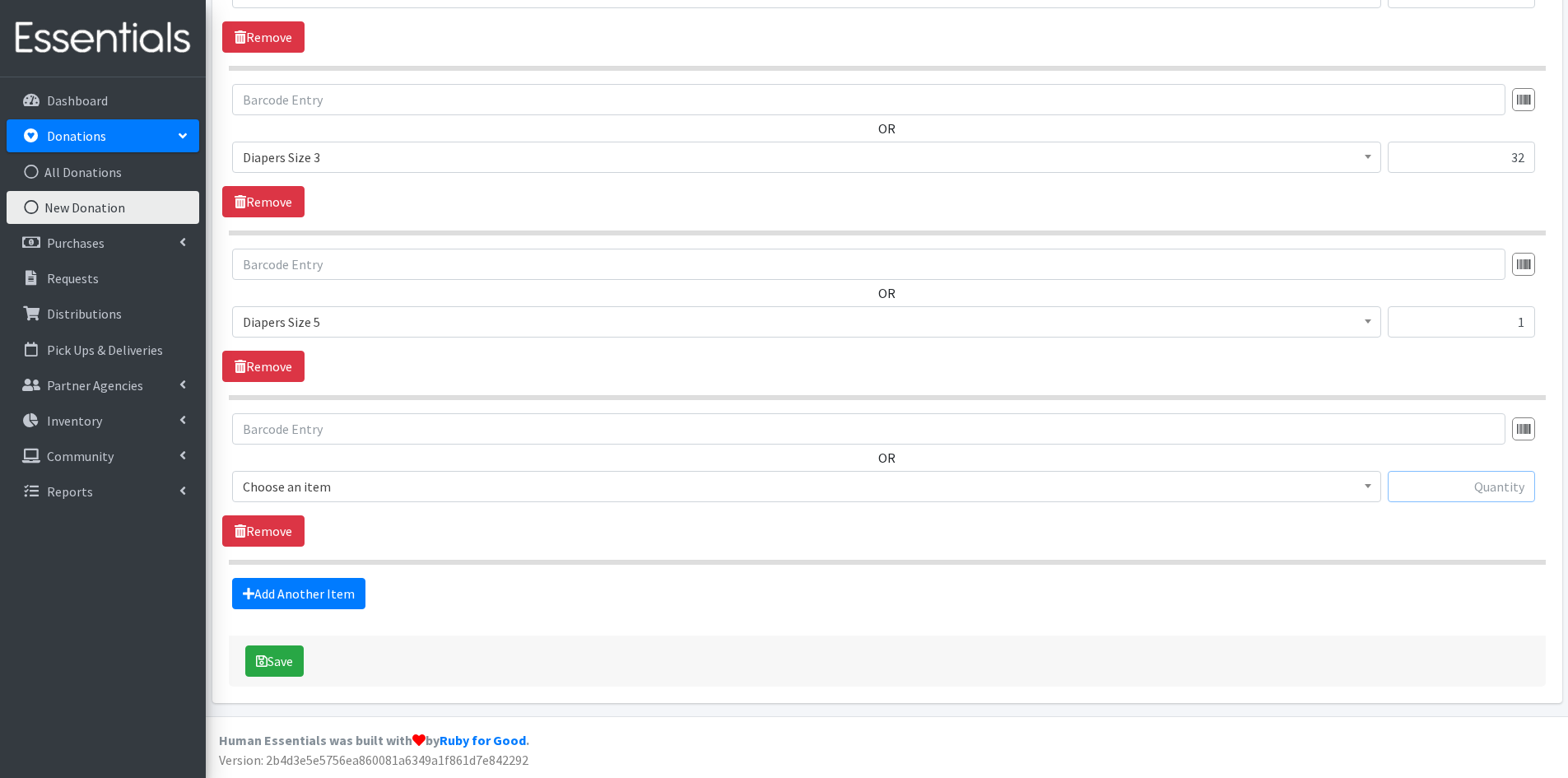
click at [1488, 488] on input "text" at bounding box center [1462, 487] width 148 height 31
type input "10"
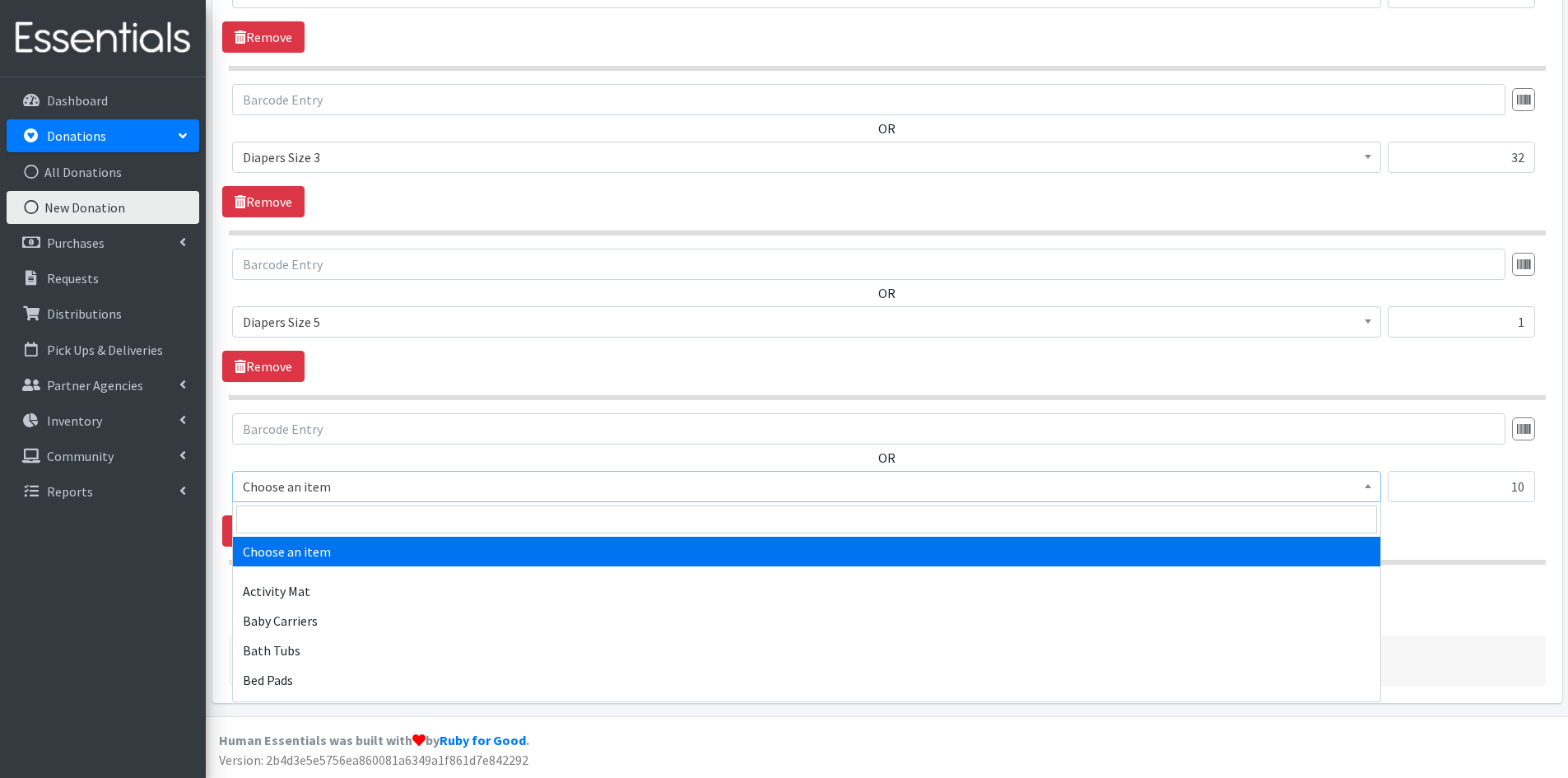
click at [1368, 482] on span at bounding box center [1368, 484] width 16 height 26
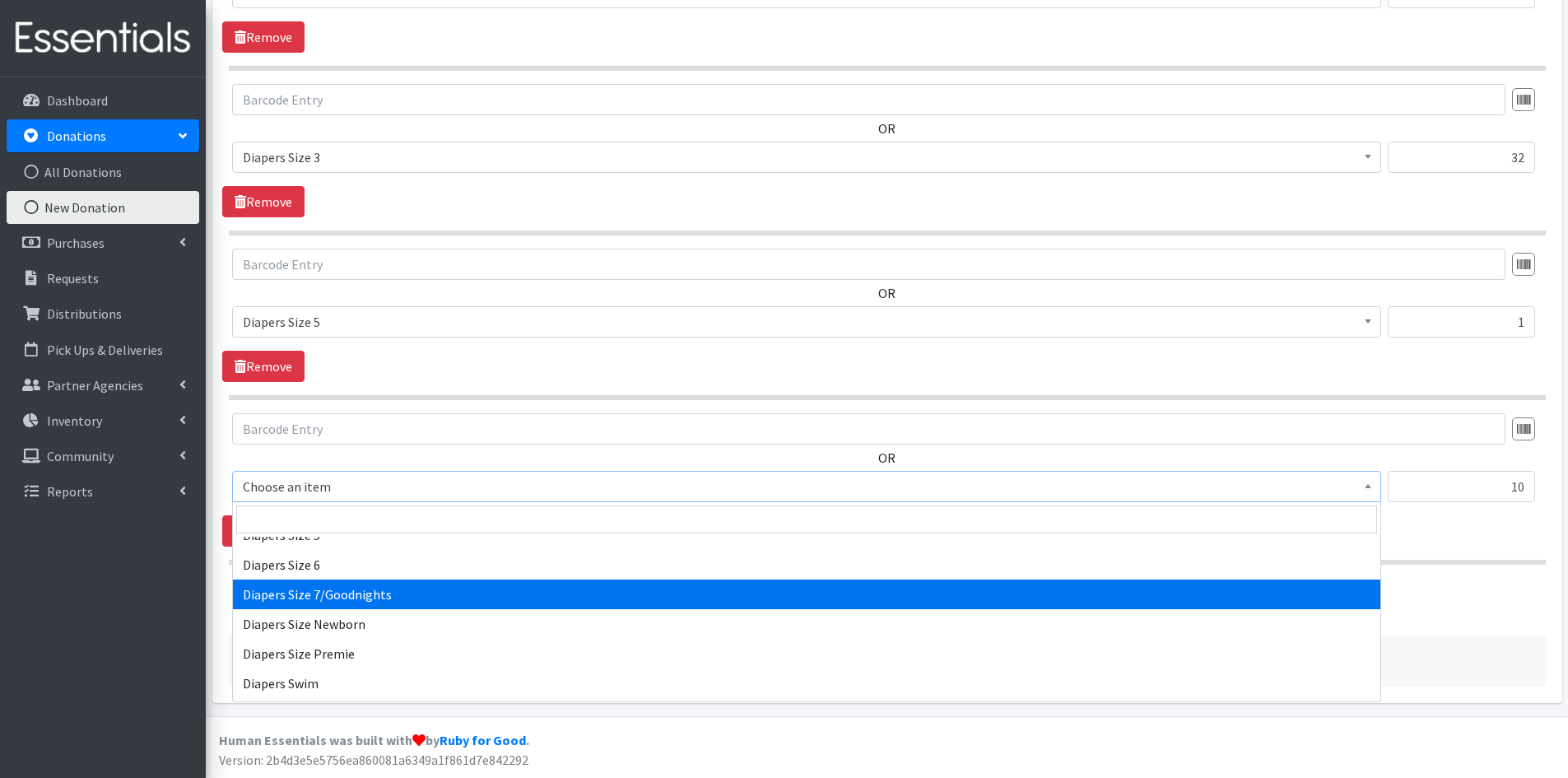
scroll to position [1976, 0]
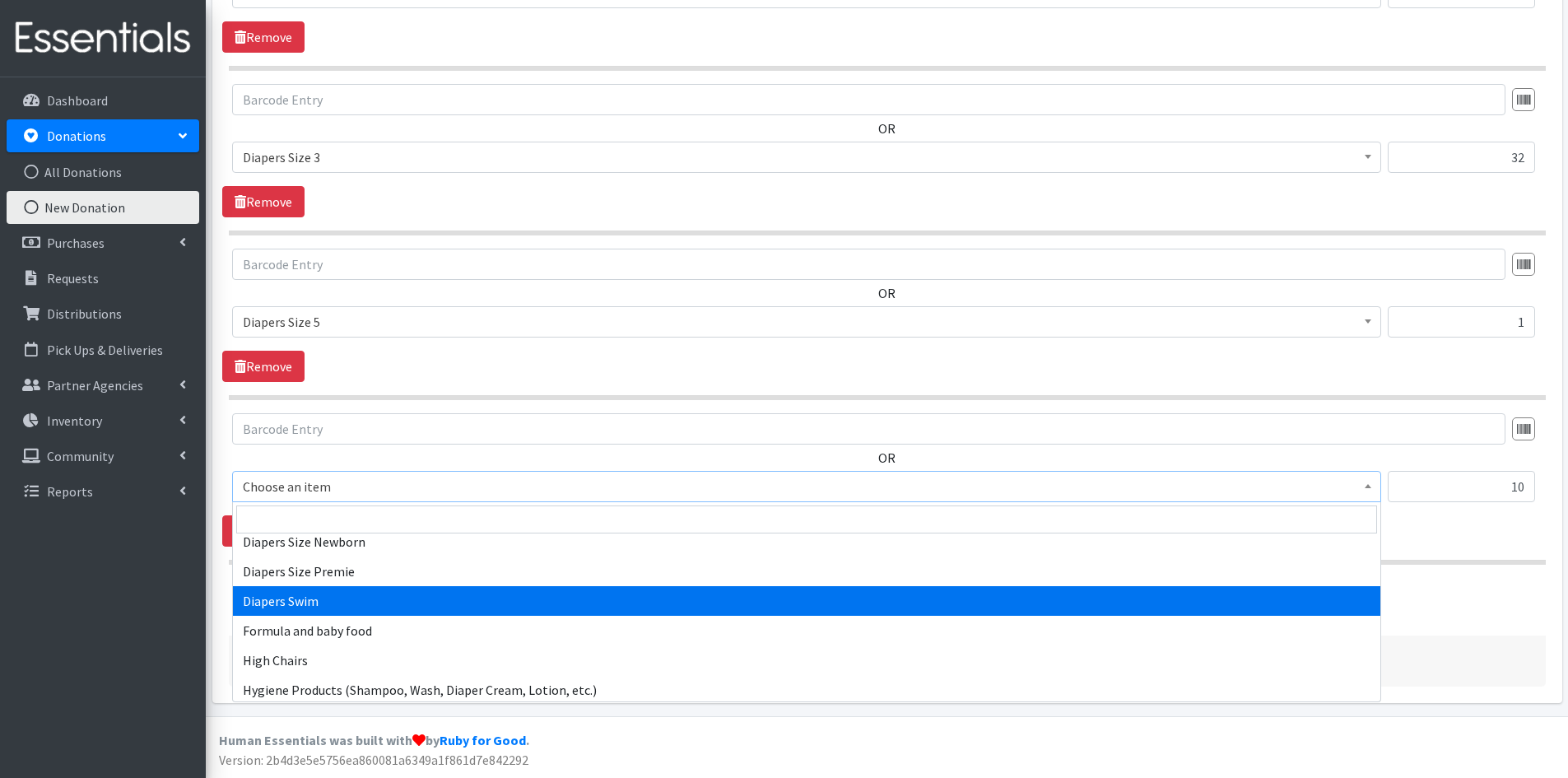
select select "309"
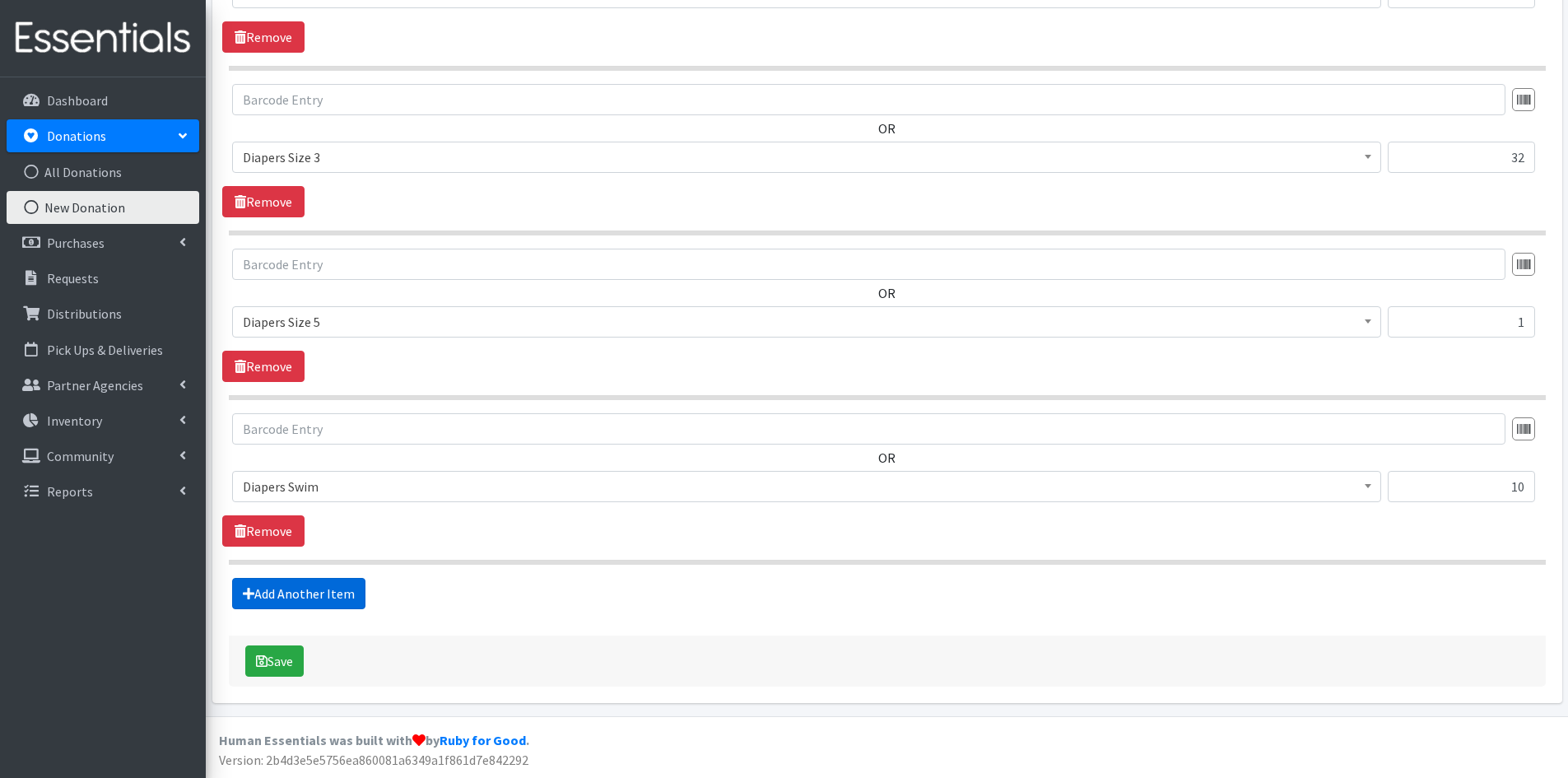
click at [276, 591] on link "Add Another Item" at bounding box center [299, 594] width 134 height 31
click at [1433, 493] on input "text" at bounding box center [1462, 487] width 148 height 31
type input "16"
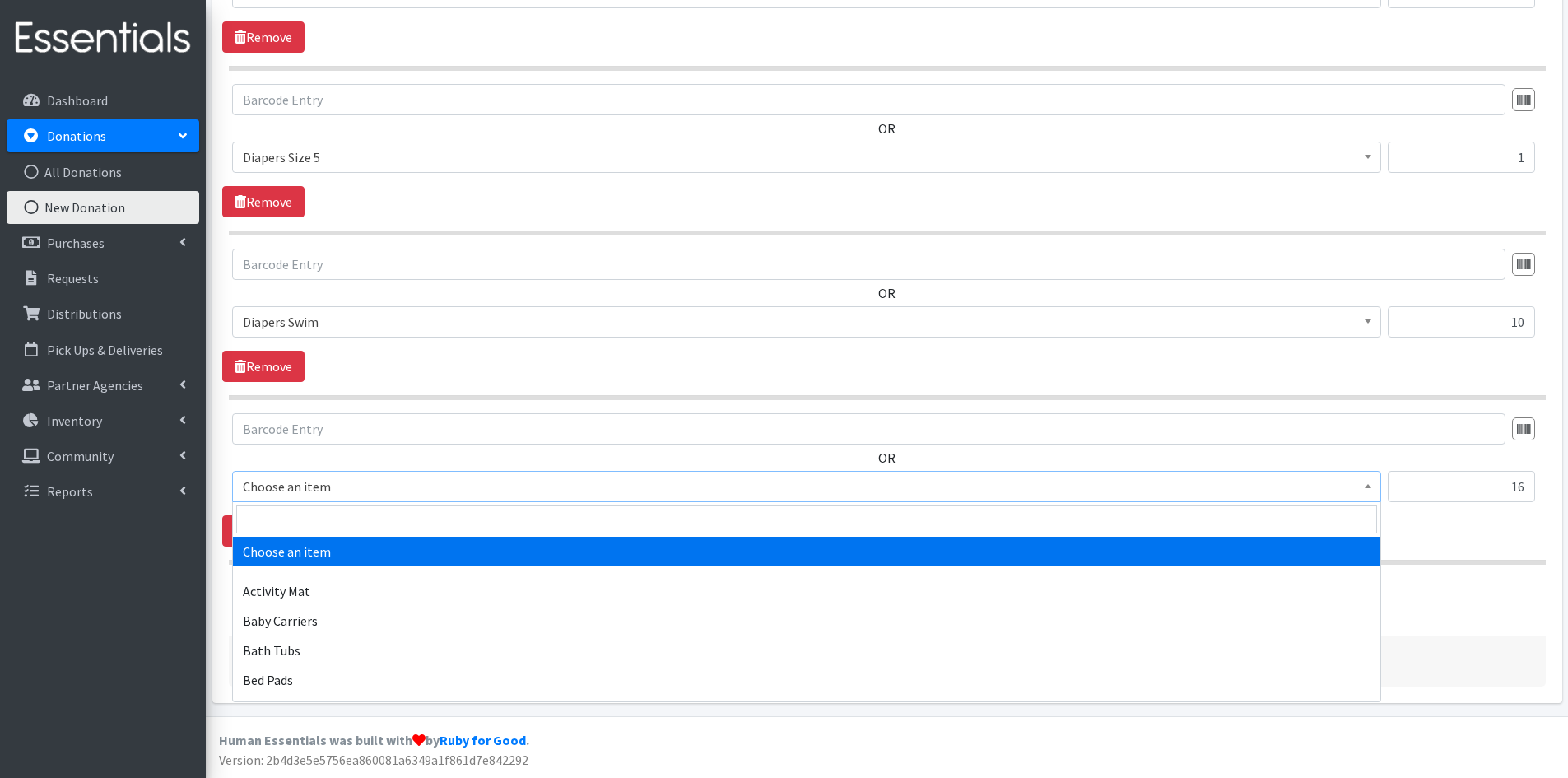
click at [1366, 484] on b at bounding box center [1368, 486] width 7 height 4
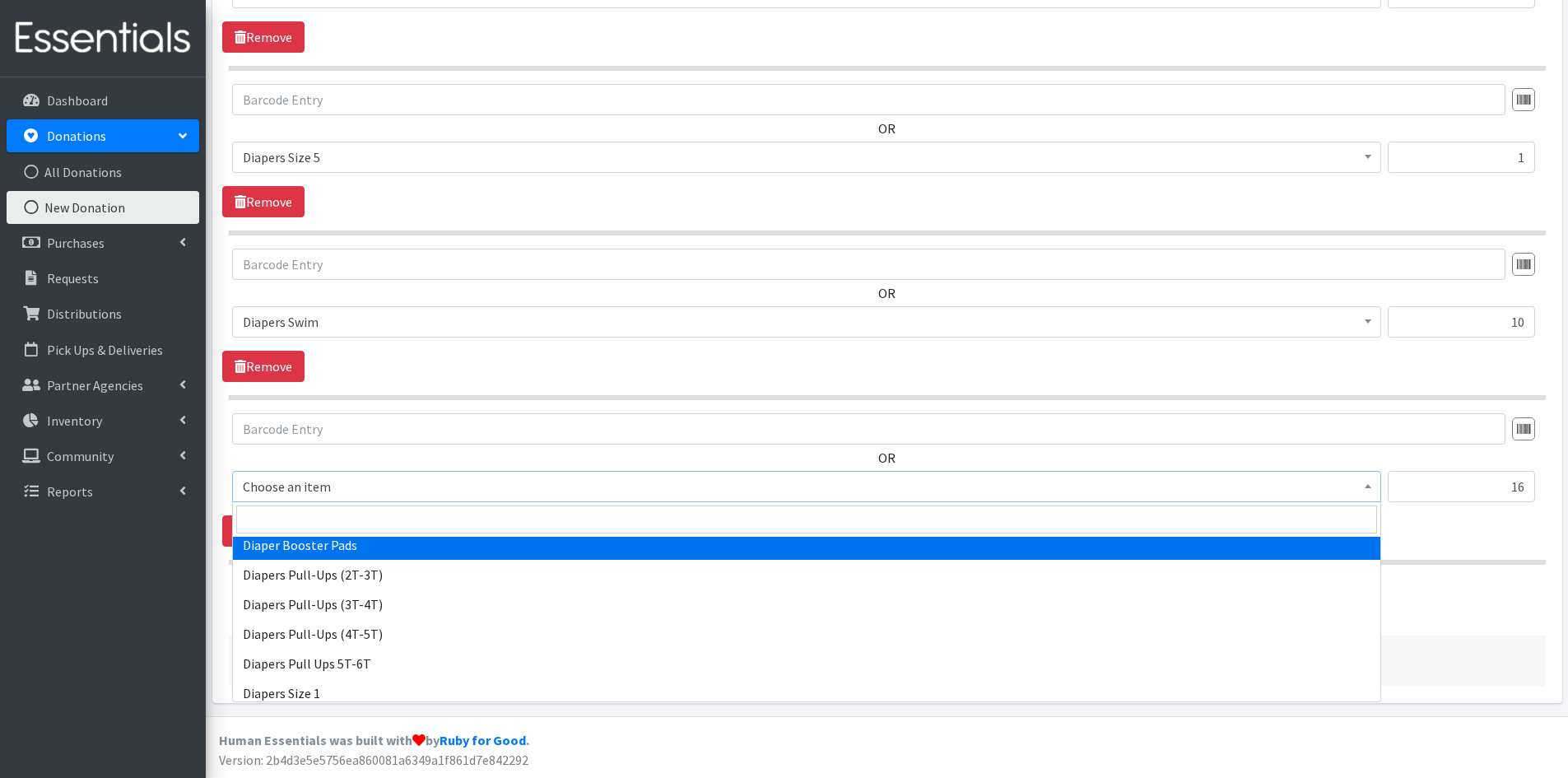
scroll to position [1647, 0]
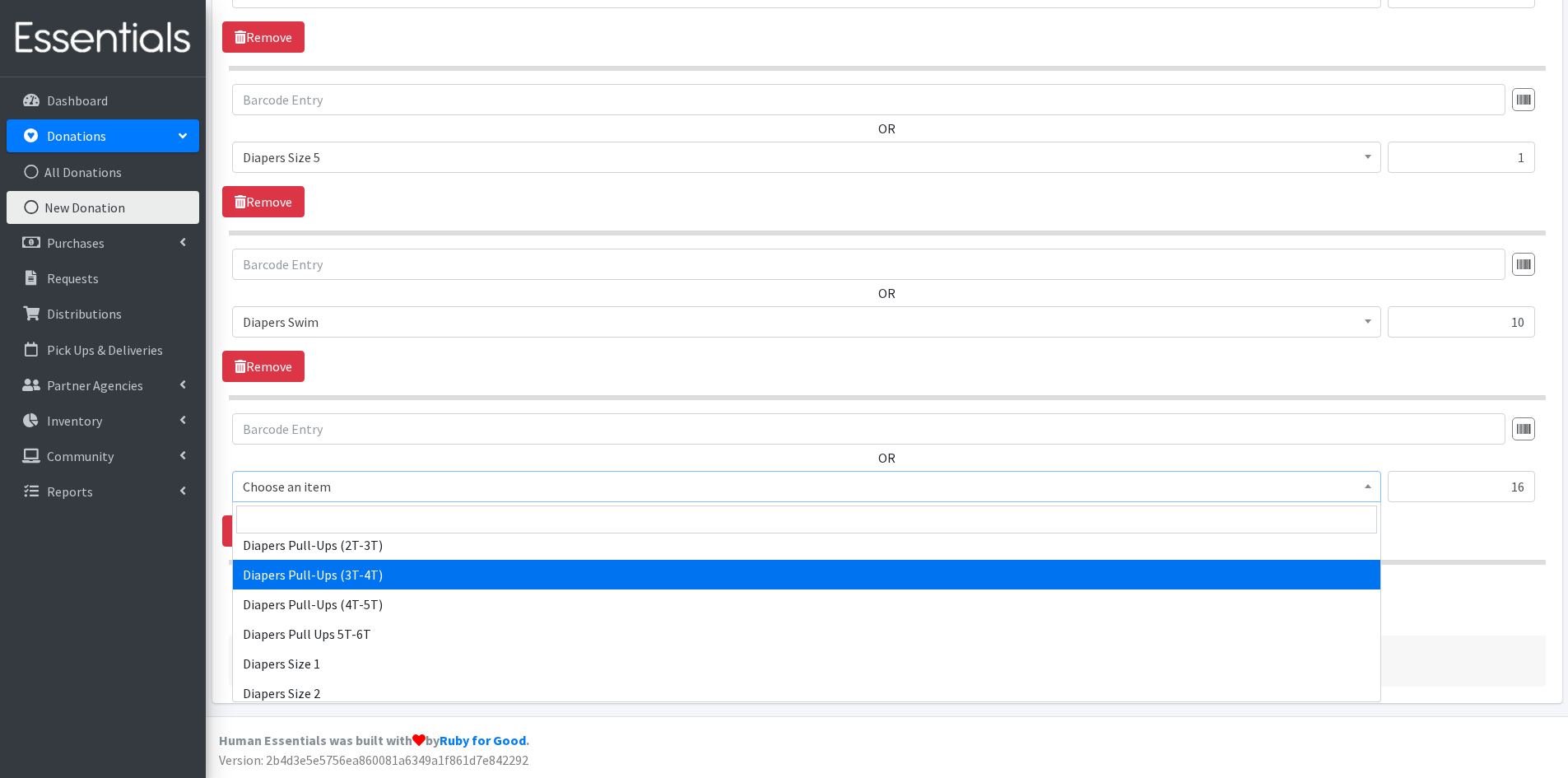
select select "1972"
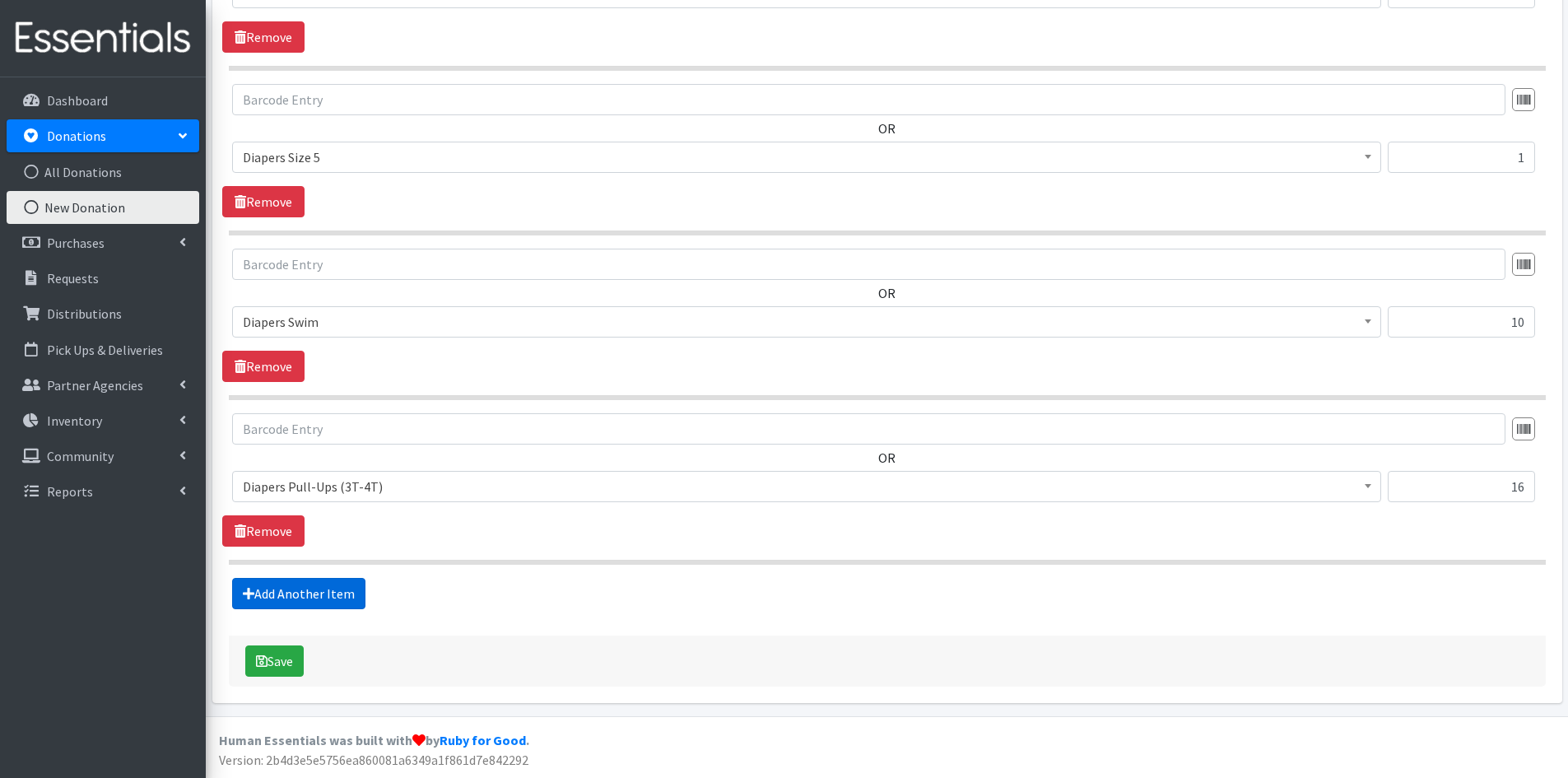
click at [314, 594] on link "Add Another Item" at bounding box center [299, 594] width 134 height 31
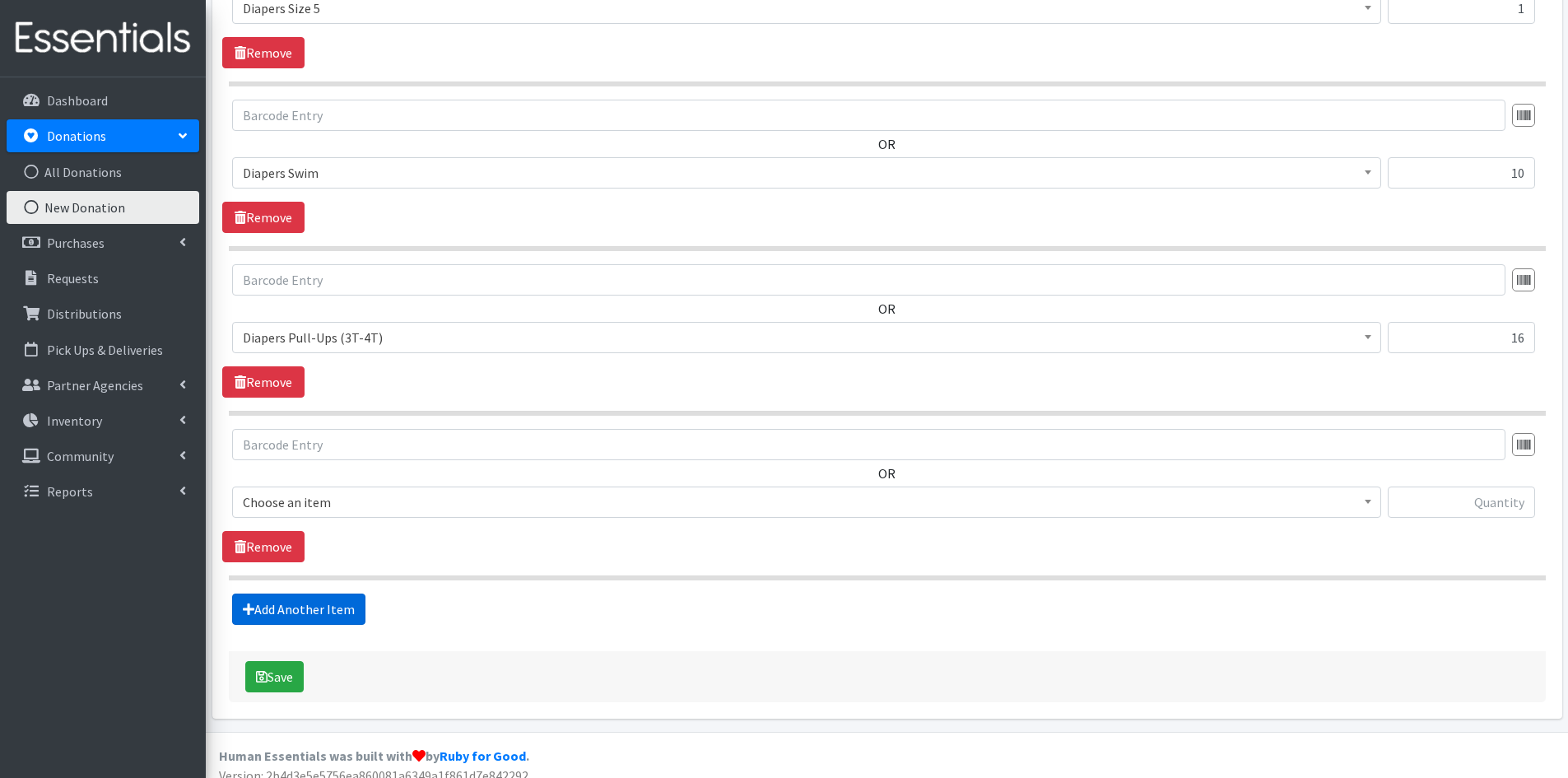
scroll to position [1179, 0]
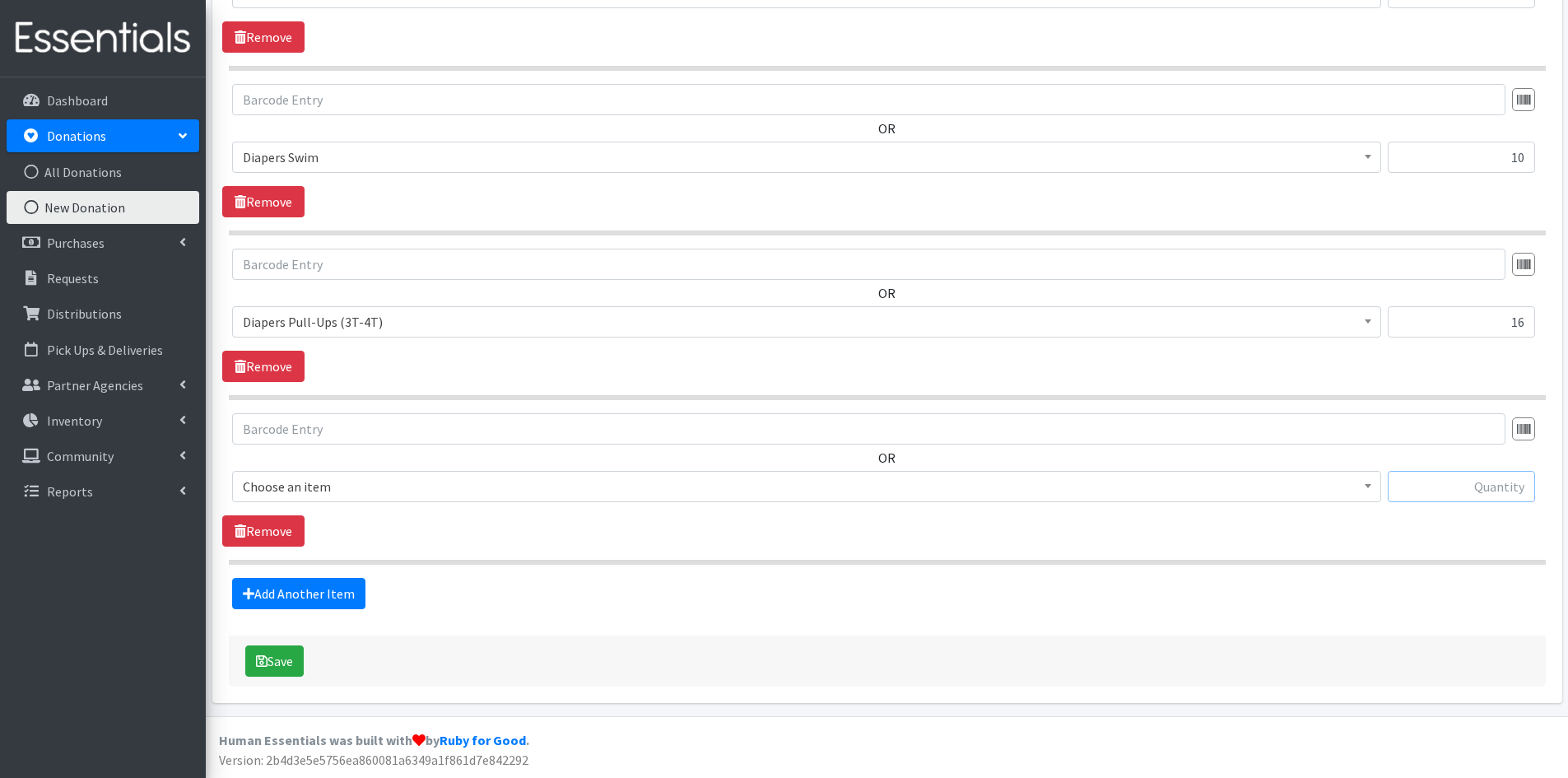
click at [1451, 489] on input "text" at bounding box center [1462, 487] width 148 height 31
type input "32"
click at [1368, 486] on b at bounding box center [1368, 486] width 7 height 4
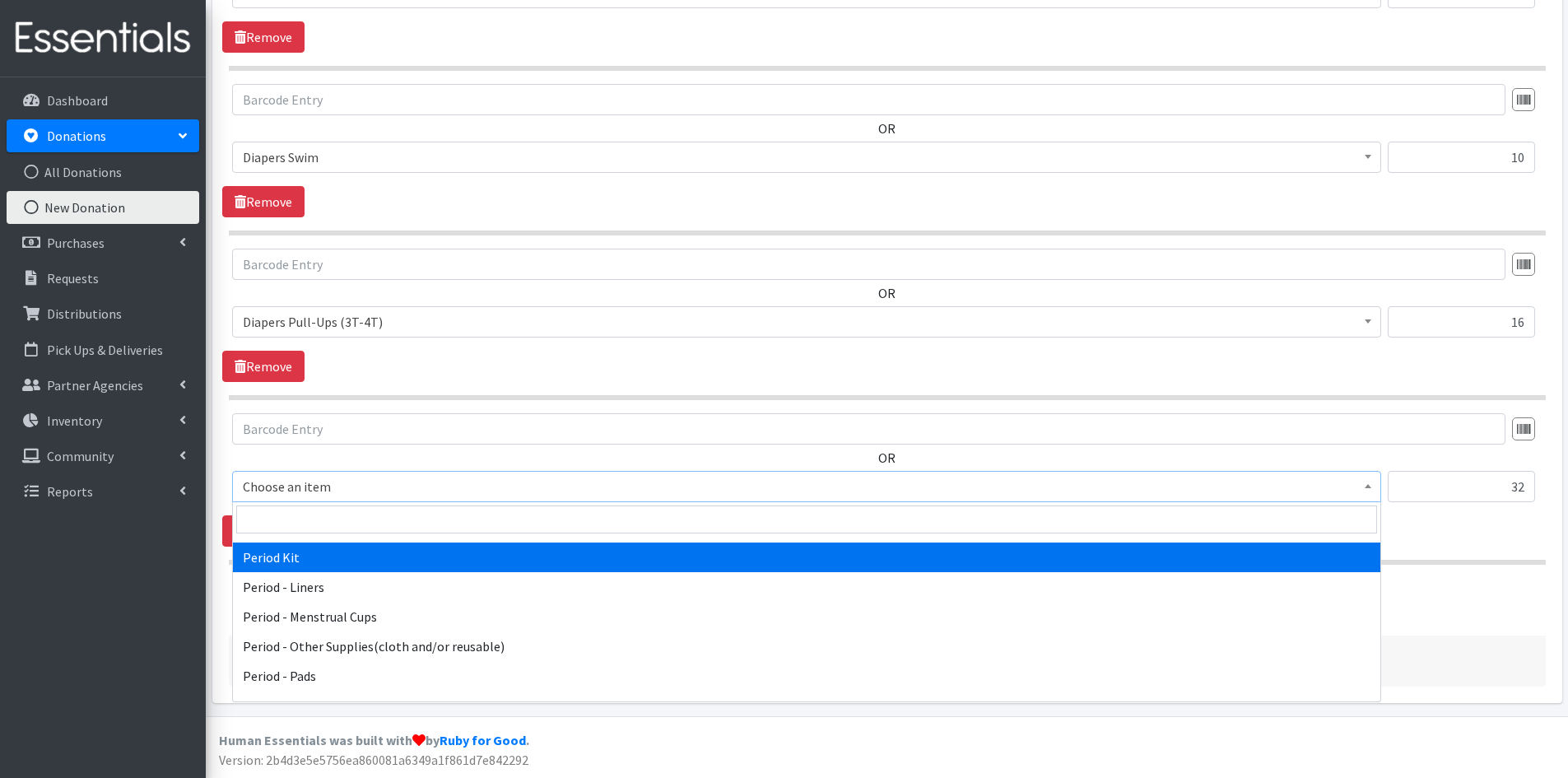
scroll to position [2553, 0]
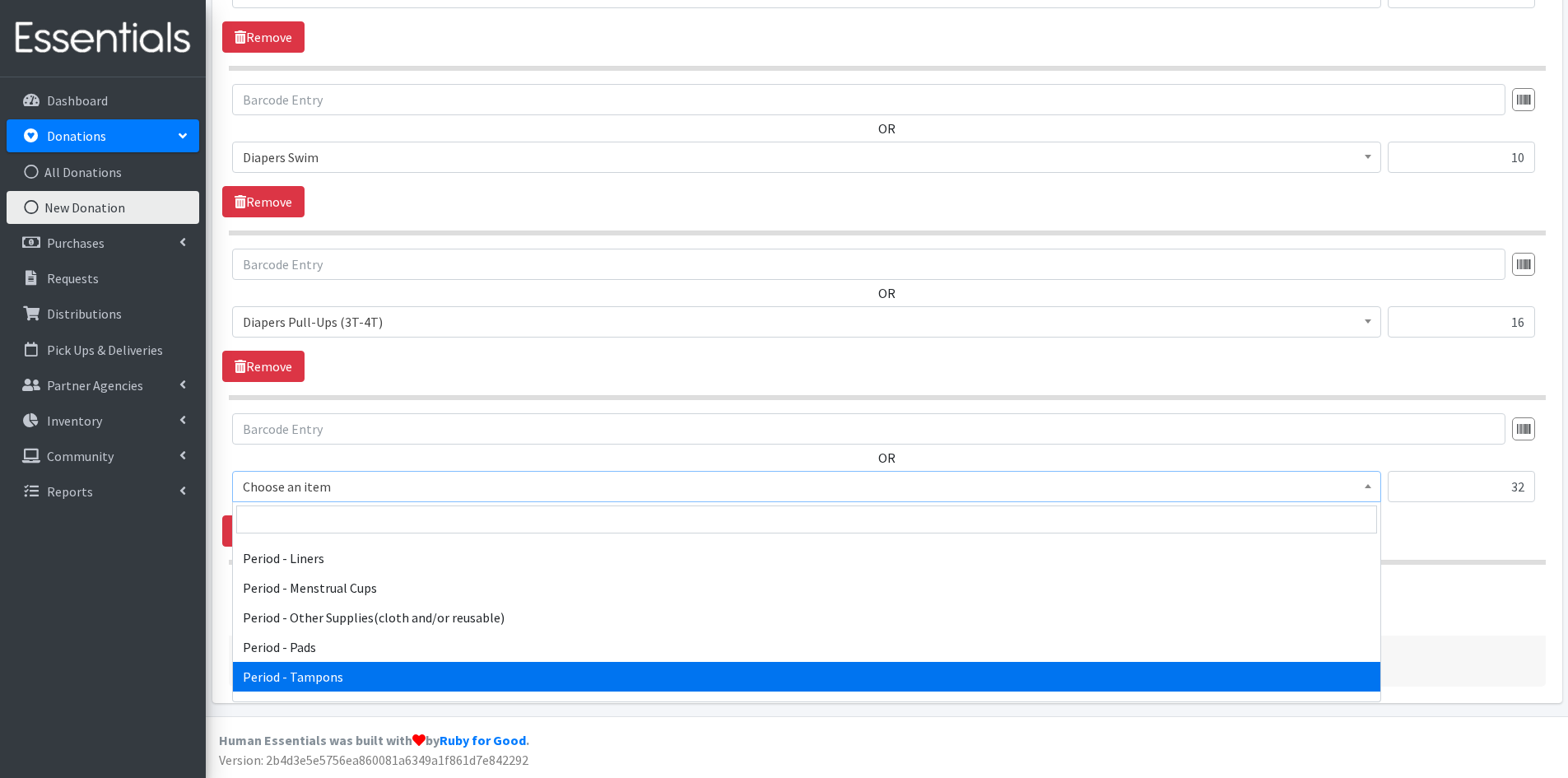
select select "5773"
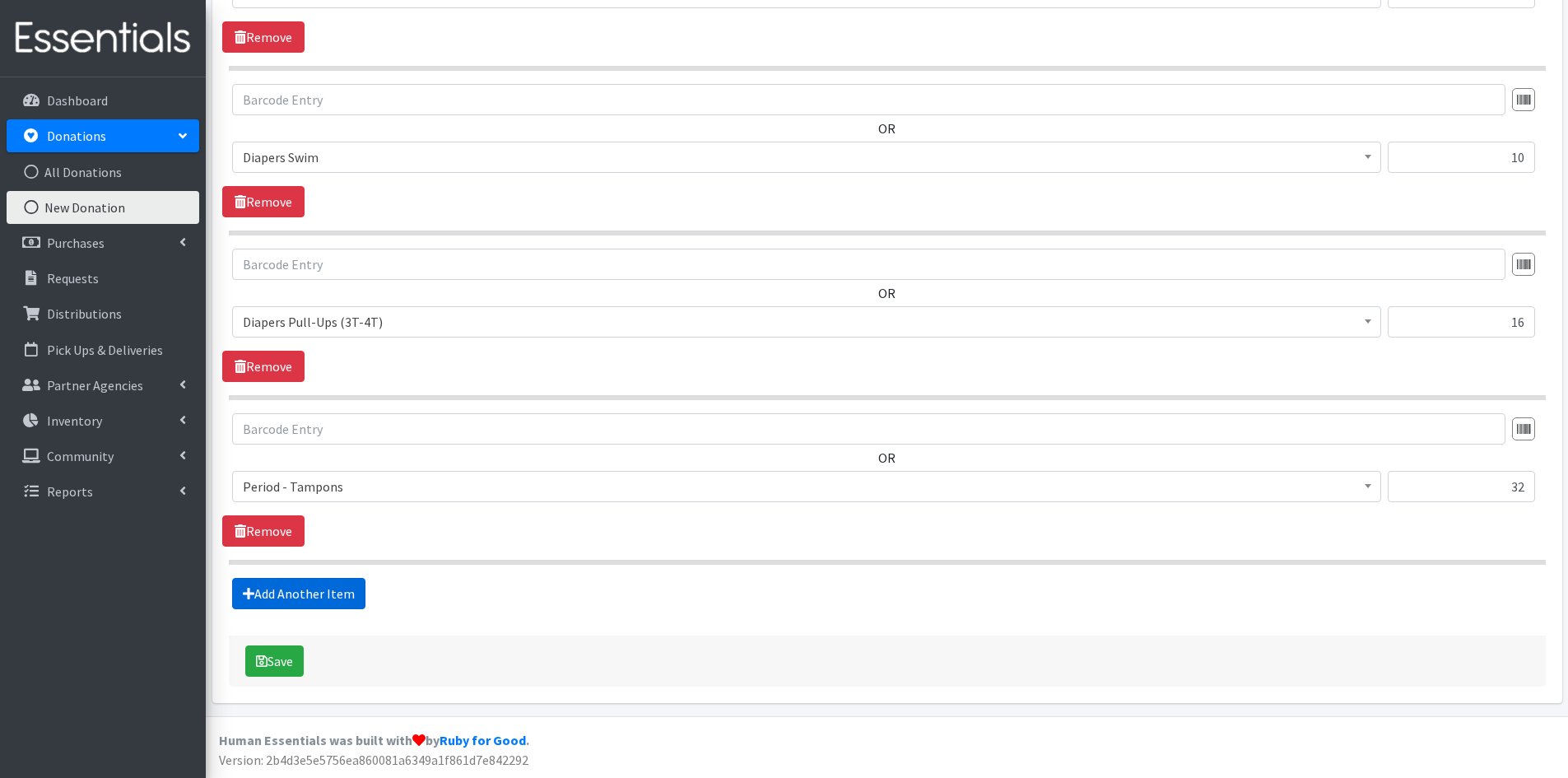
click at [325, 595] on link "Add Another Item" at bounding box center [299, 594] width 134 height 31
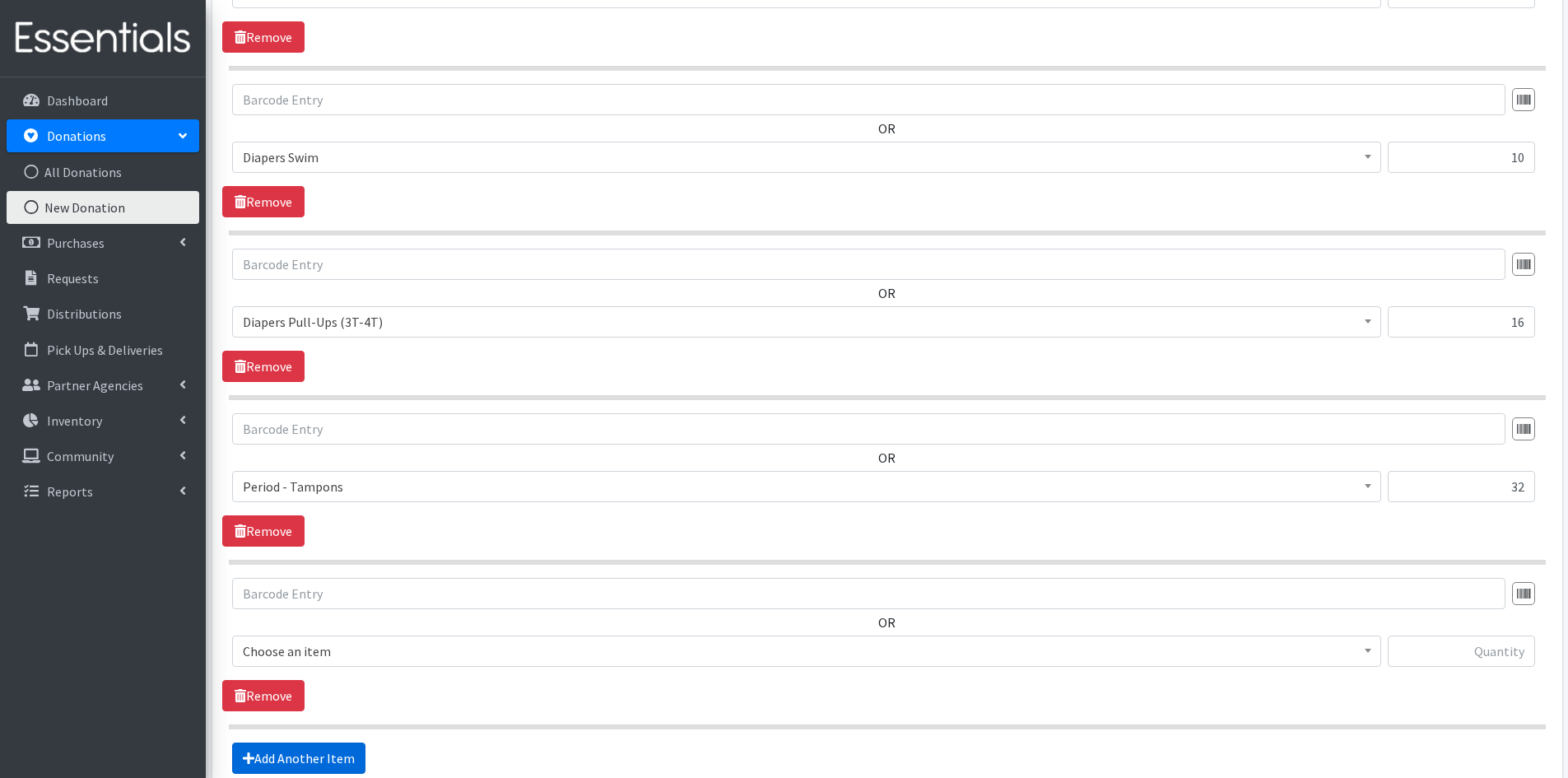
scroll to position [1344, 0]
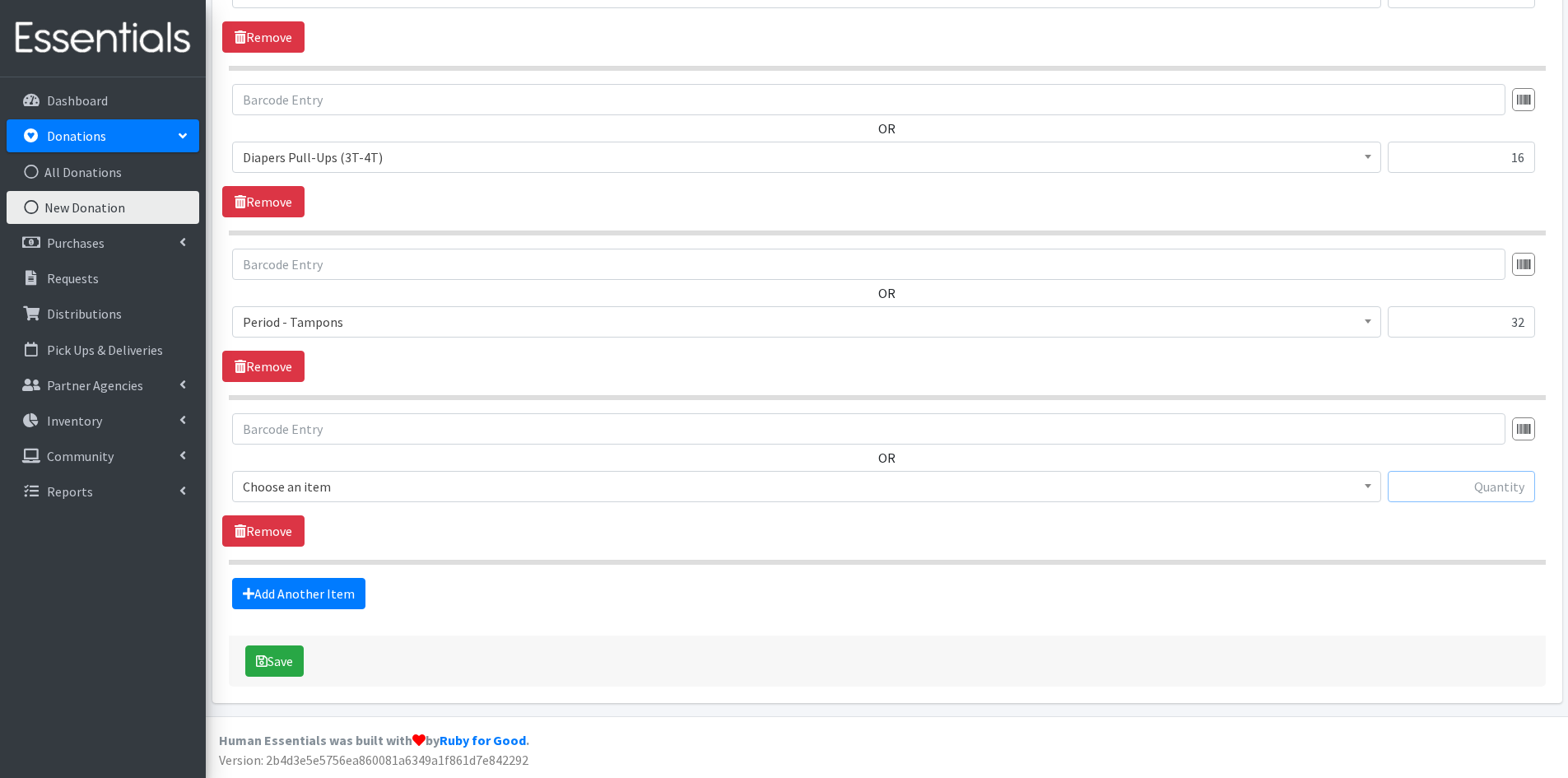
click at [1425, 485] on input "text" at bounding box center [1462, 487] width 148 height 31
type input "112"
click at [294, 591] on link "Add Another Item" at bounding box center [299, 594] width 134 height 31
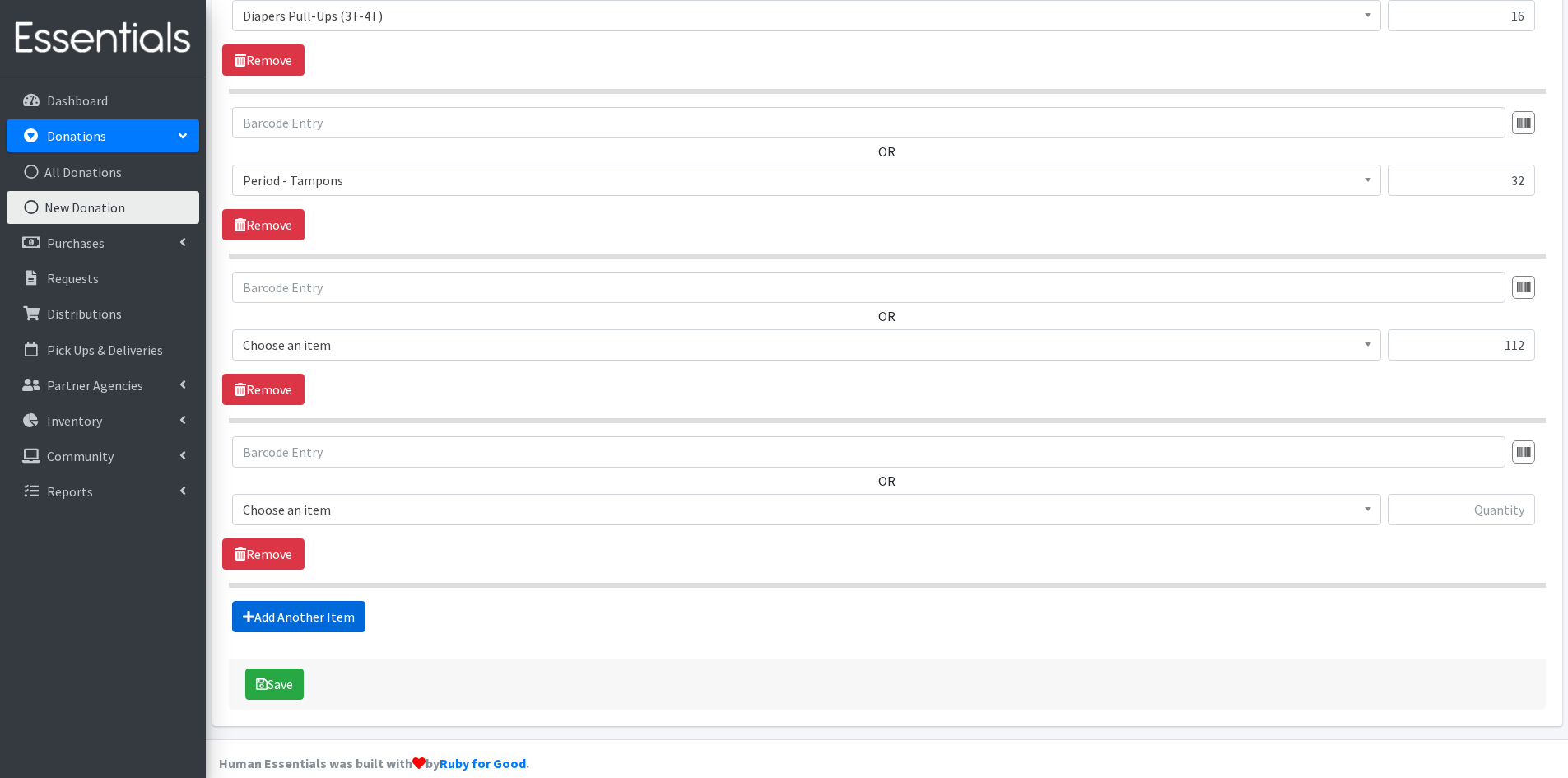
scroll to position [1509, 0]
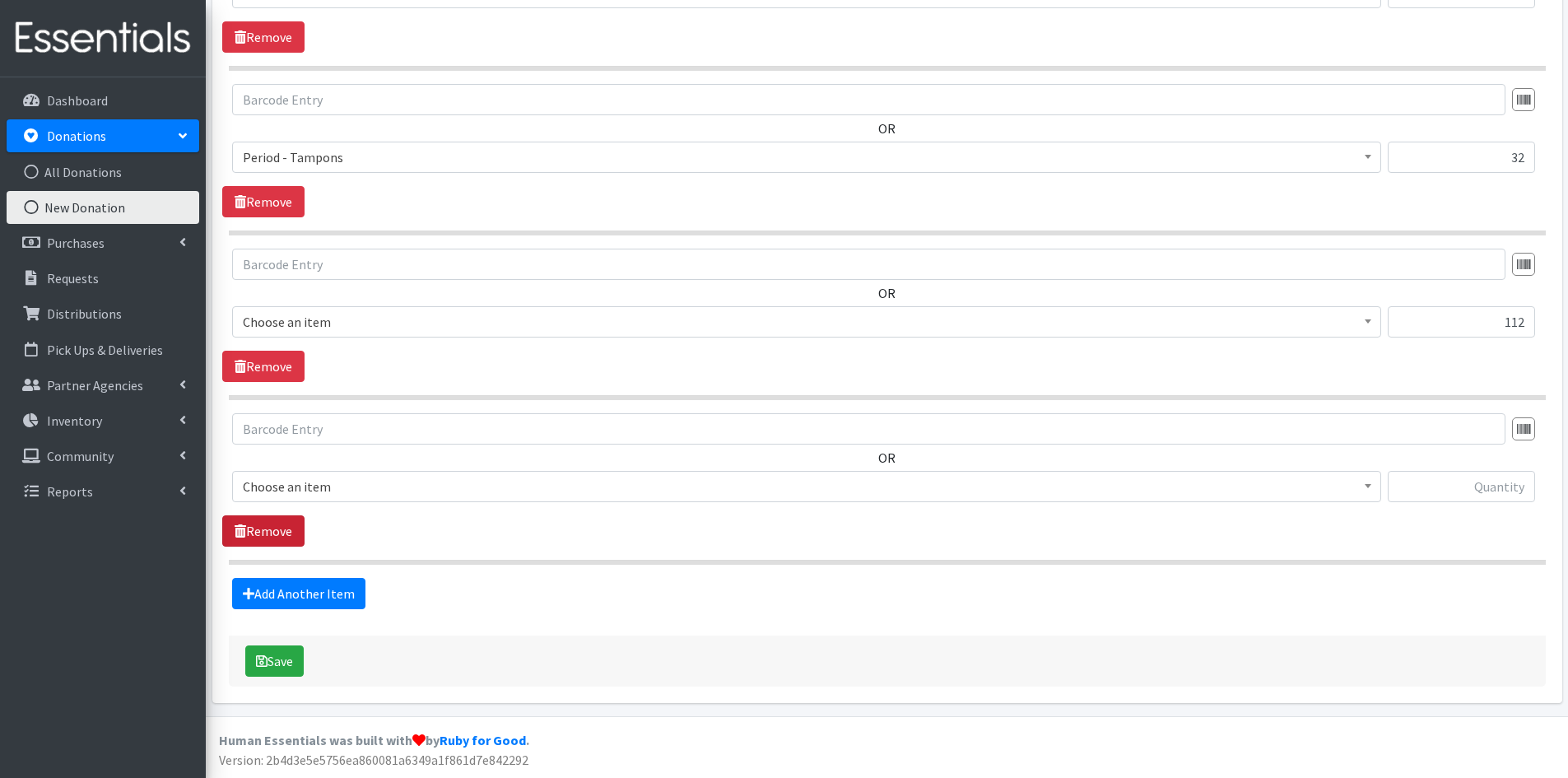
click at [281, 525] on link "Remove" at bounding box center [263, 531] width 82 height 31
click at [1368, 488] on b at bounding box center [1368, 486] width 7 height 4
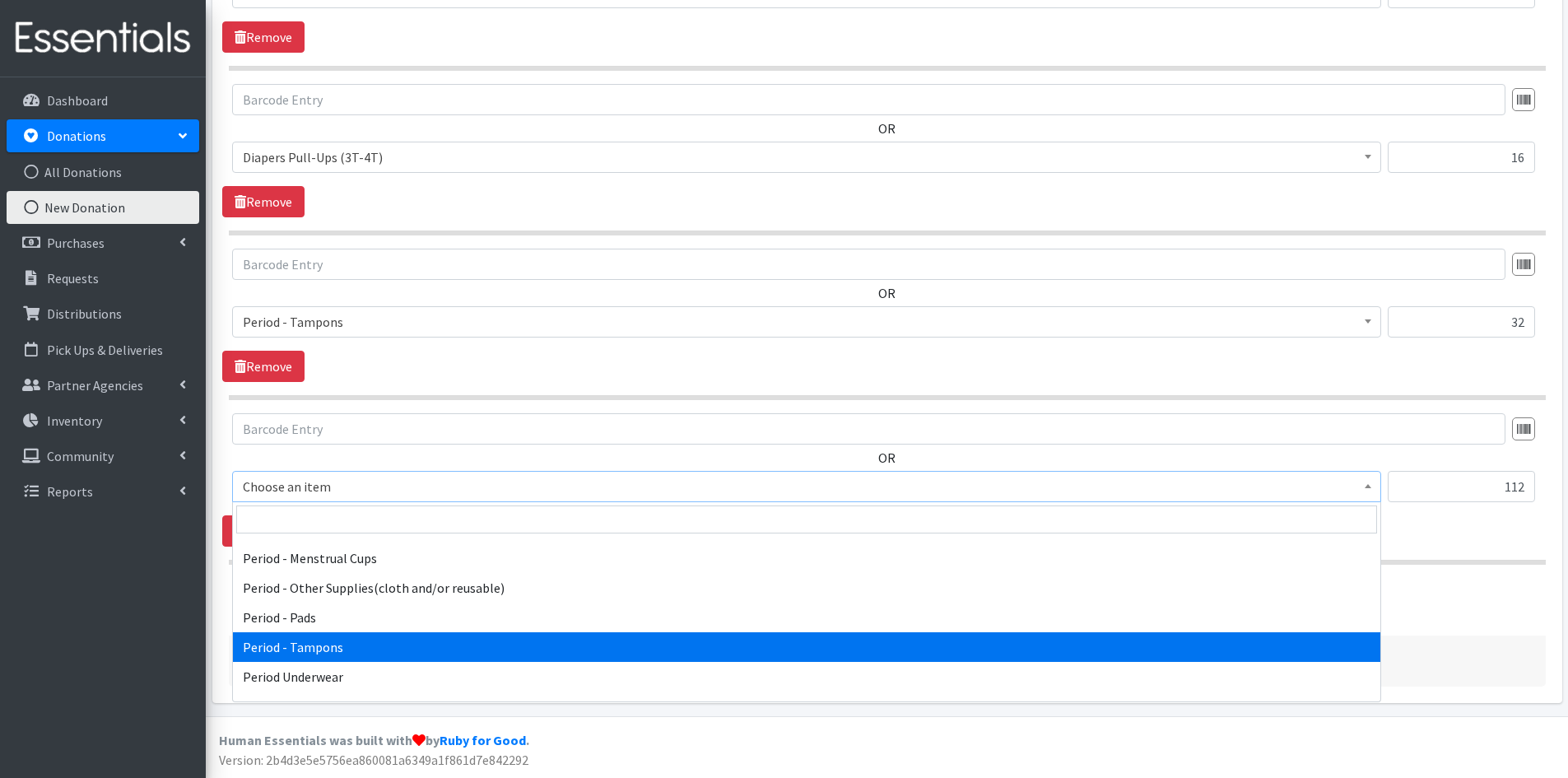
scroll to position [2553, 0]
select select "5772"
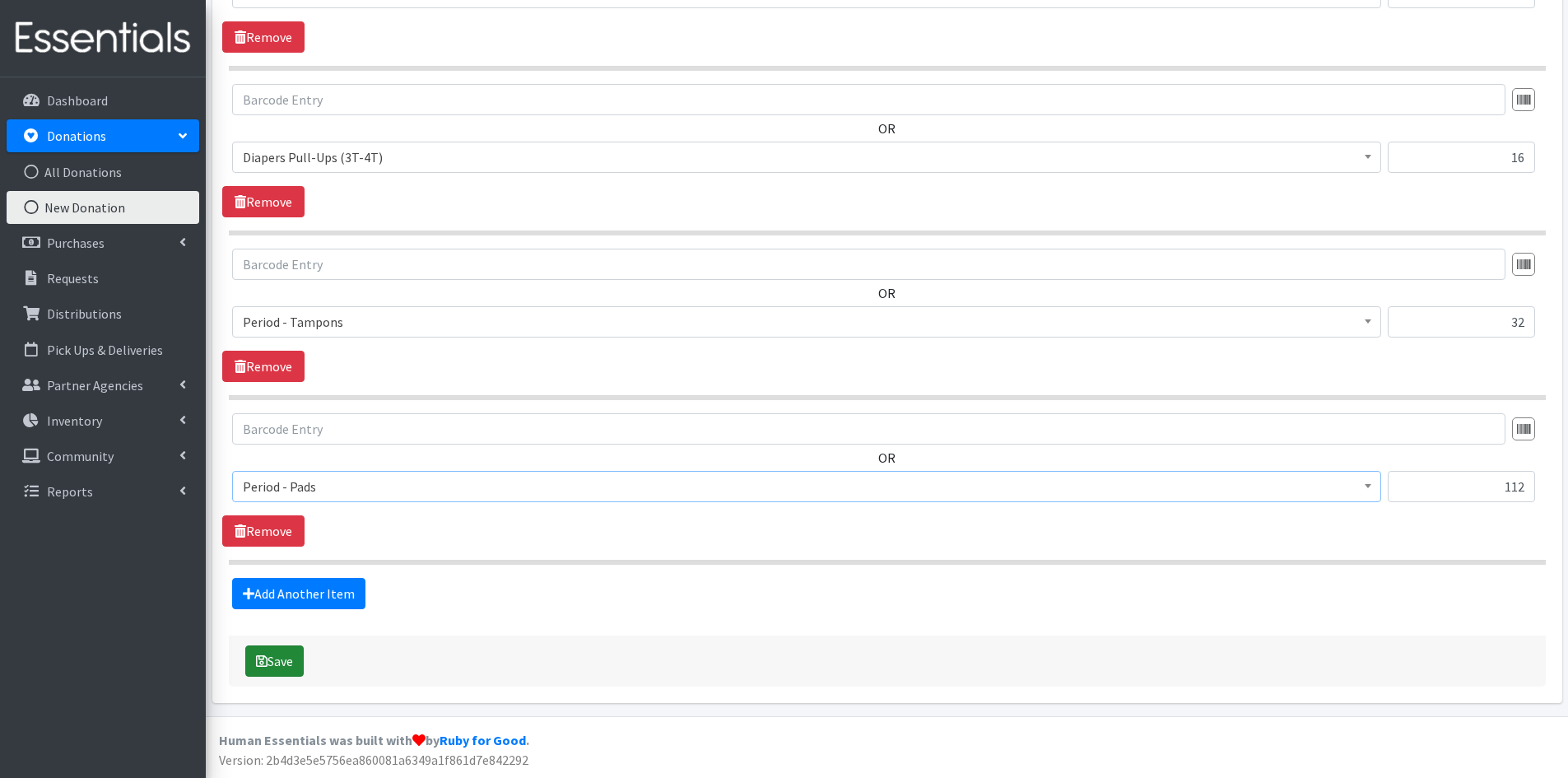
click at [275, 665] on button "Save" at bounding box center [274, 662] width 59 height 31
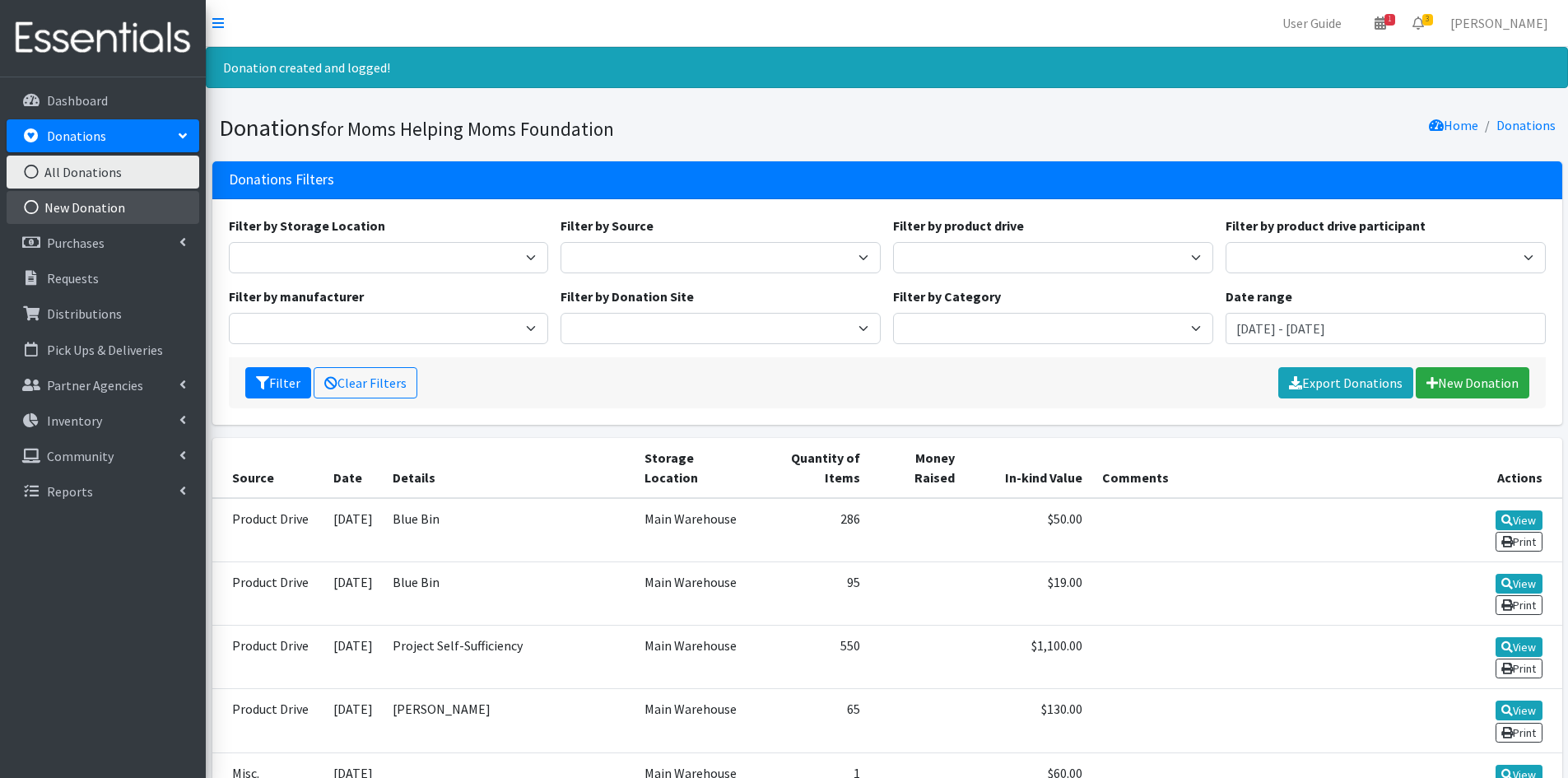
click at [84, 208] on link "New Donation" at bounding box center [103, 208] width 193 height 33
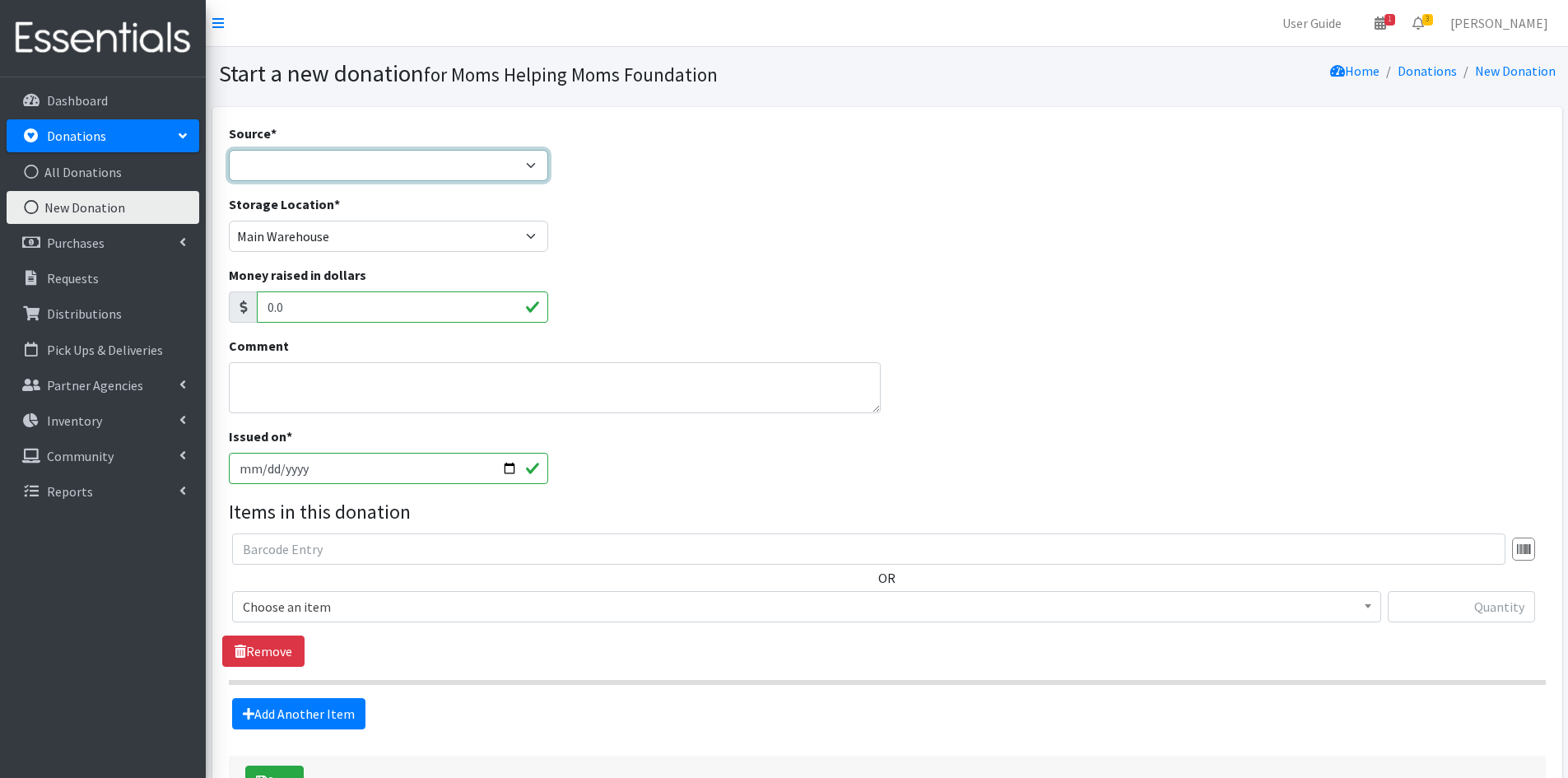
click at [527, 163] on select "Product Drive Manufacturer Donation Site Misc. Donation" at bounding box center [388, 166] width 320 height 31
click at [228, 150] on select "Product Drive Manufacturer Donation Site Misc. Donation" at bounding box center [388, 166] width 320 height 31
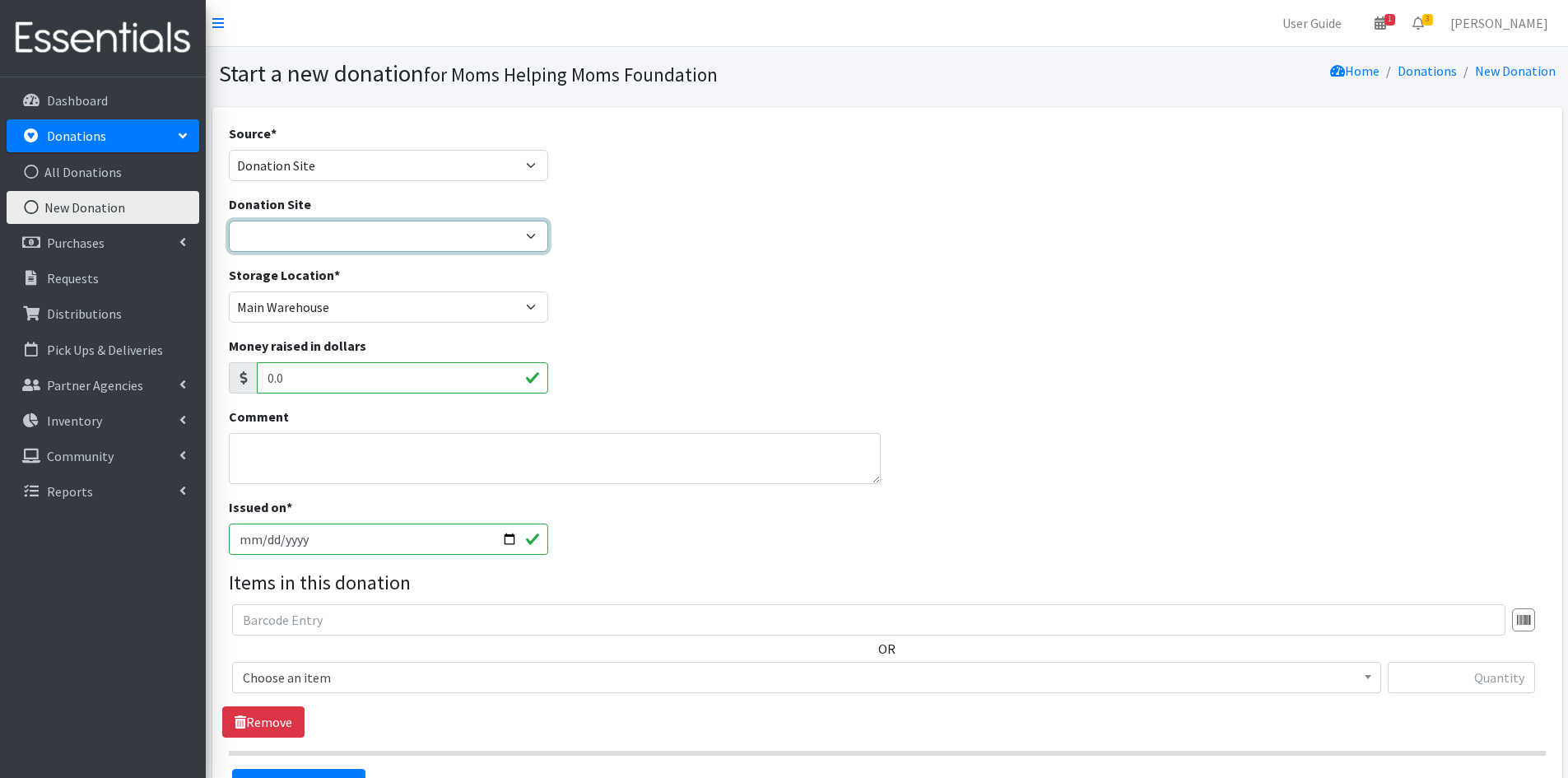
click at [532, 238] on select "Atlas Marble and Granite Body Align Physical Therapy [GEOGRAPHIC_DATA] Investor…" at bounding box center [388, 236] width 320 height 31
click at [618, 176] on div "Source * Product Drive Manufacturer Donation Site Misc. Donation" at bounding box center [887, 159] width 1330 height 71
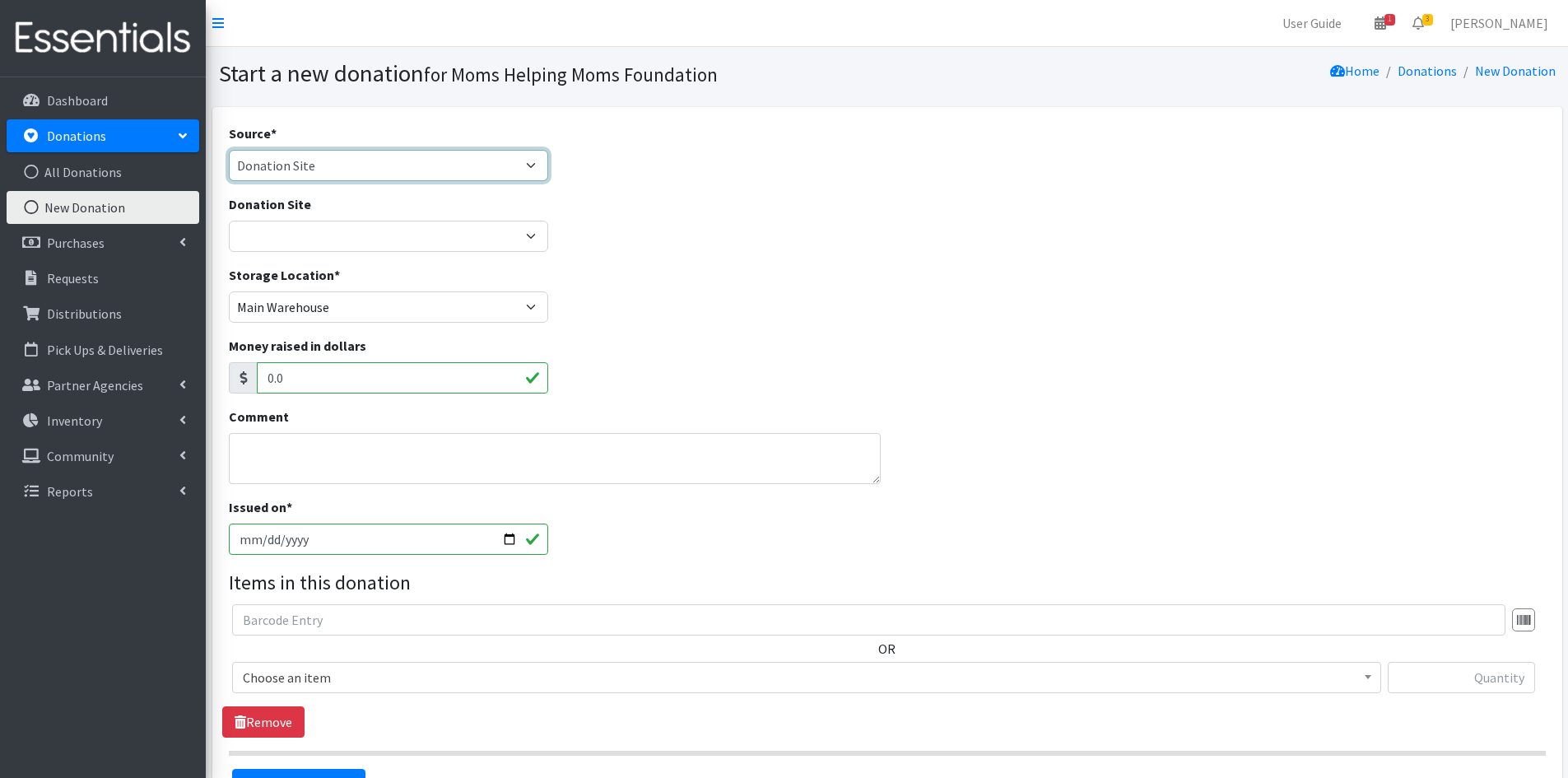
click at [531, 165] on select "Product Drive Manufacturer Donation Site Misc. Donation" at bounding box center [388, 166] width 320 height 31
select select "Product Drive"
click at [228, 150] on select "Product Drive Manufacturer Donation Site Misc. Donation" at bounding box center [388, 166] width 320 height 31
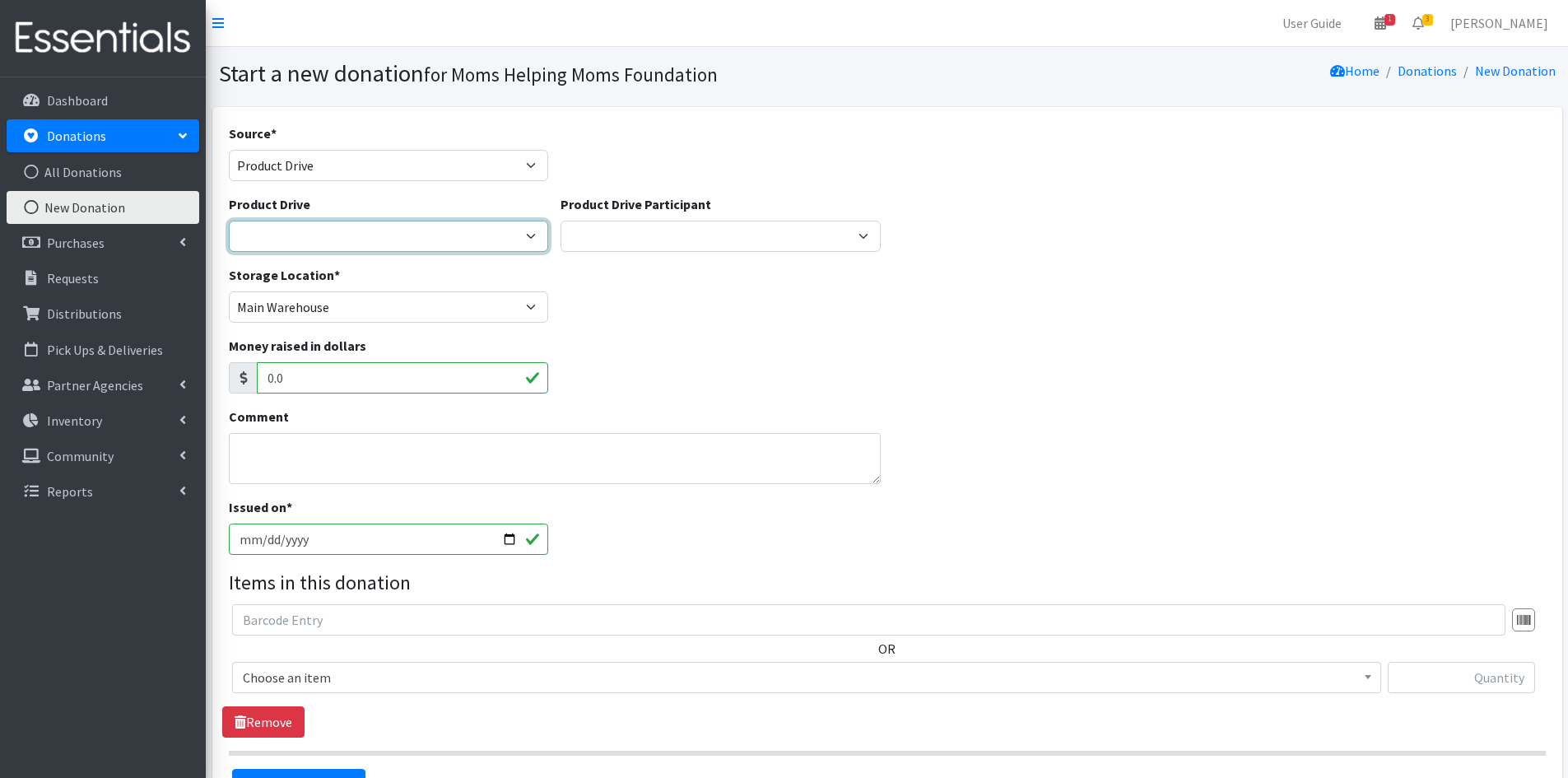
click at [531, 233] on select "[DATE] Zeta Phi Beta Sorority (virtual) 2021 HOLIDAY DRIVE AWR Week of Giving/[…" at bounding box center [388, 236] width 320 height 31
select select "2726"
click at [228, 220] on select "[DATE] Zeta Phi Beta Sorority (virtual) 2021 HOLIDAY DRIVE AWR Week of Giving/[…" at bounding box center [388, 236] width 320 height 31
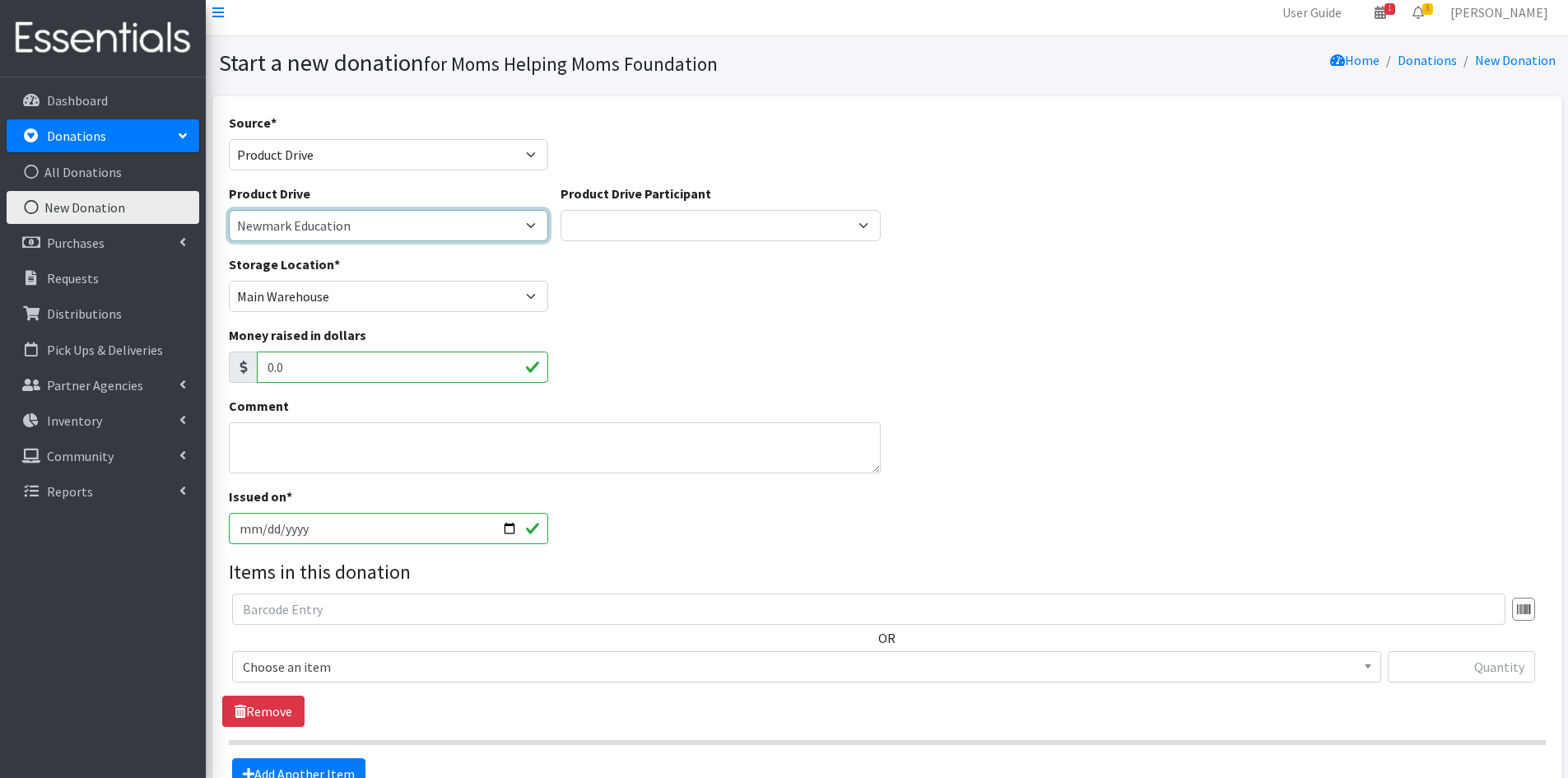
scroll to position [83, 0]
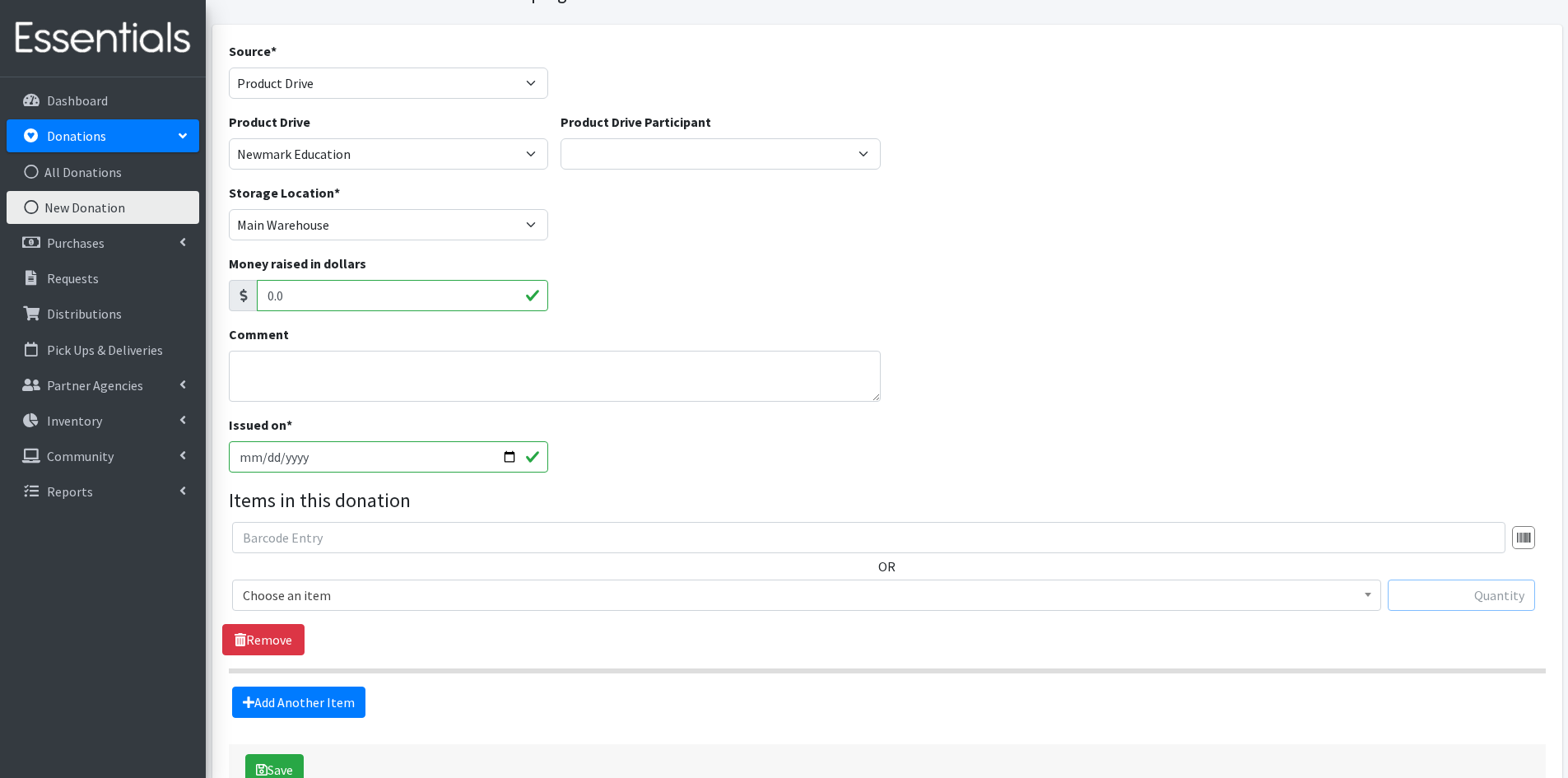
click at [1455, 592] on input "text" at bounding box center [1462, 596] width 148 height 31
type input "19"
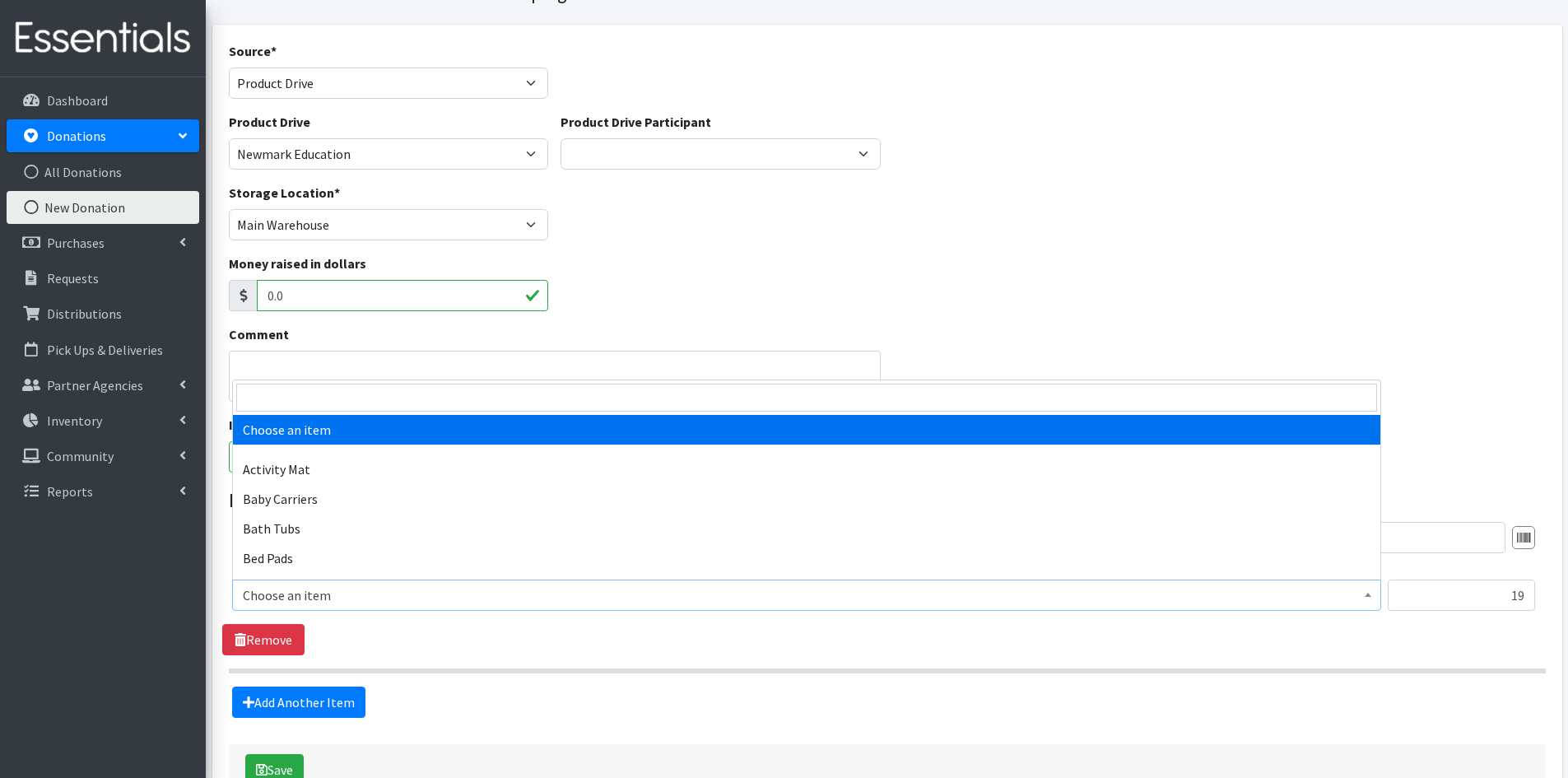
click at [1370, 596] on b at bounding box center [1368, 595] width 7 height 4
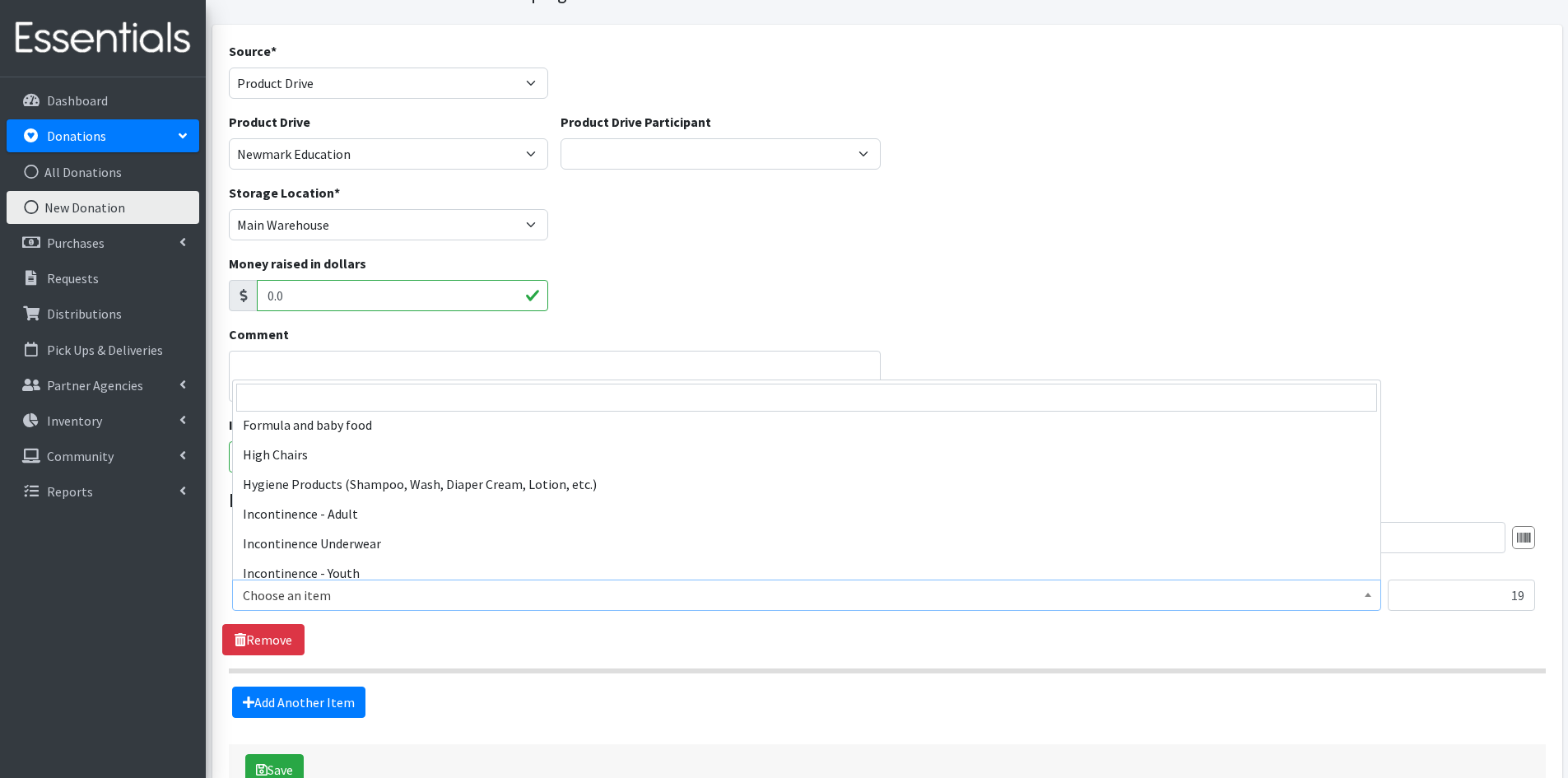
scroll to position [2058, 0]
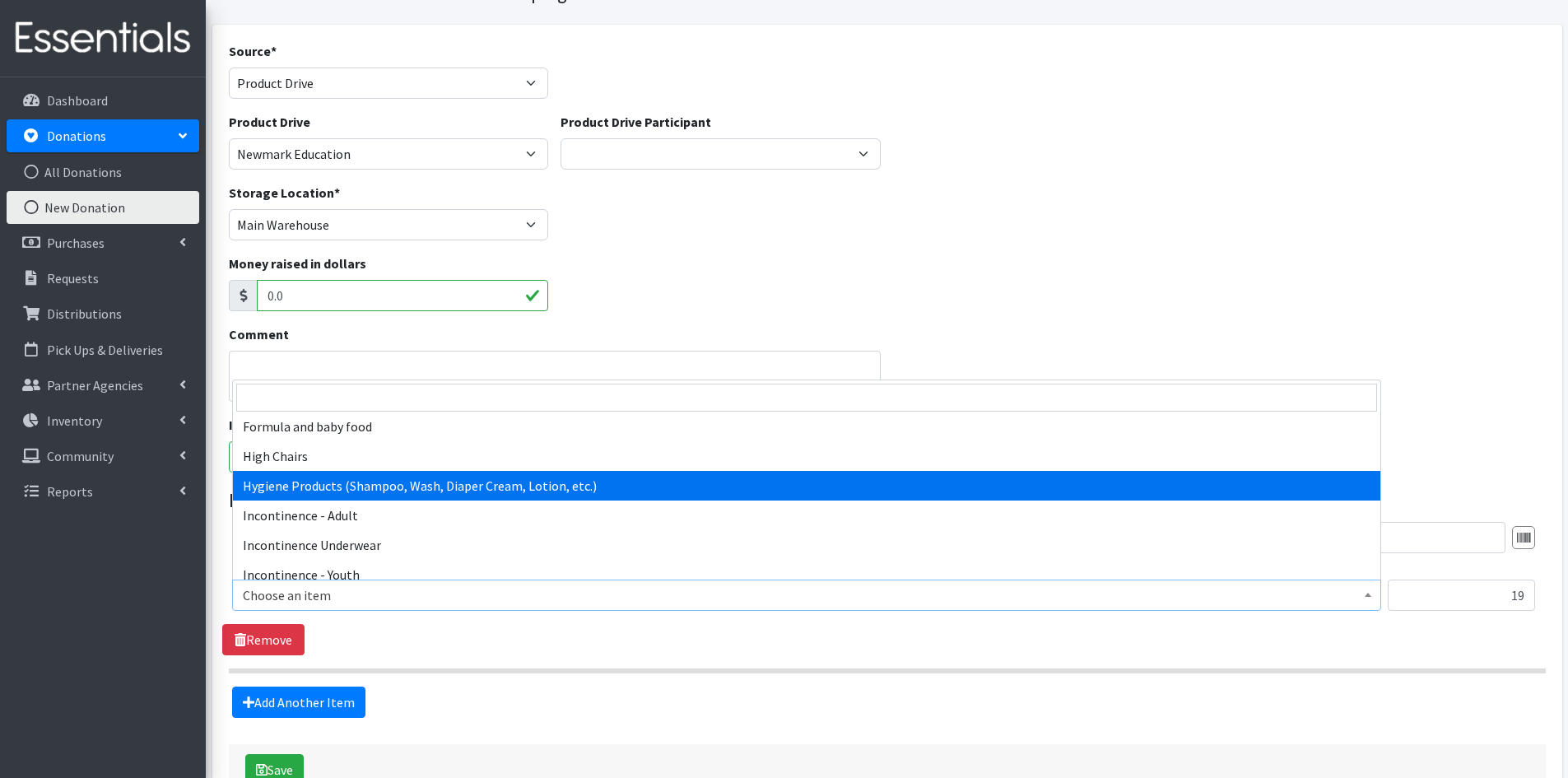
select select "5659"
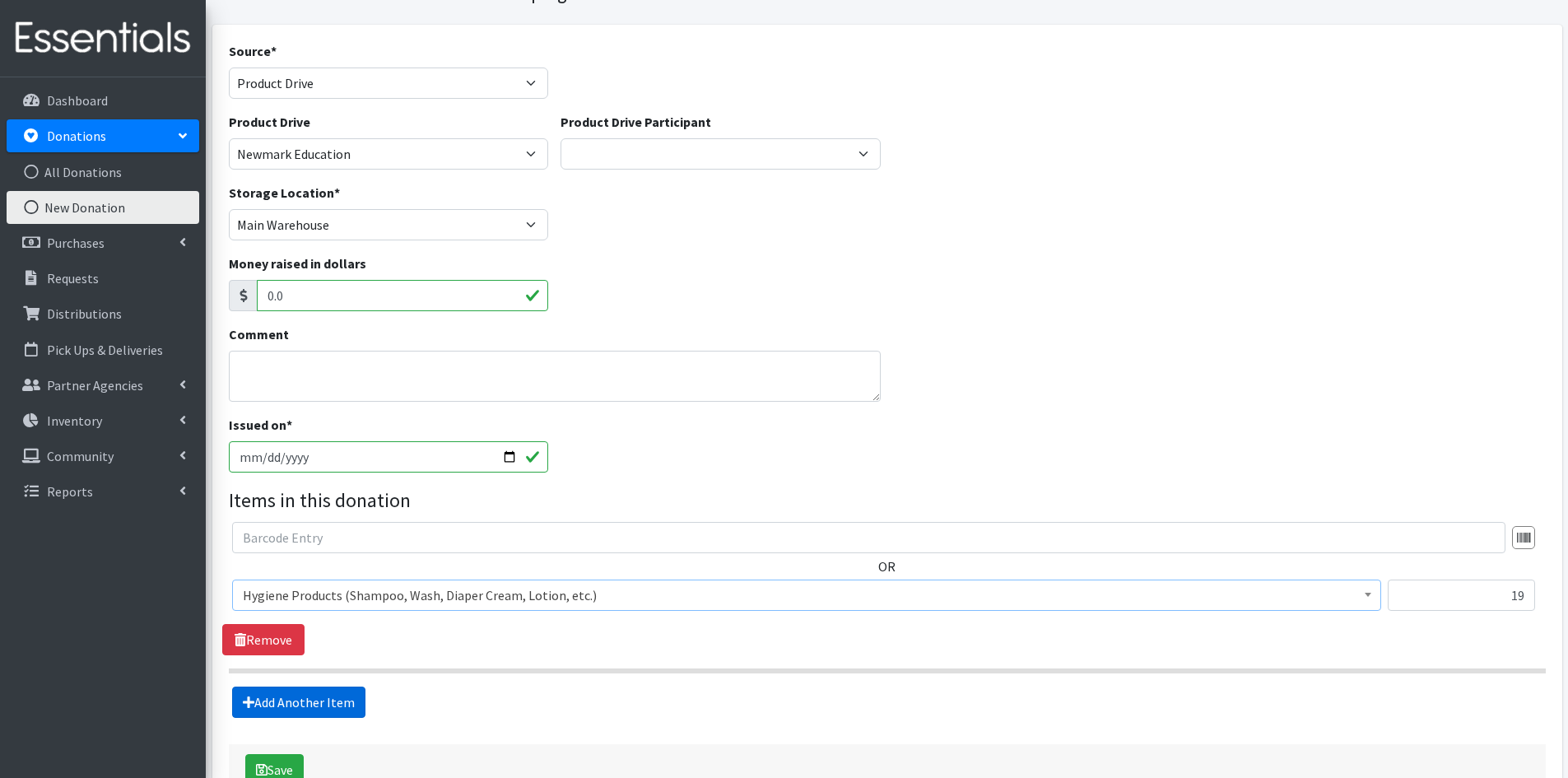
click at [296, 701] on link "Add Another Item" at bounding box center [299, 702] width 134 height 31
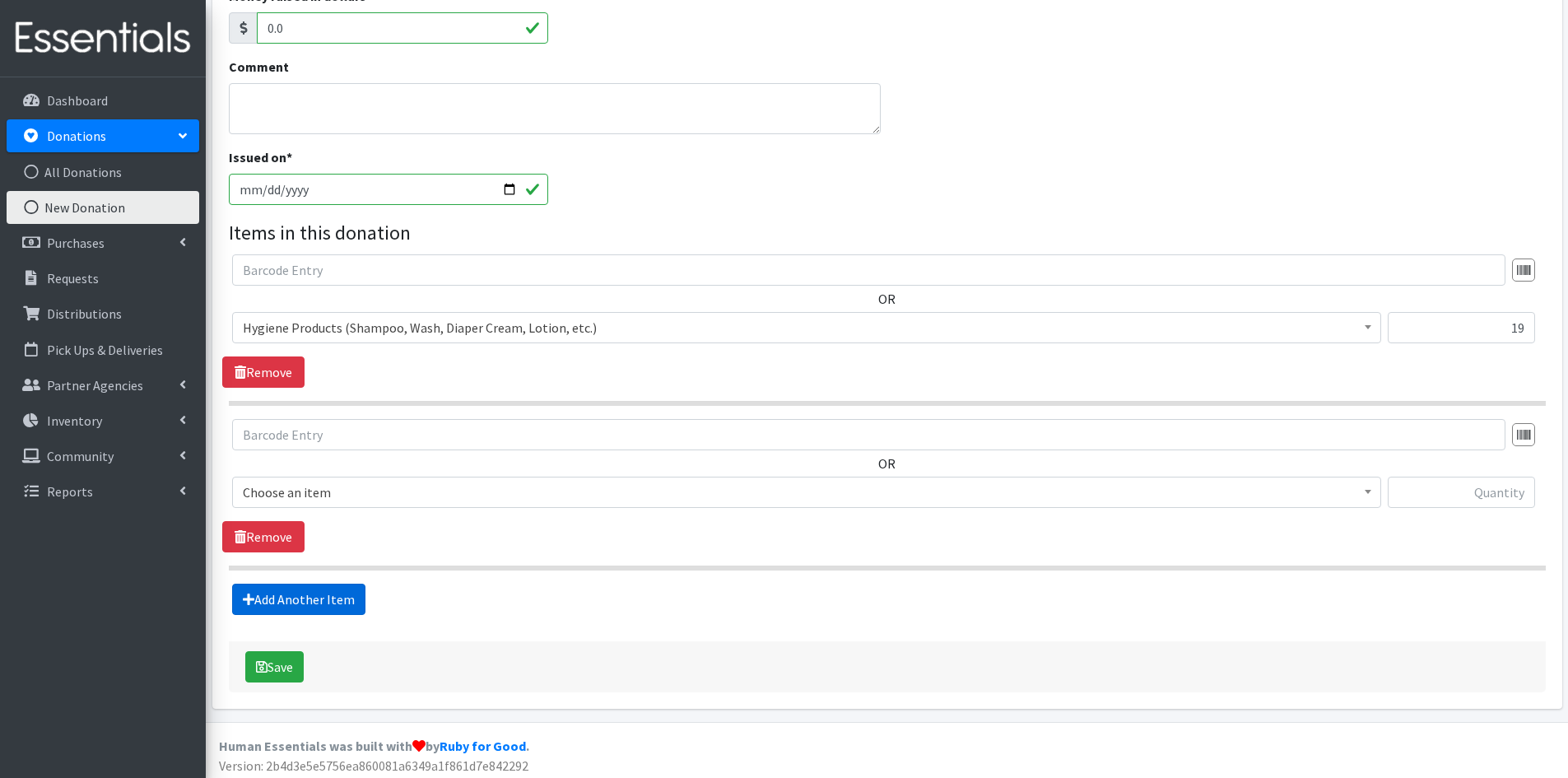
scroll to position [356, 0]
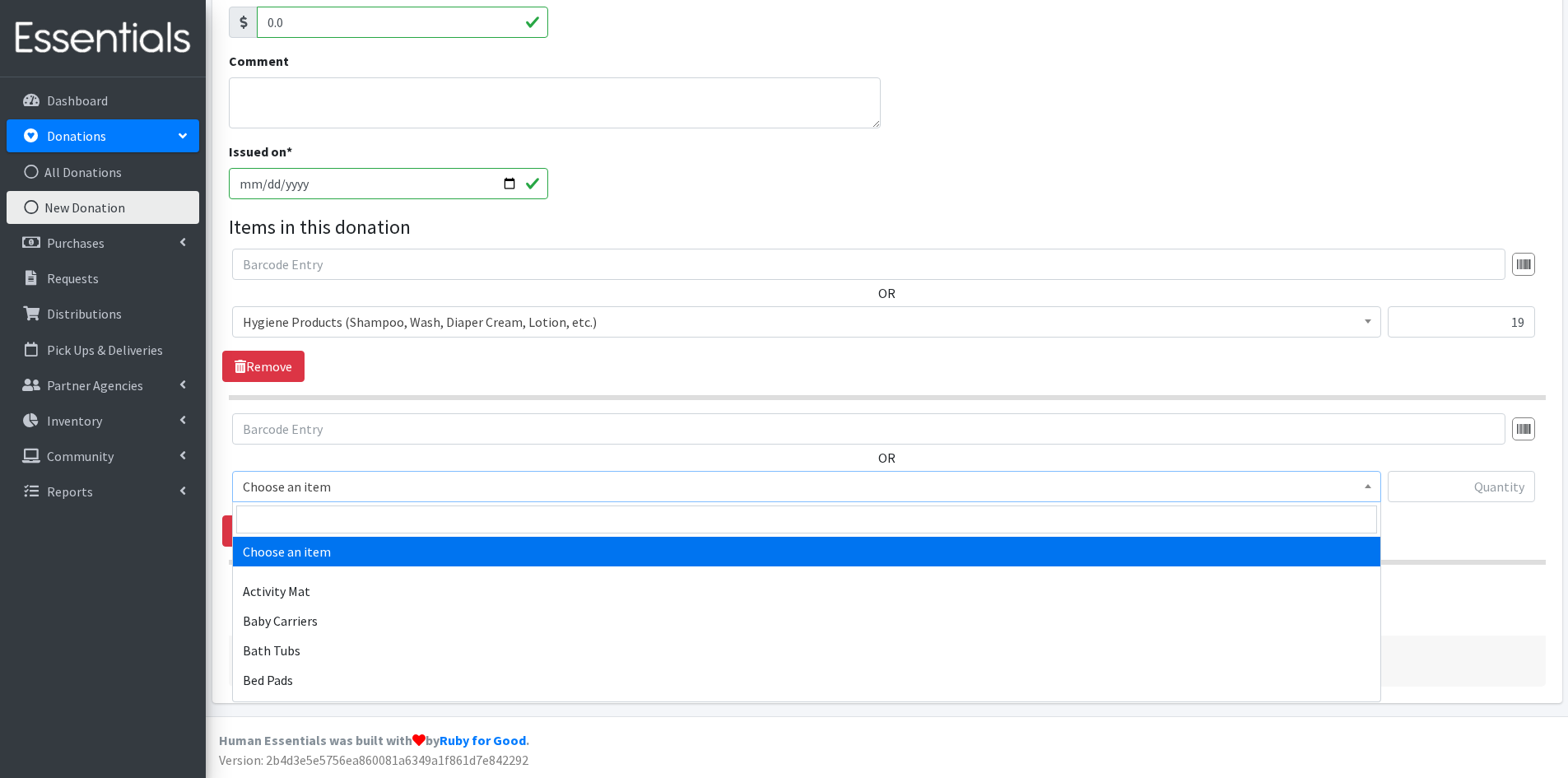
click at [1373, 494] on span at bounding box center [1368, 484] width 16 height 26
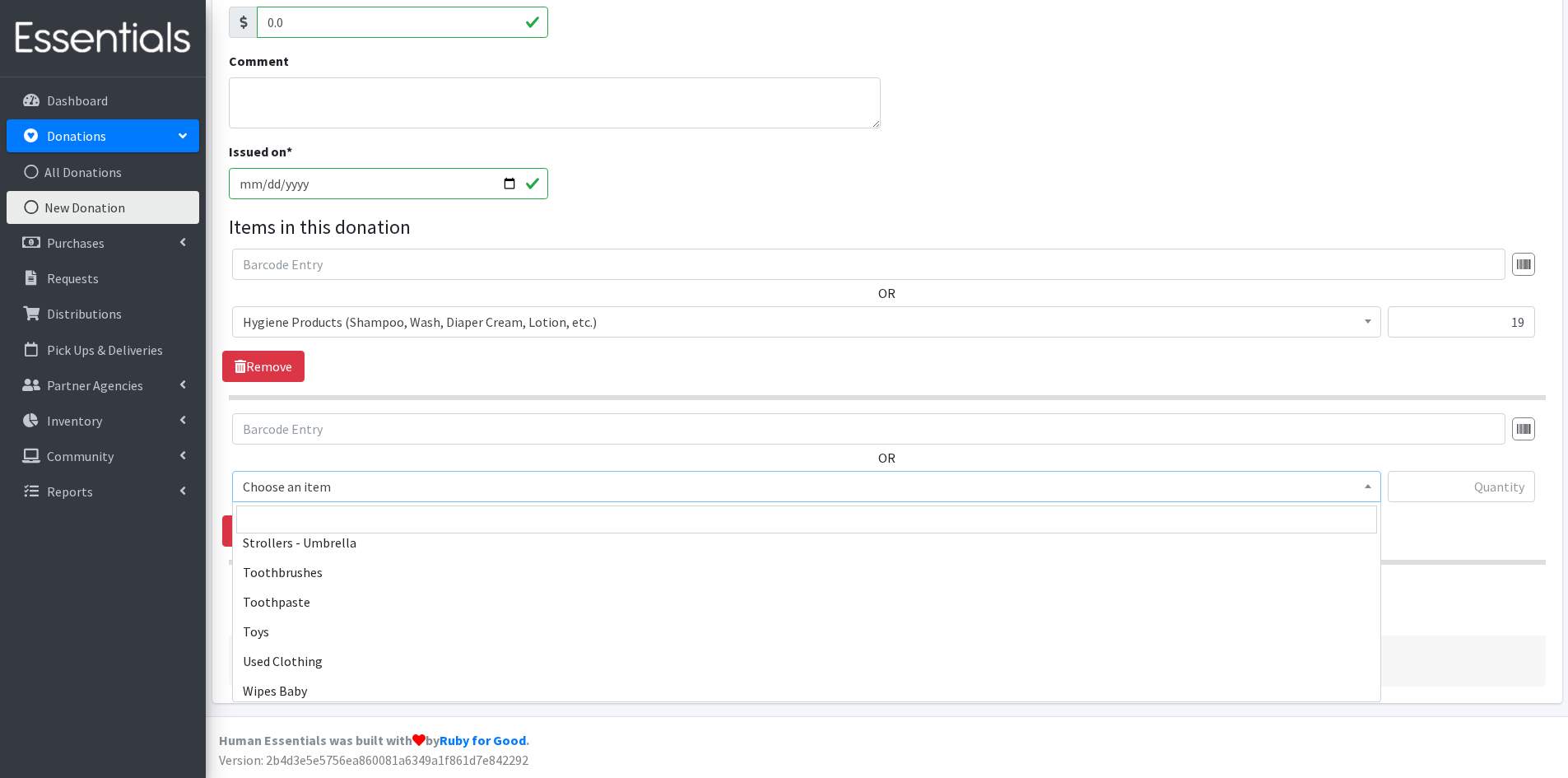
scroll to position [3788, 0]
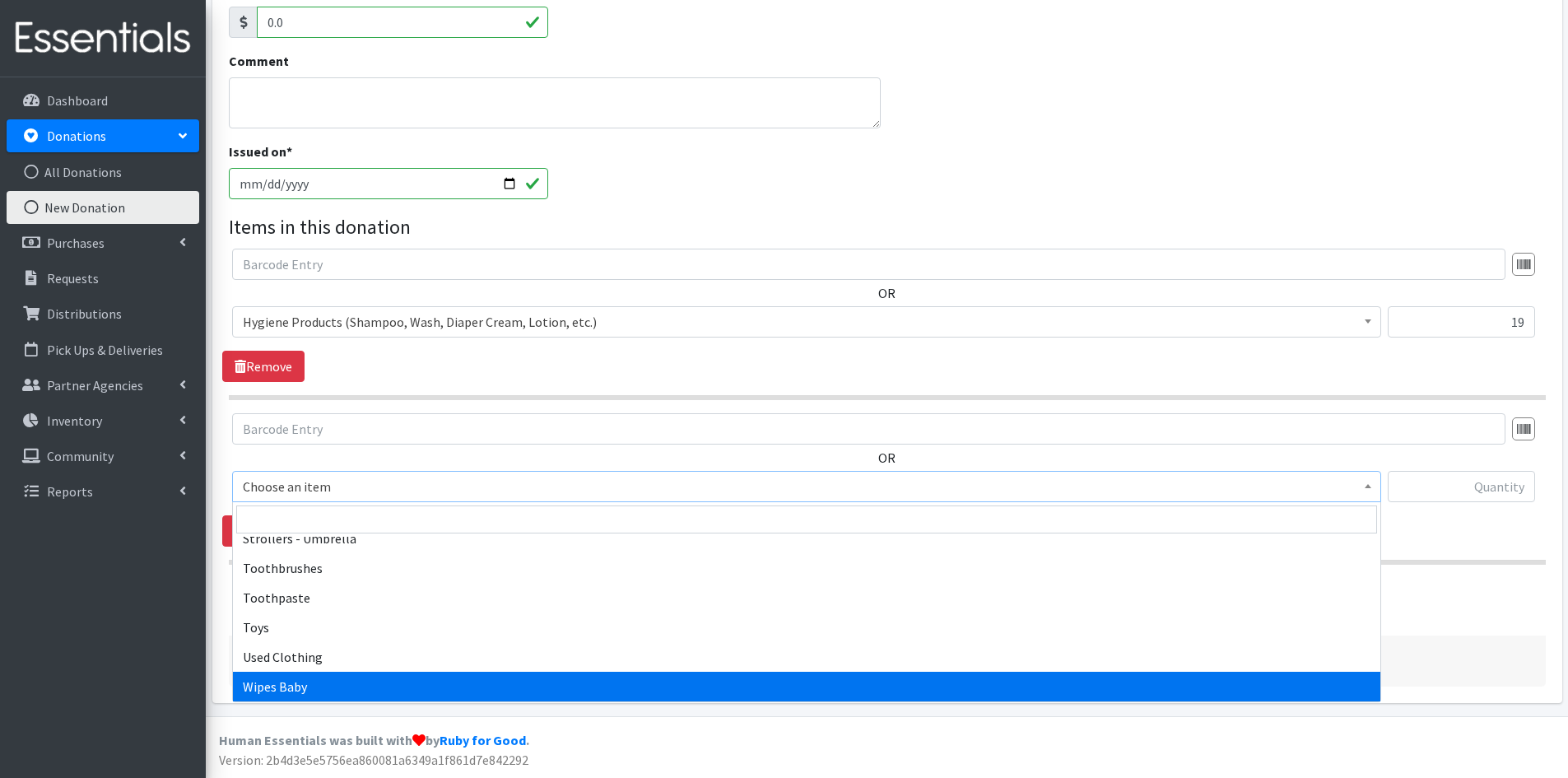
select select "1929"
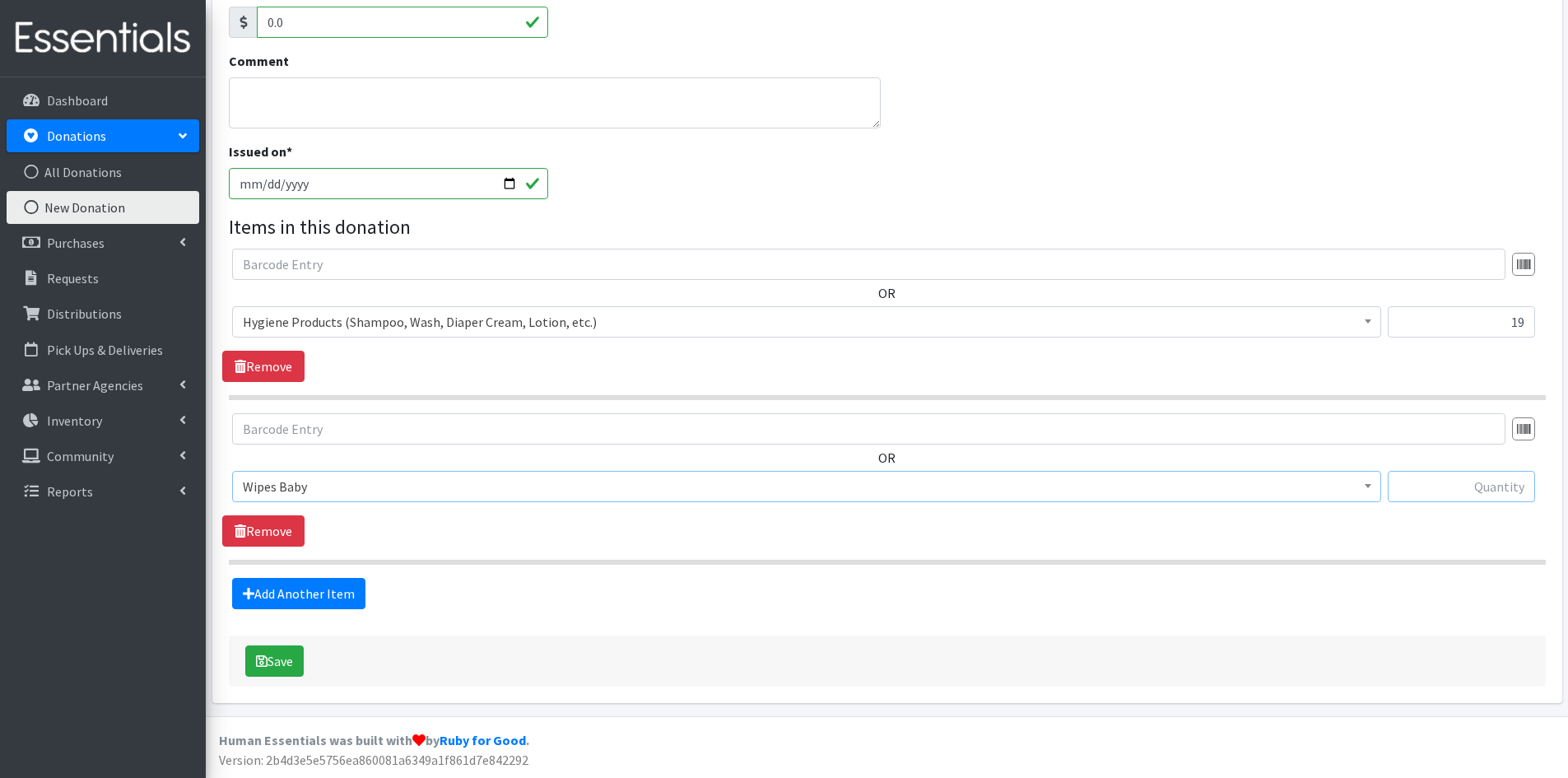
click at [1462, 484] on input "text" at bounding box center [1462, 487] width 148 height 31
type input "3600"
click at [271, 659] on button "Save" at bounding box center [274, 662] width 59 height 31
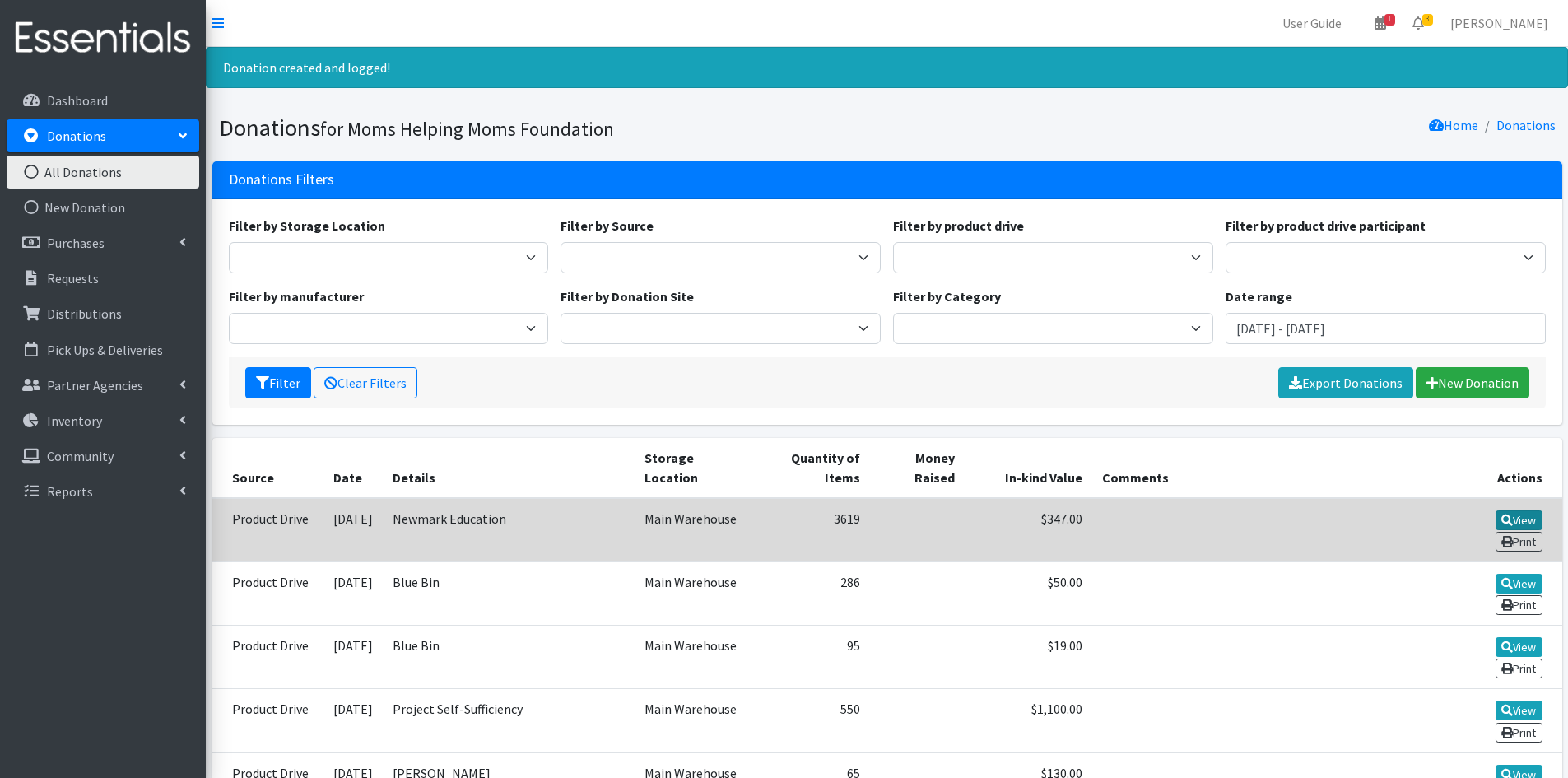
click at [1525, 516] on link "View" at bounding box center [1519, 521] width 47 height 20
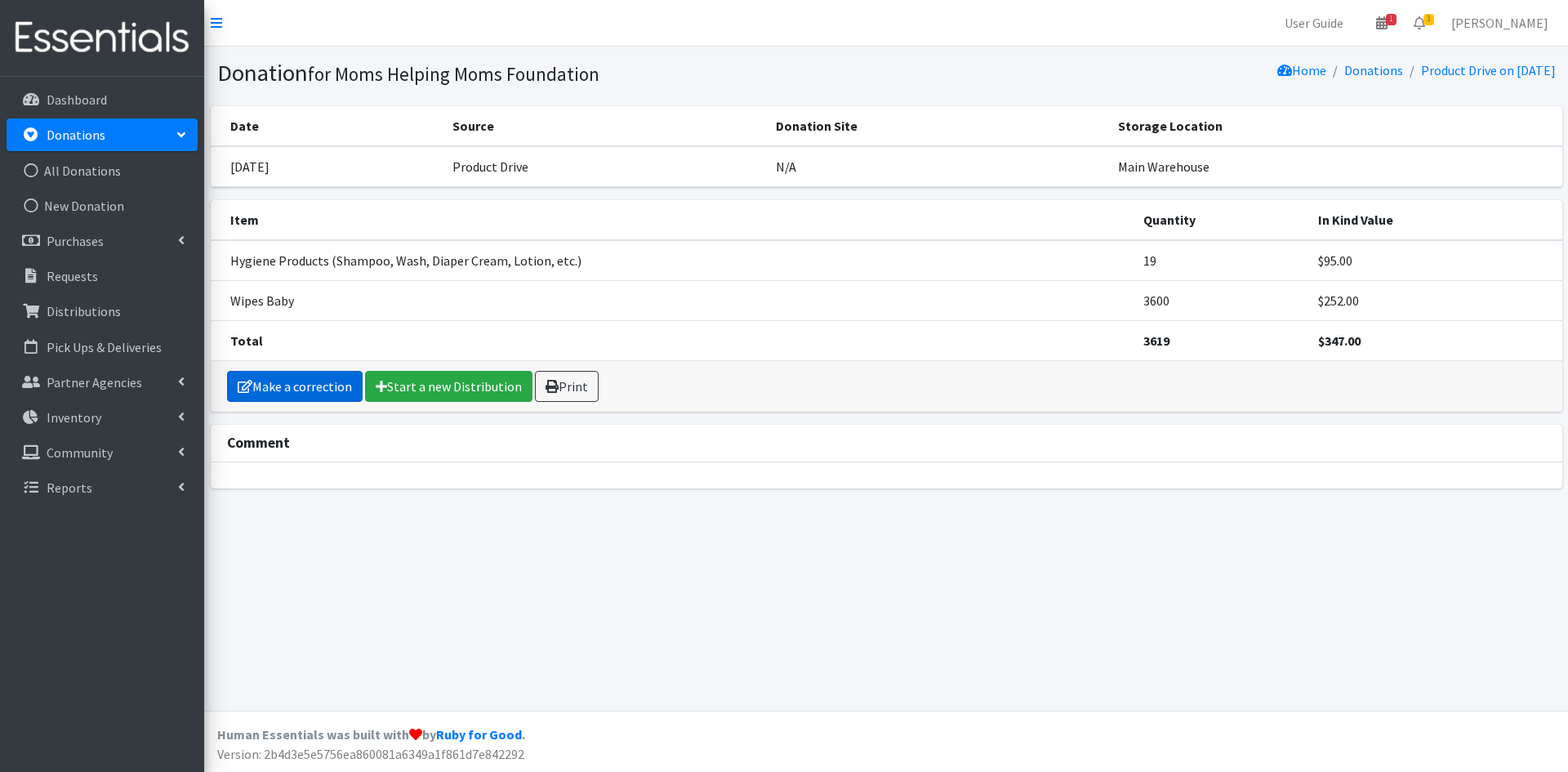
click at [326, 387] on link "Make a correction" at bounding box center [295, 386] width 136 height 31
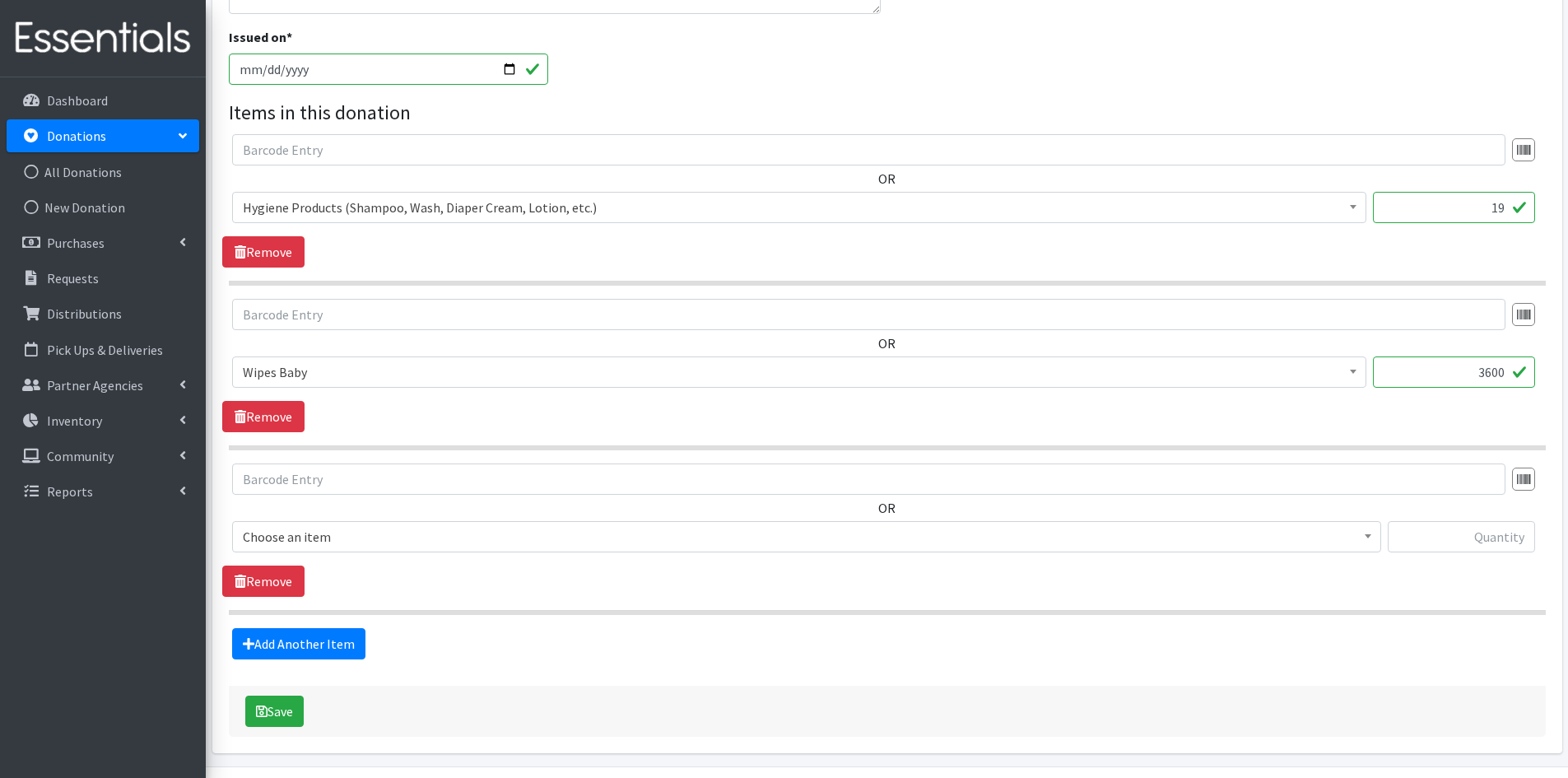
scroll to position [494, 0]
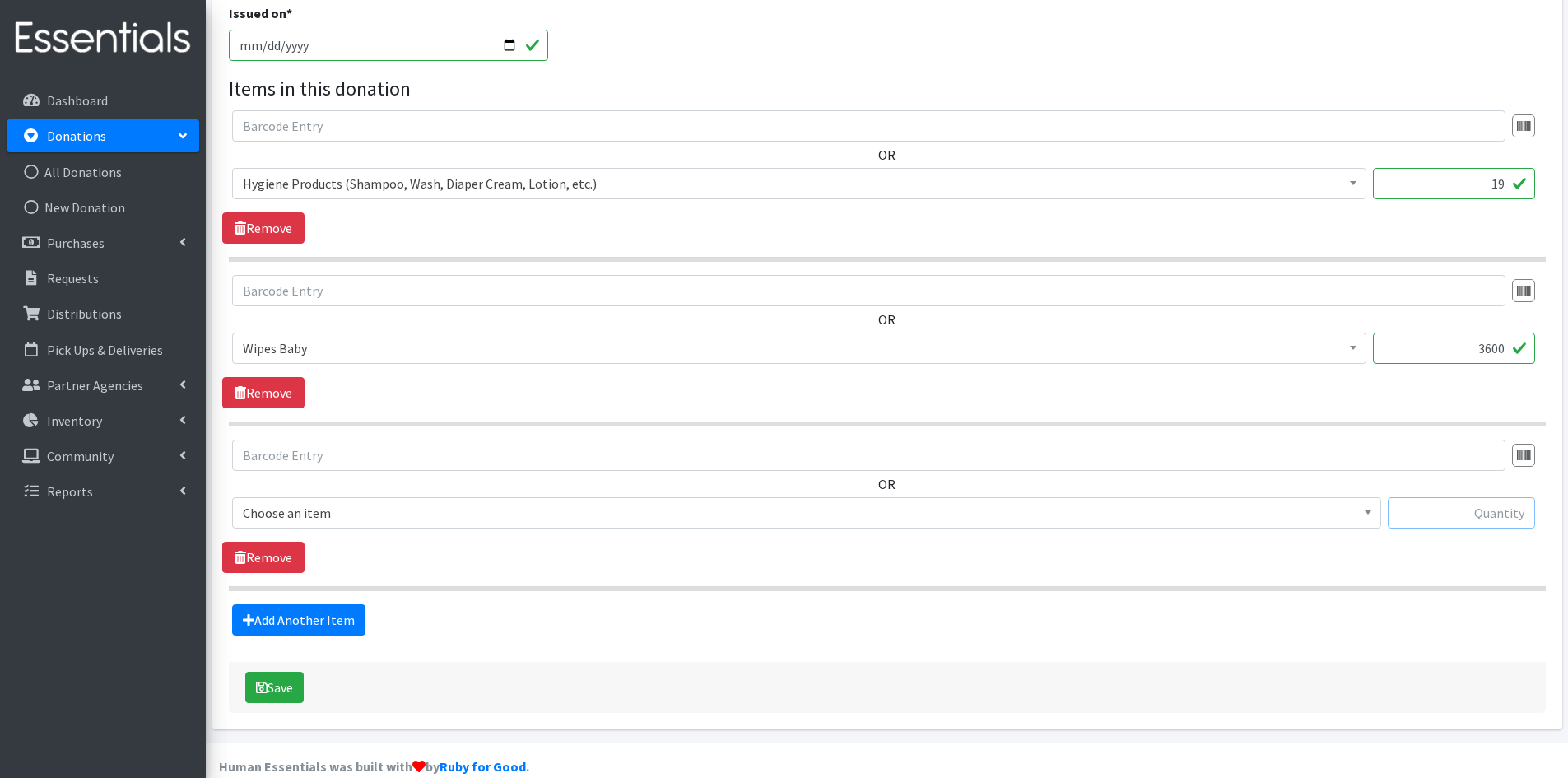
click at [1492, 517] on input "text" at bounding box center [1462, 513] width 148 height 31
type input "384"
click at [1372, 507] on span at bounding box center [1368, 511] width 16 height 26
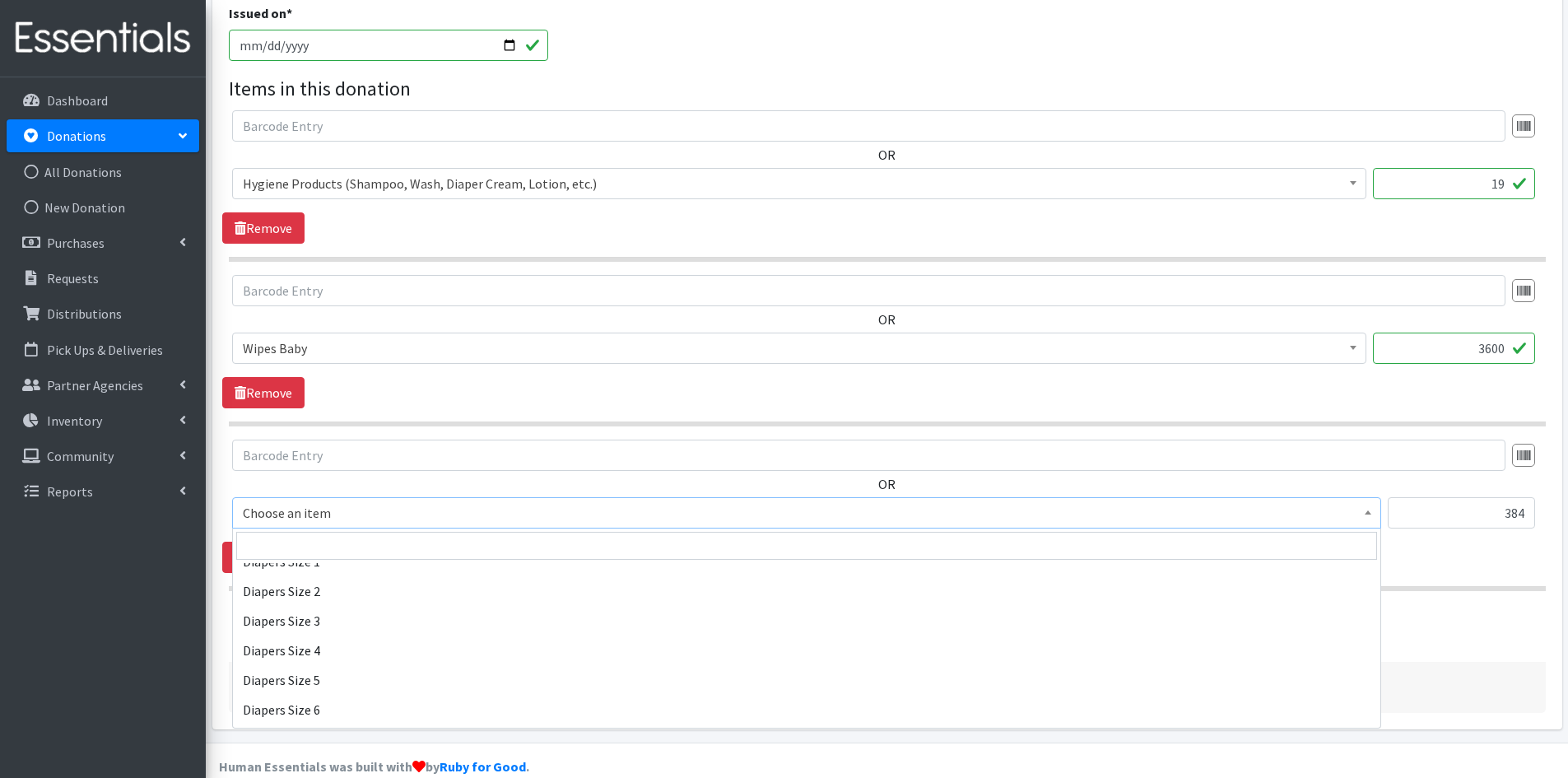
scroll to position [1812, 0]
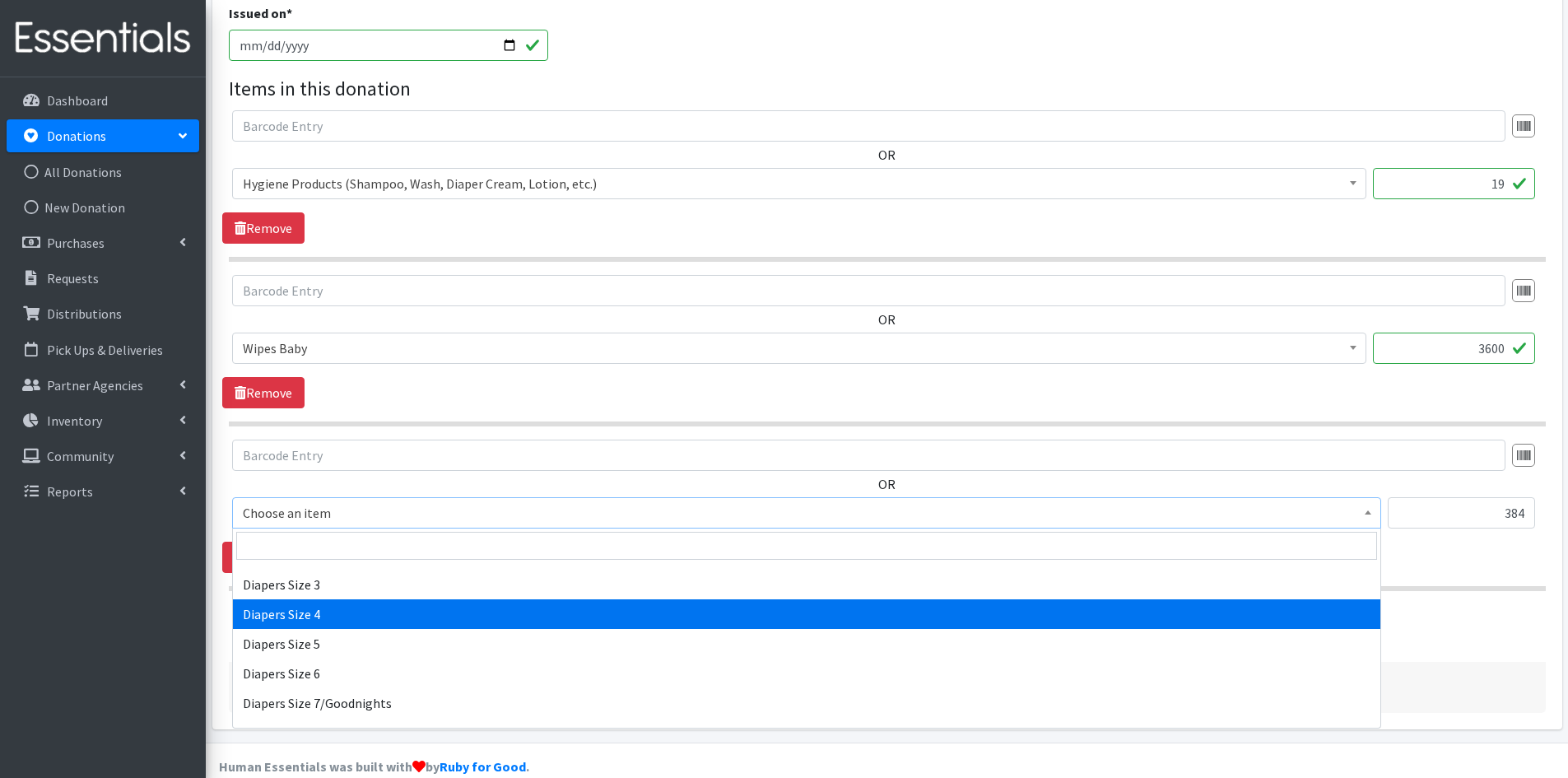
select select "1967"
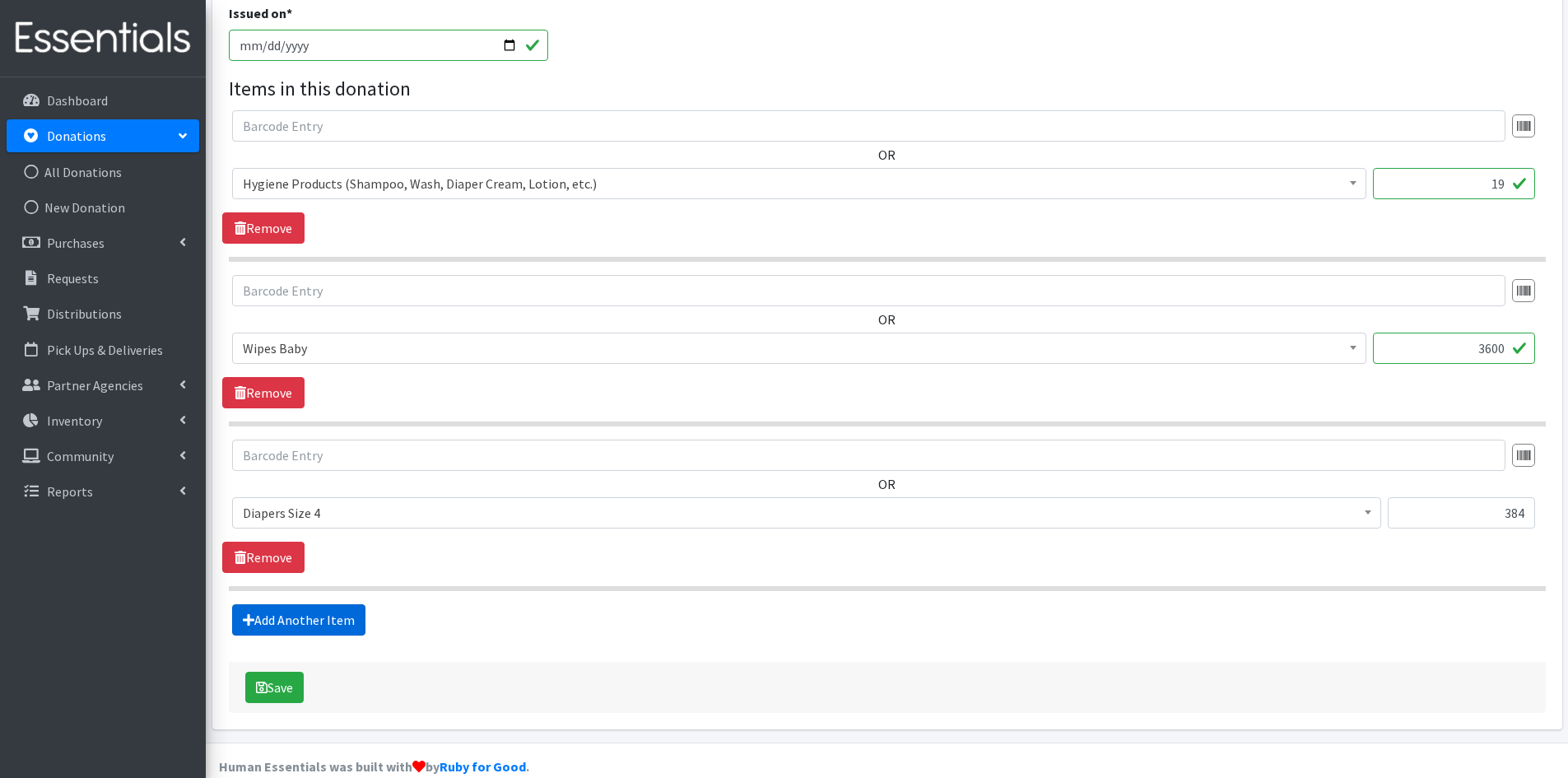
click at [303, 620] on link "Add Another Item" at bounding box center [299, 620] width 134 height 31
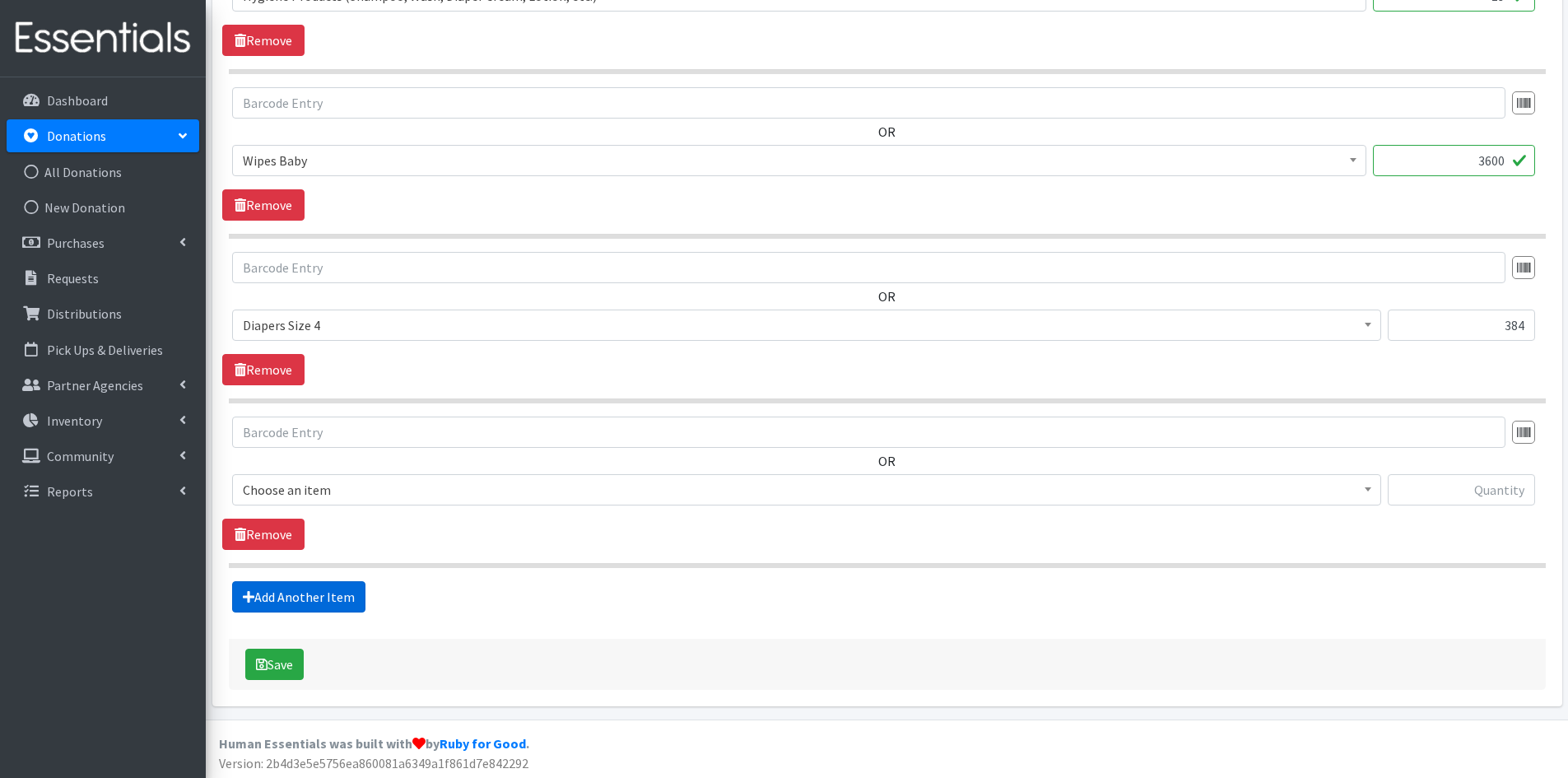
scroll to position [685, 0]
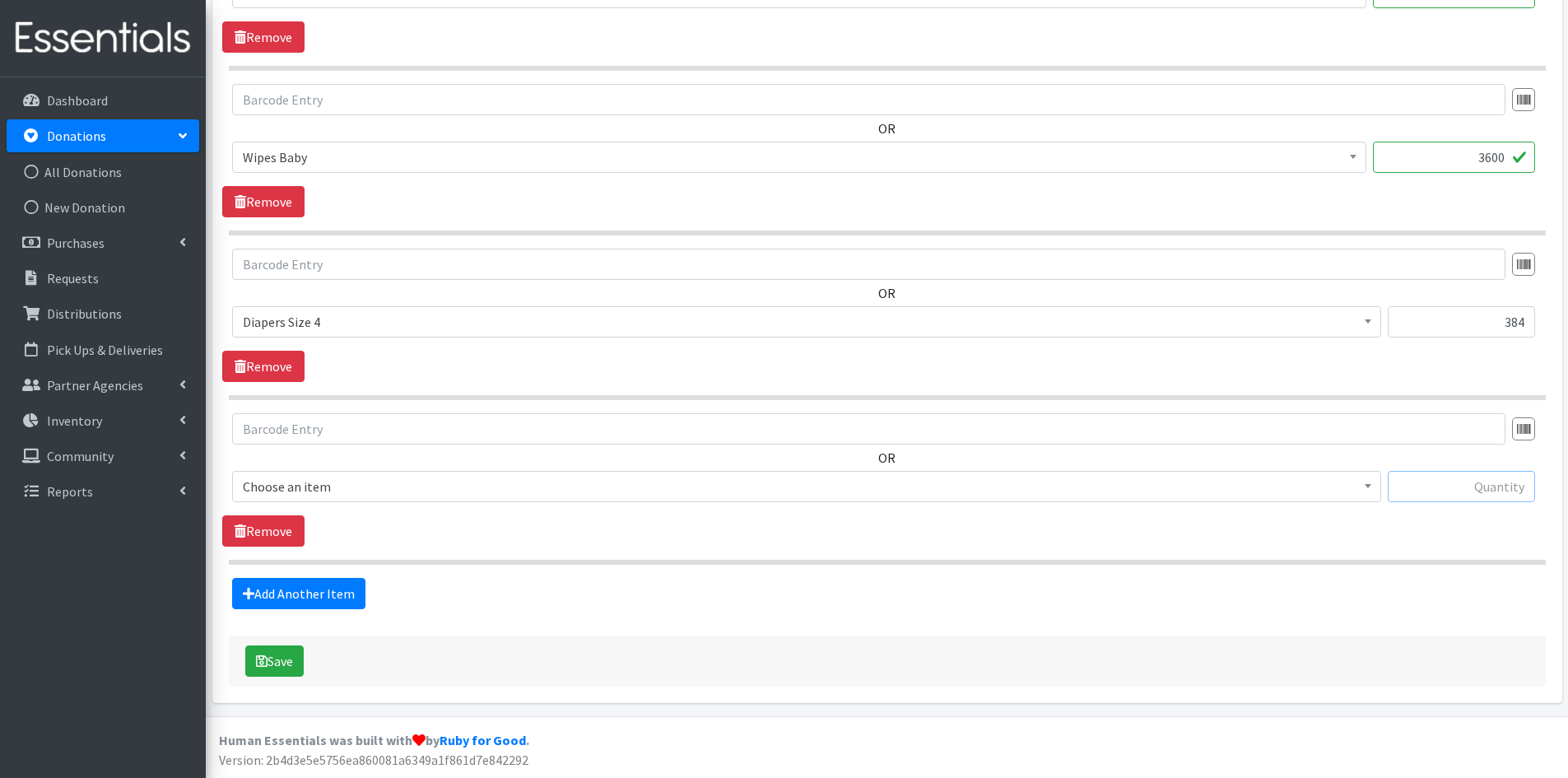
click at [1503, 491] on input "text" at bounding box center [1462, 487] width 148 height 31
type input "6"
type input "132"
click at [1373, 492] on span at bounding box center [1368, 484] width 16 height 26
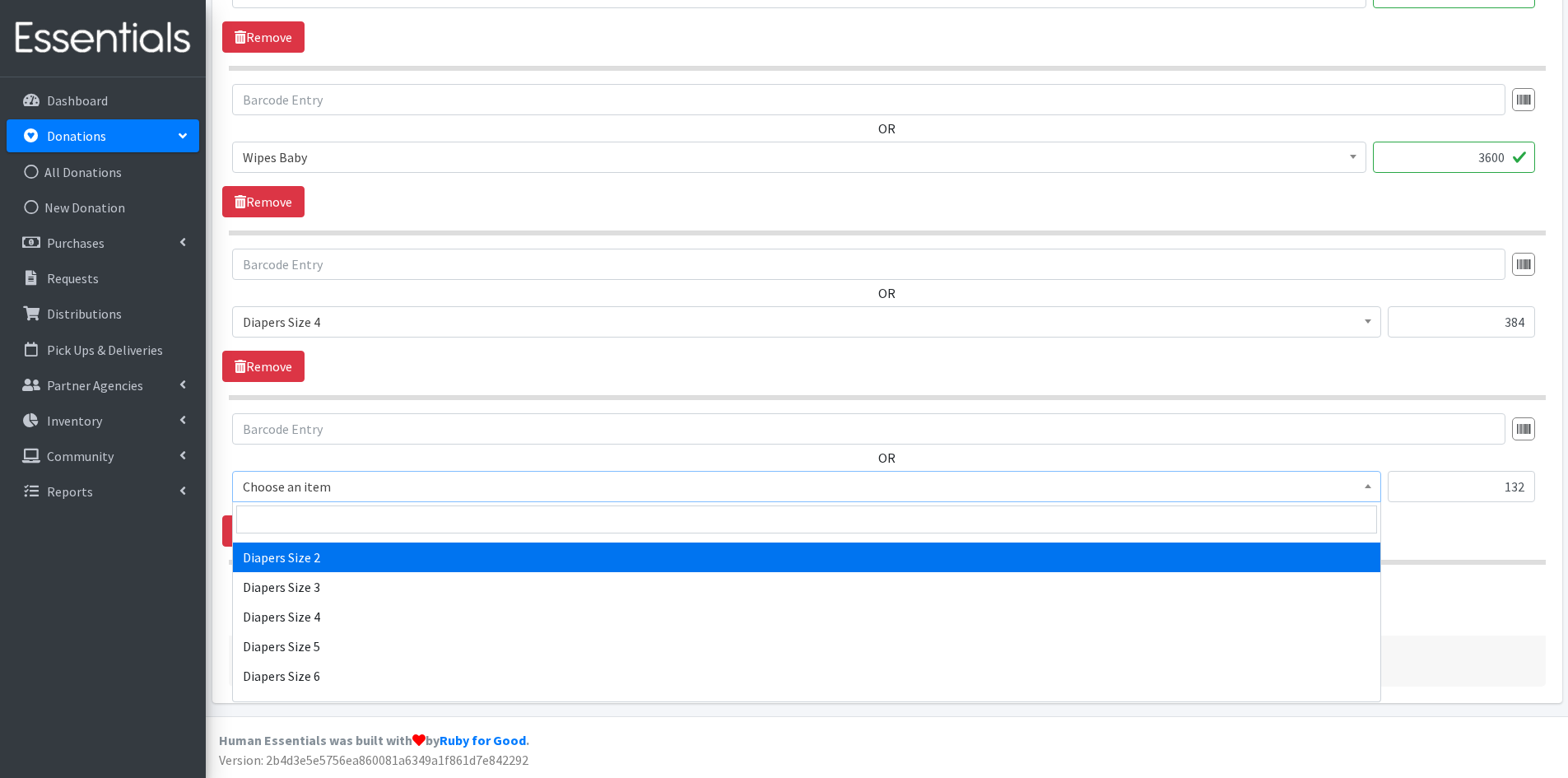
scroll to position [1812, 0]
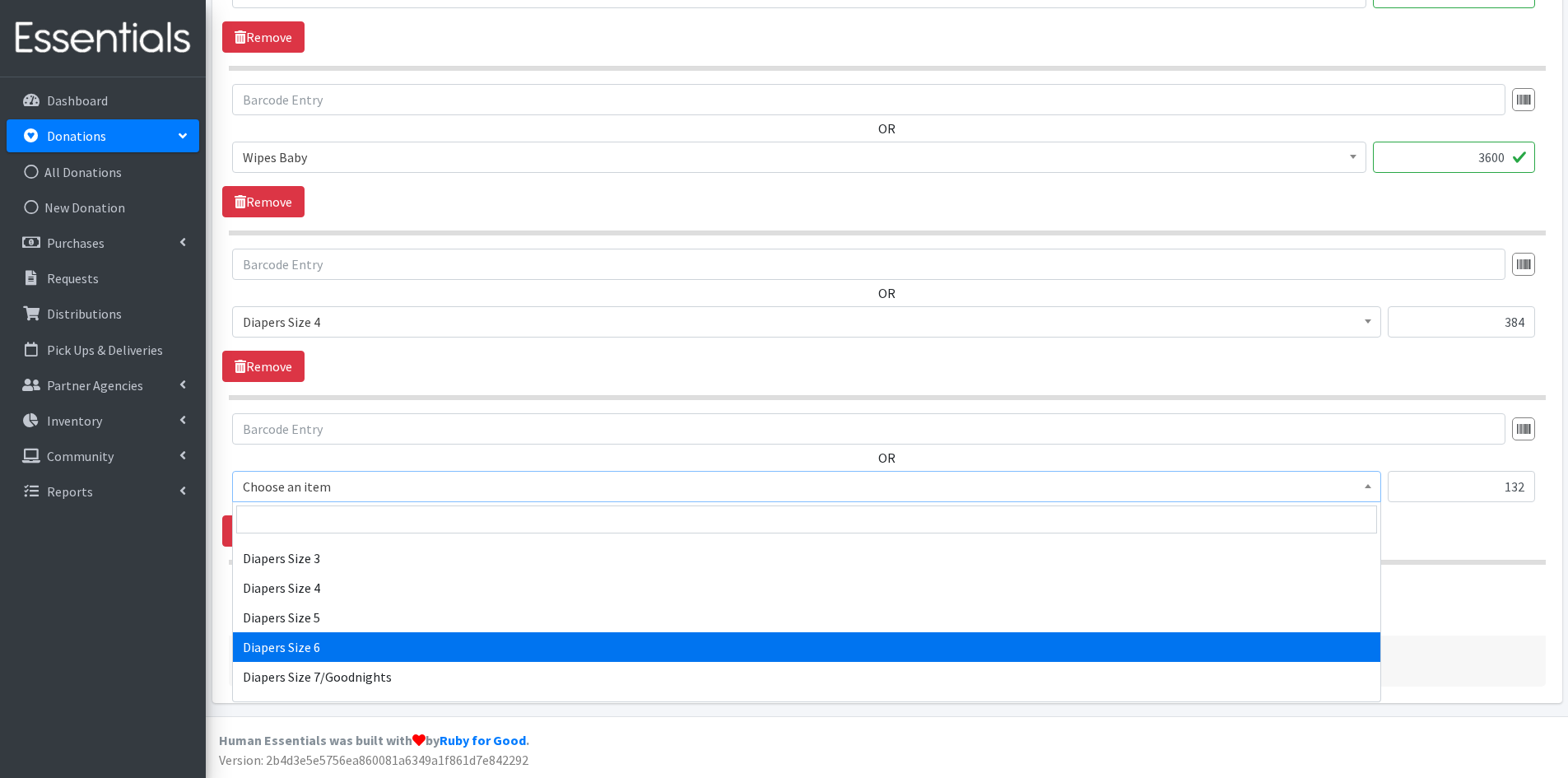
select select "1969"
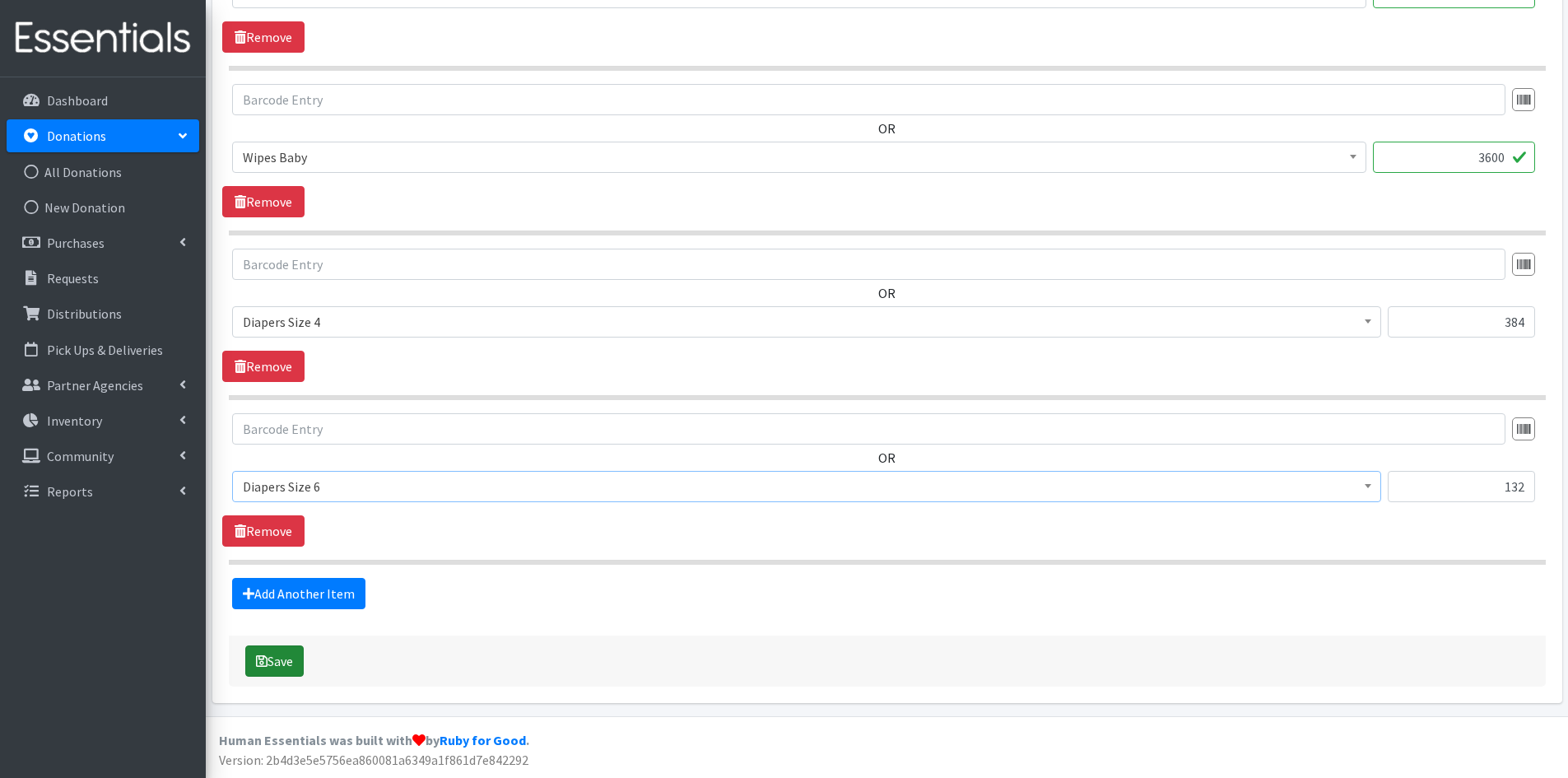
click at [274, 662] on button "Save" at bounding box center [274, 662] width 59 height 31
